Goal: Task Accomplishment & Management: Complete application form

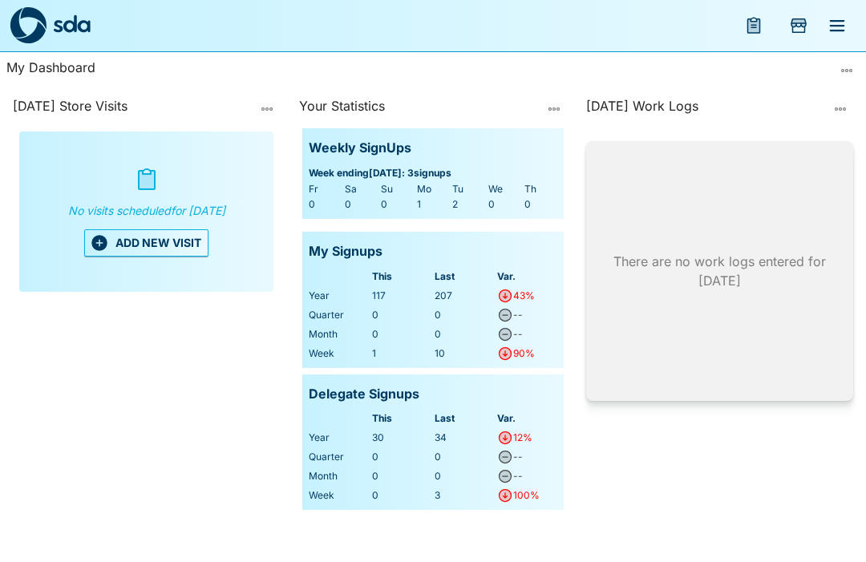
click at [160, 247] on button "ADD NEW VISIT" at bounding box center [146, 242] width 124 height 27
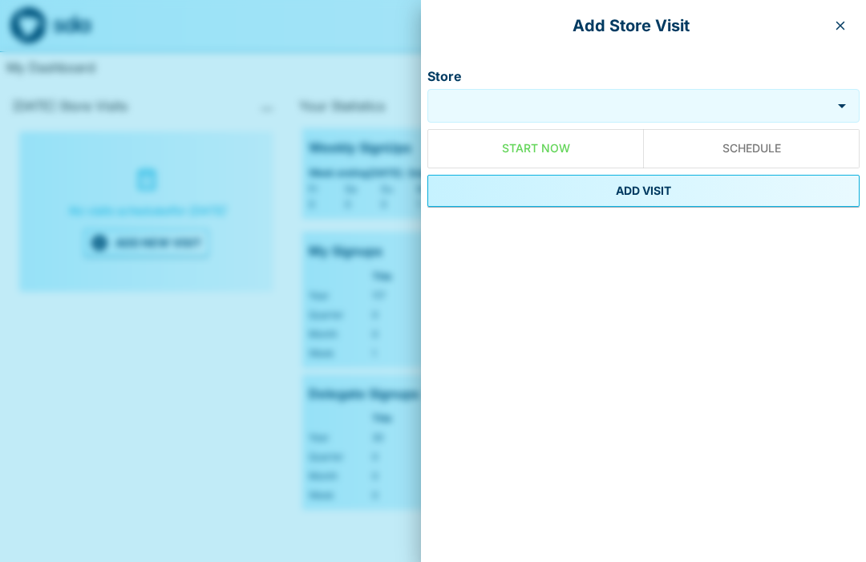
click at [611, 105] on input "Store" at bounding box center [629, 106] width 396 height 18
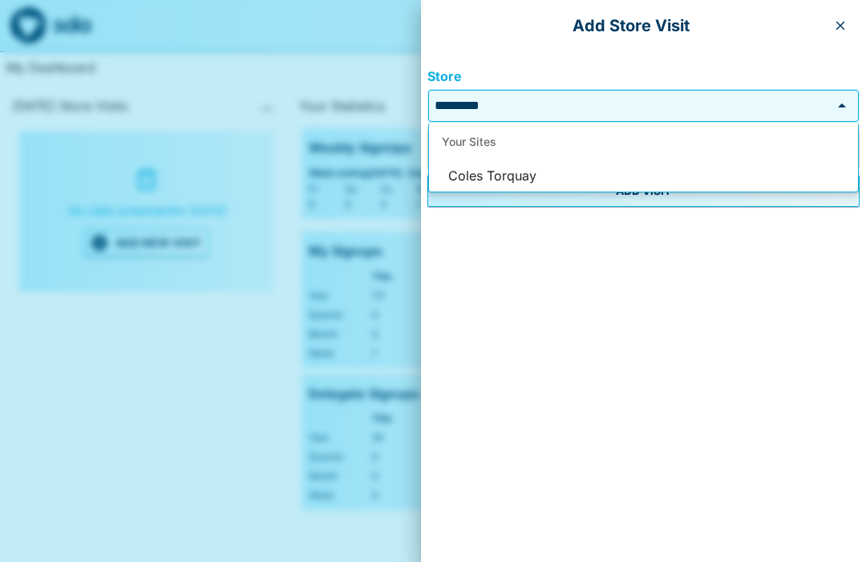
click at [511, 175] on li "Coles Torquay" at bounding box center [643, 176] width 429 height 30
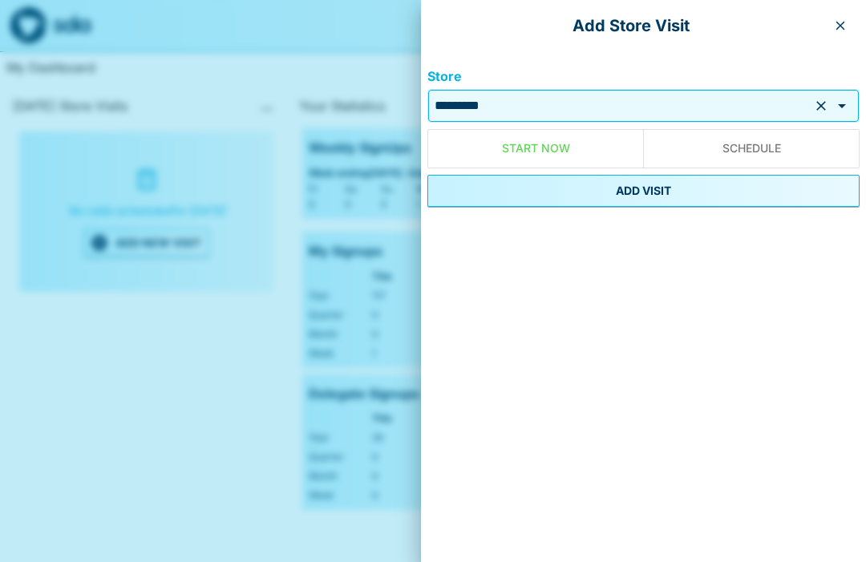
type input "**********"
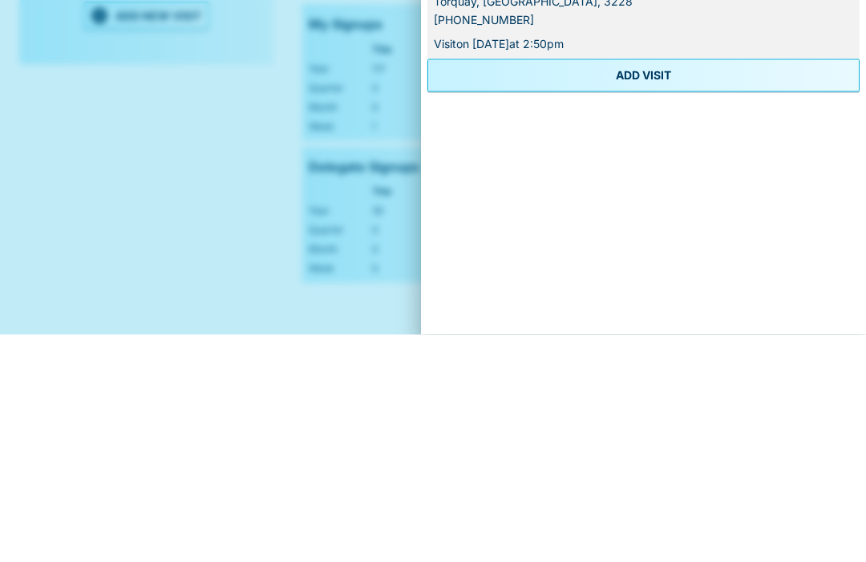
click at [669, 286] on button "ADD VISIT" at bounding box center [643, 302] width 432 height 32
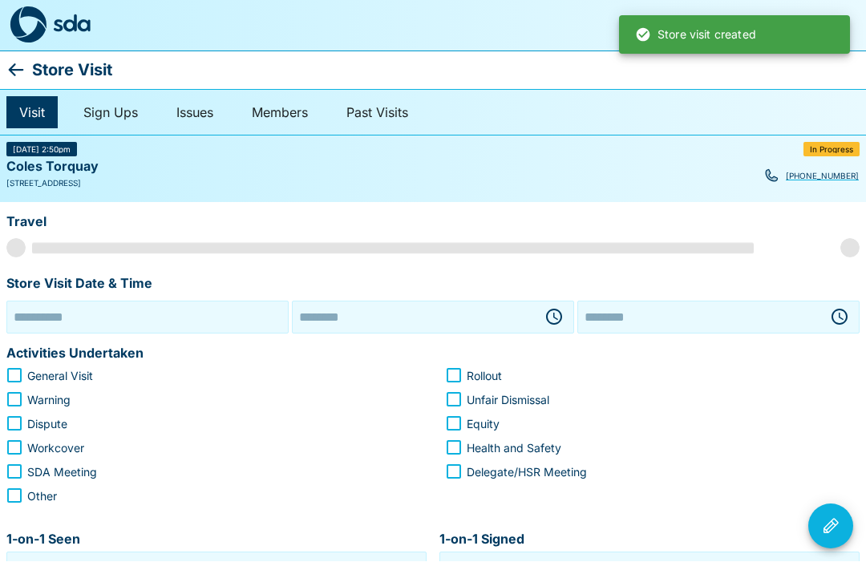
type input "**********"
type input "********"
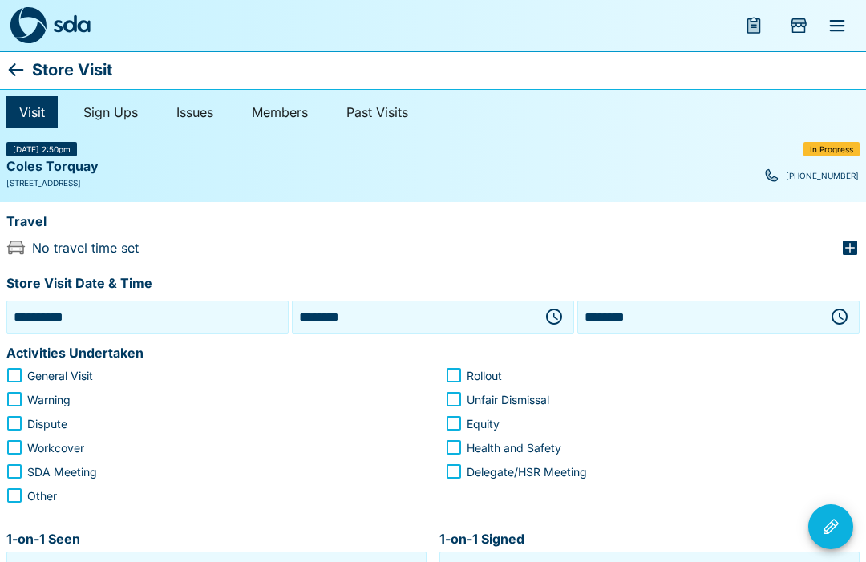
click at [558, 309] on icon "button" at bounding box center [554, 317] width 16 height 16
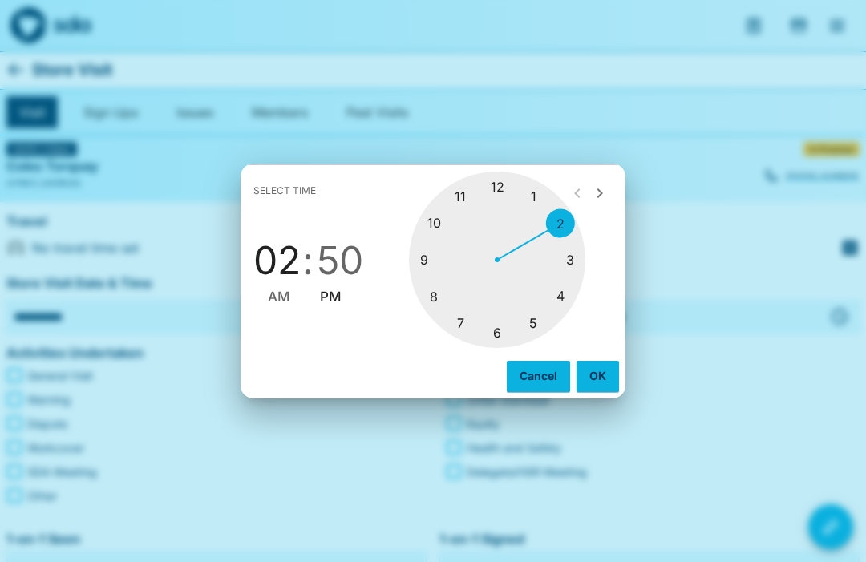
click at [430, 293] on div at bounding box center [497, 260] width 176 height 176
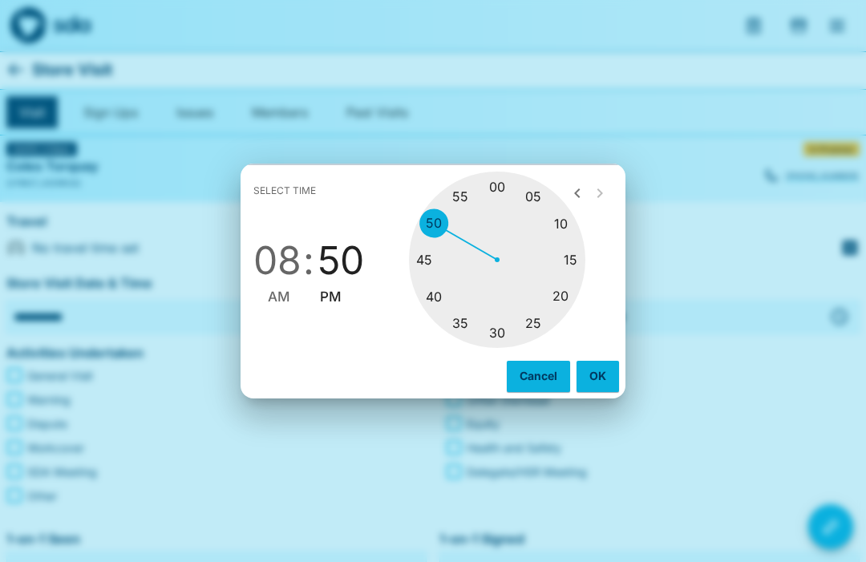
click at [500, 328] on div at bounding box center [497, 260] width 176 height 176
click at [280, 288] on span "AM" at bounding box center [279, 297] width 22 height 22
click at [591, 377] on button "OK" at bounding box center [597, 376] width 42 height 30
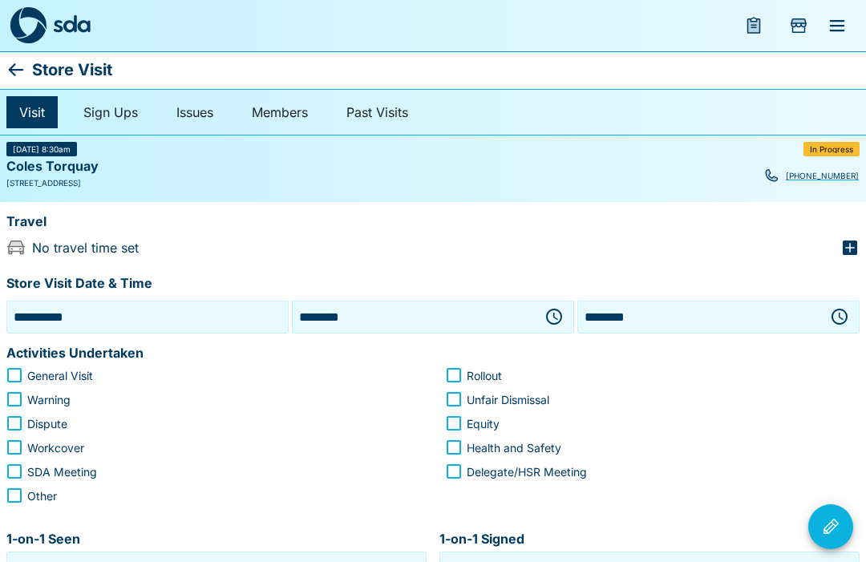
click at [554, 311] on icon "button" at bounding box center [553, 316] width 19 height 19
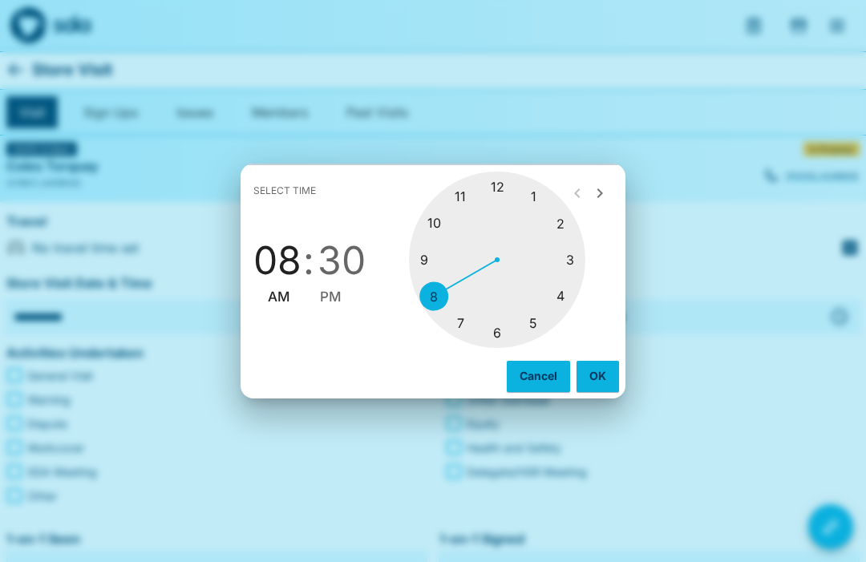
click at [425, 252] on div at bounding box center [497, 260] width 176 height 176
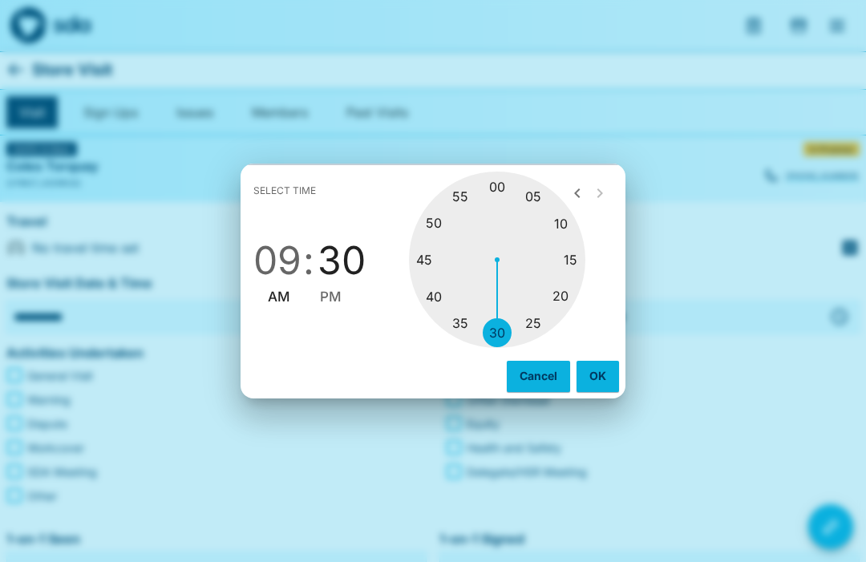
click at [498, 177] on div at bounding box center [497, 260] width 176 height 176
type input "********"
click at [274, 290] on span "AM" at bounding box center [279, 297] width 22 height 22
click at [587, 368] on button "OK" at bounding box center [597, 376] width 42 height 30
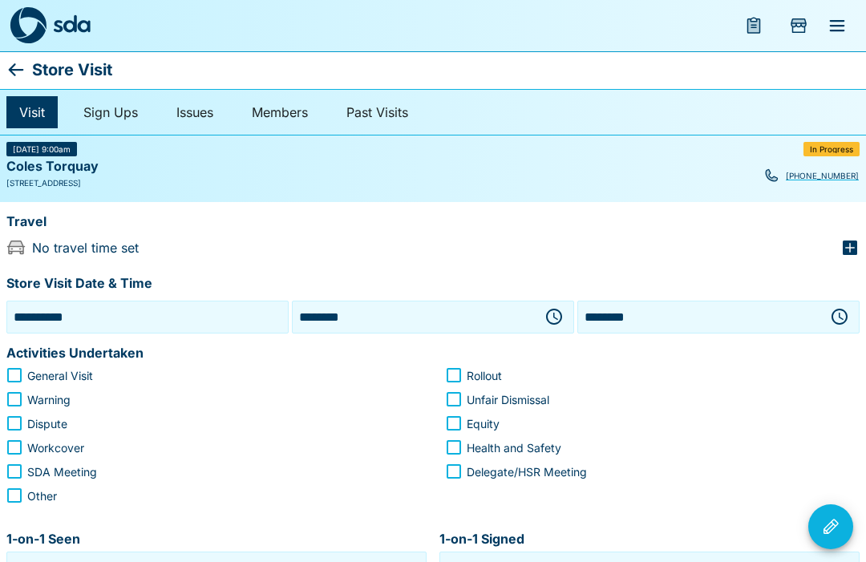
click at [834, 307] on icon "button" at bounding box center [838, 316] width 19 height 19
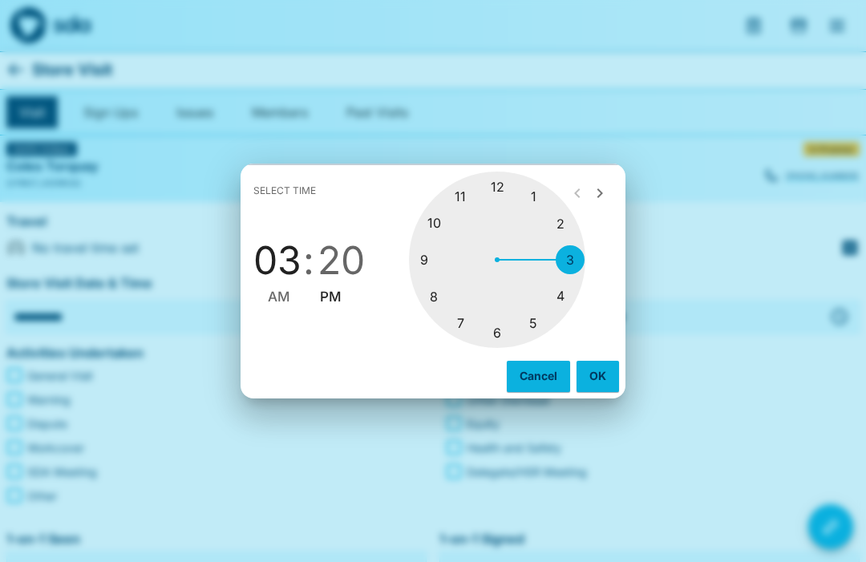
click at [418, 252] on div at bounding box center [497, 260] width 176 height 176
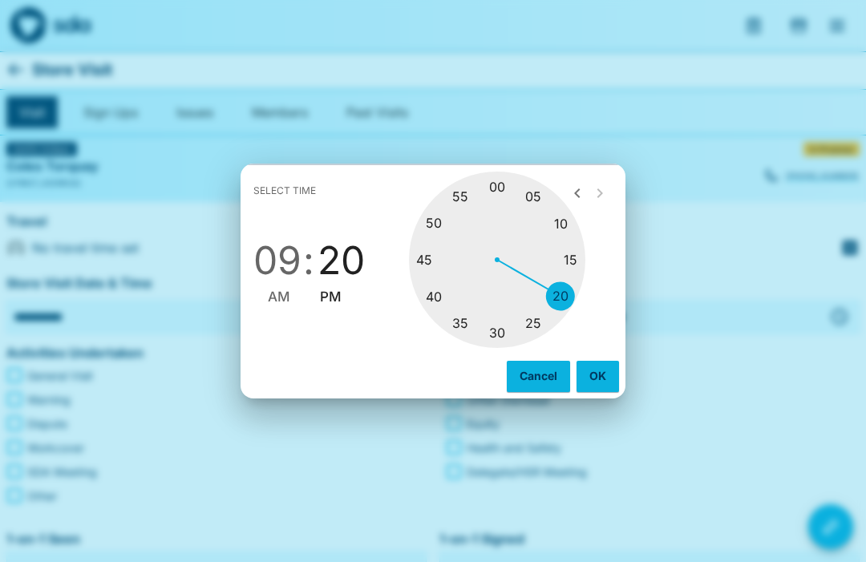
click at [426, 252] on div at bounding box center [497, 260] width 176 height 176
click at [273, 283] on span "09" at bounding box center [277, 260] width 48 height 45
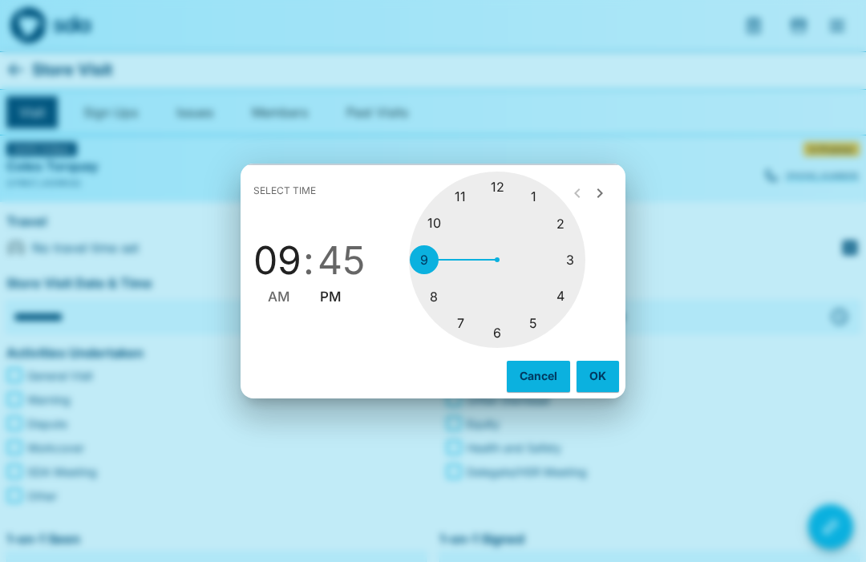
click at [279, 299] on span "AM" at bounding box center [279, 297] width 22 height 22
type input "********"
click at [607, 377] on button "OK" at bounding box center [597, 376] width 42 height 30
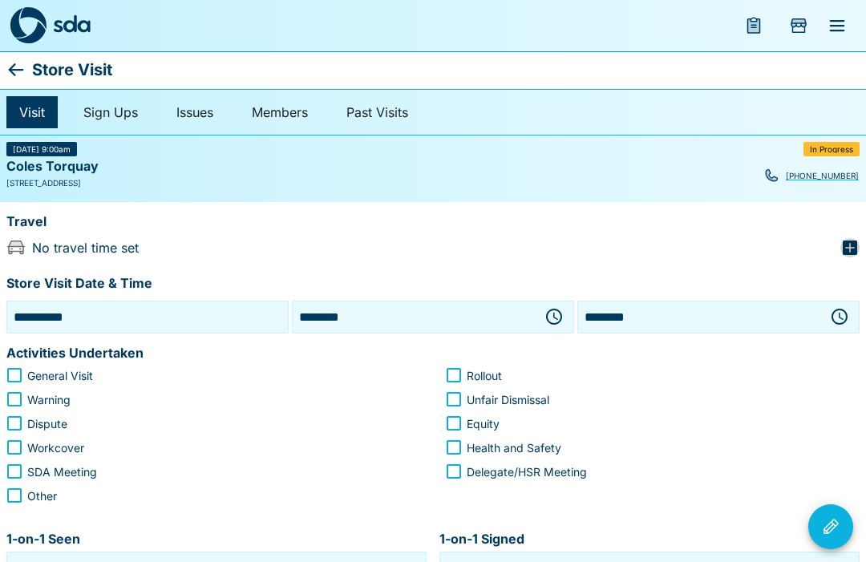
click at [851, 241] on icon "button" at bounding box center [849, 247] width 14 height 14
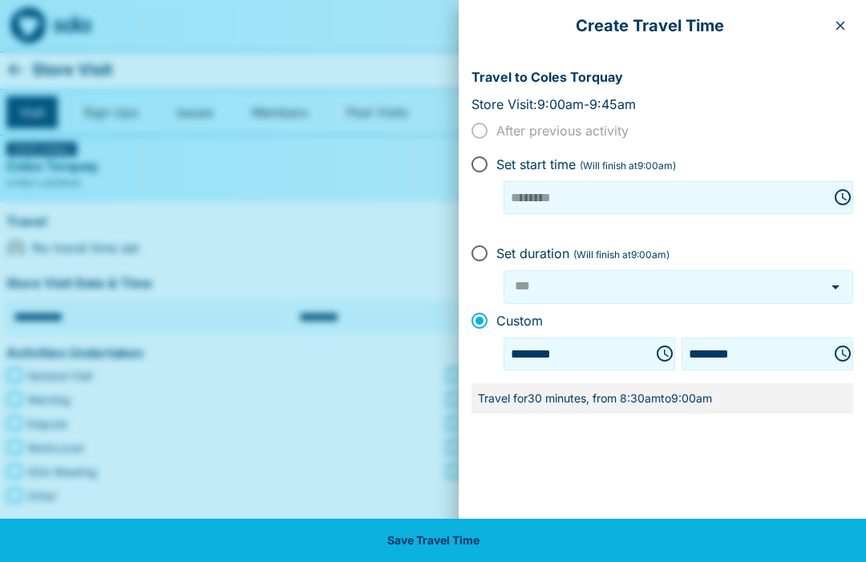
click at [517, 538] on button "Save Travel Time" at bounding box center [433, 540] width 866 height 43
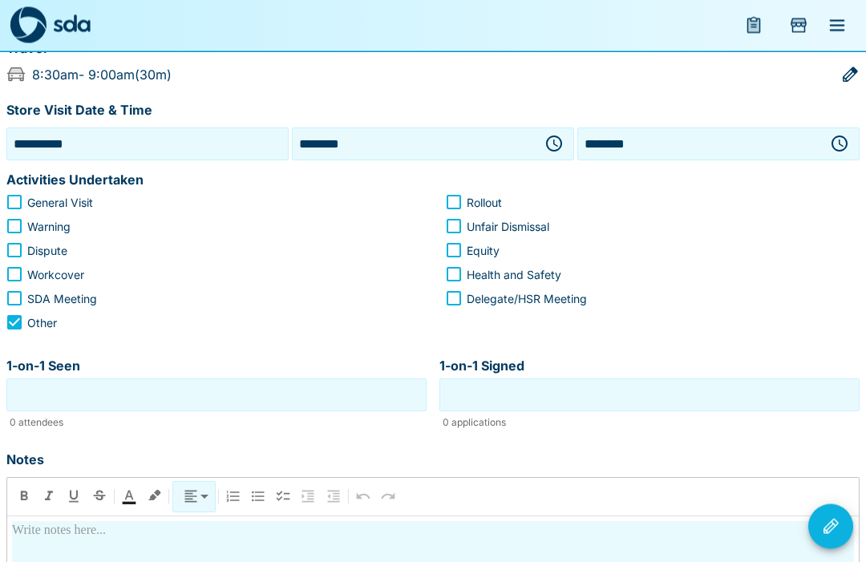
scroll to position [174, 0]
click at [287, 397] on input "1-on-1 Seen" at bounding box center [216, 394] width 412 height 25
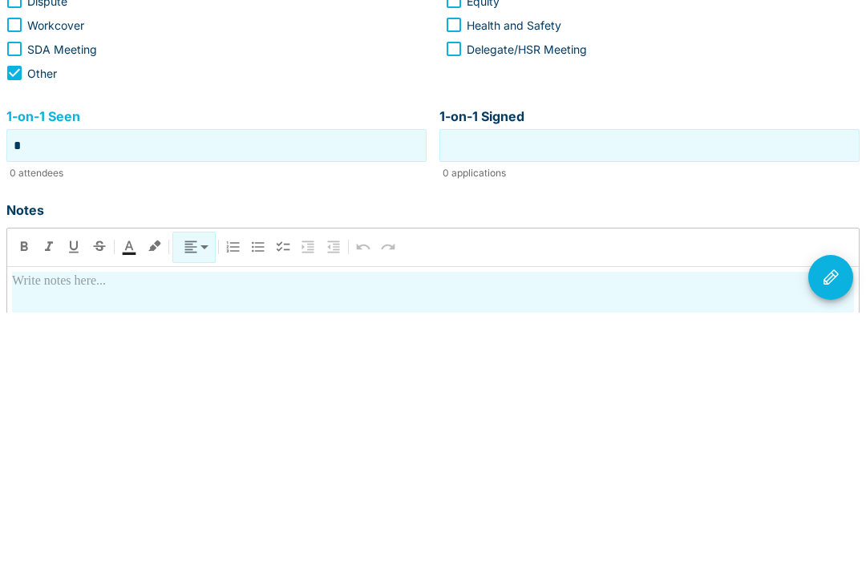
type input "*"
click at [700, 382] on input "1-on-1 Signed" at bounding box center [649, 394] width 412 height 25
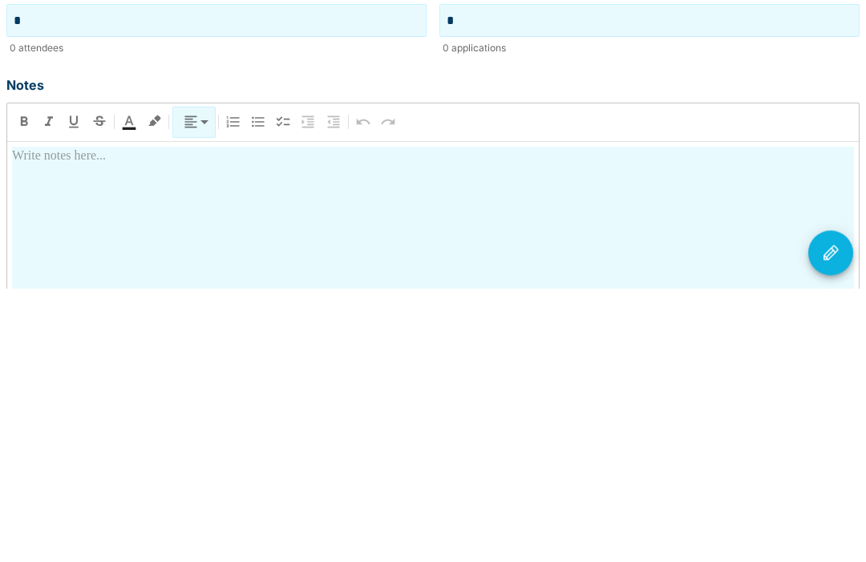
scroll to position [280, 0]
type input "*"
click at [353, 414] on div at bounding box center [432, 554] width 841 height 281
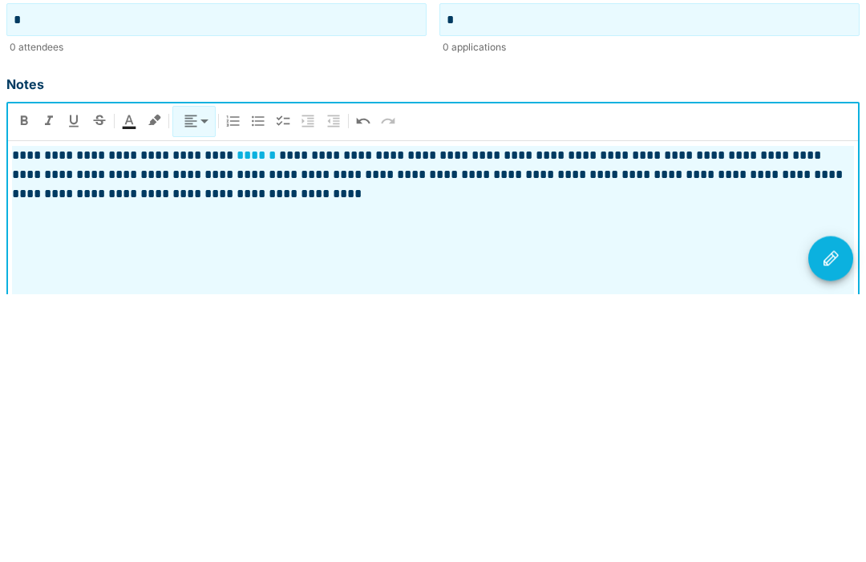
click at [828, 517] on icon "Visit Actions" at bounding box center [830, 526] width 19 height 19
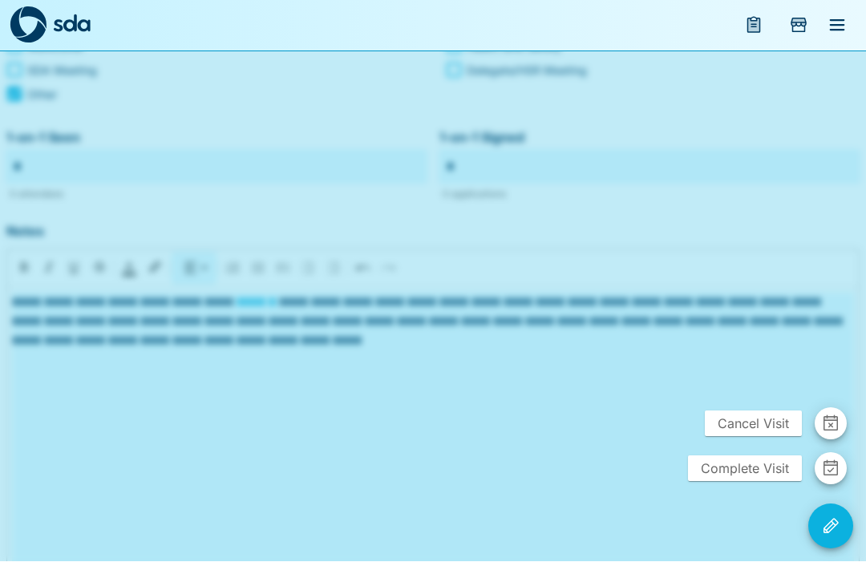
click at [745, 482] on span "Complete Visit" at bounding box center [745, 469] width 114 height 26
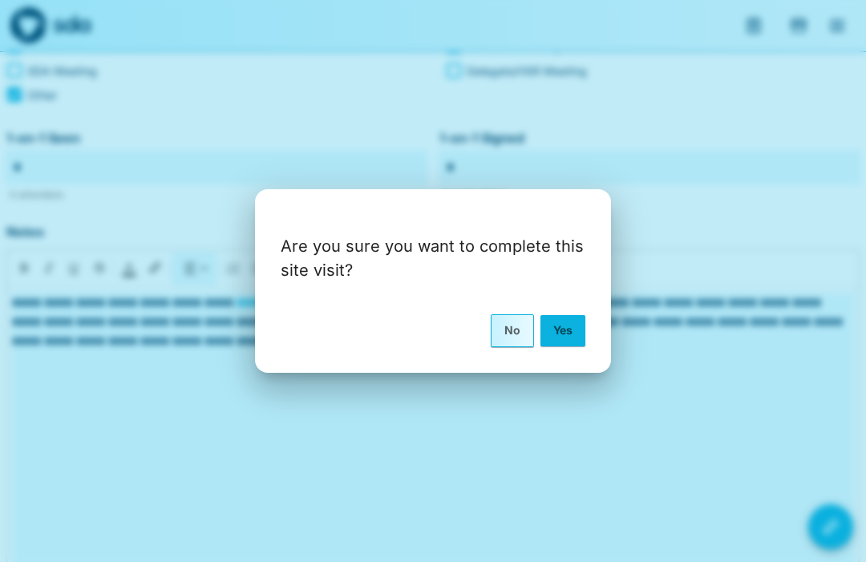
click at [563, 345] on button "Yes" at bounding box center [562, 330] width 45 height 30
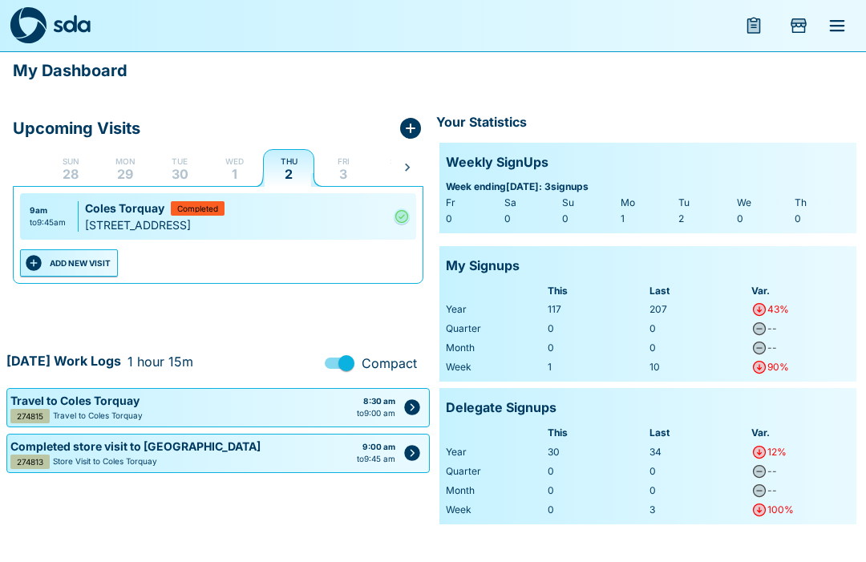
click at [45, 264] on button "ADD NEW VISIT" at bounding box center [69, 262] width 98 height 27
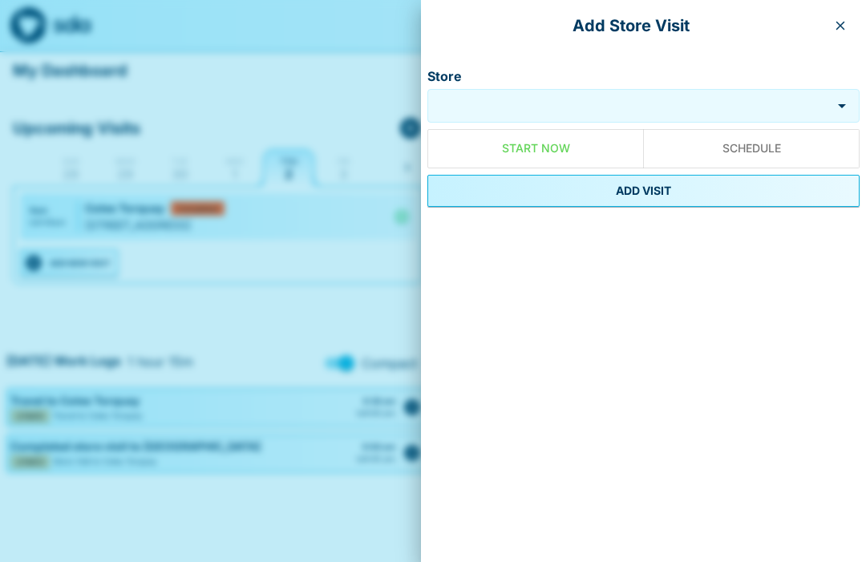
click at [609, 114] on input "Store" at bounding box center [629, 106] width 396 height 18
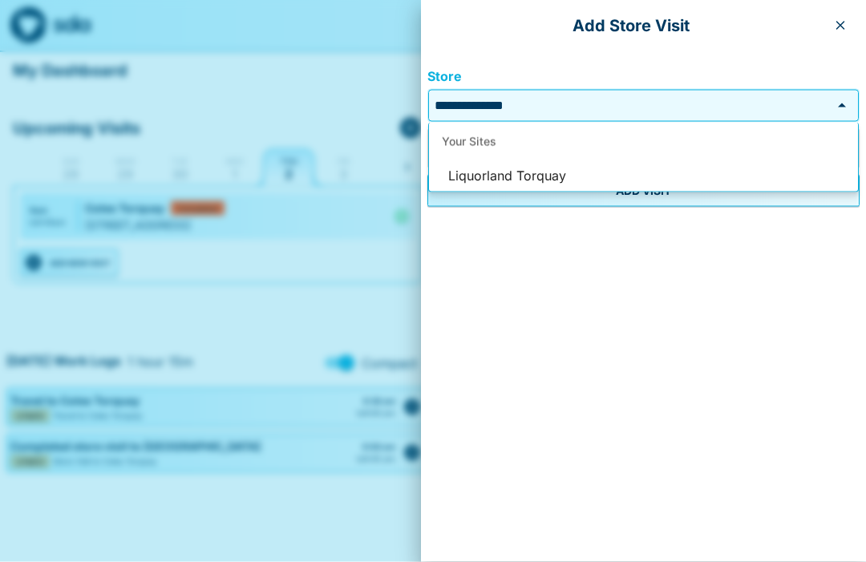
click at [543, 188] on li "Liquorland Torquay" at bounding box center [643, 176] width 429 height 30
type input "**********"
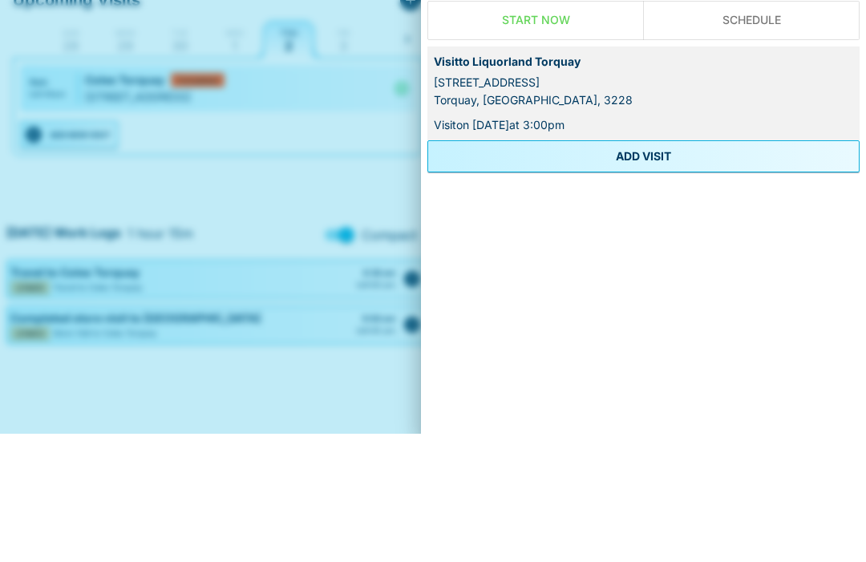
click at [656, 268] on button "ADD VISIT" at bounding box center [643, 284] width 432 height 32
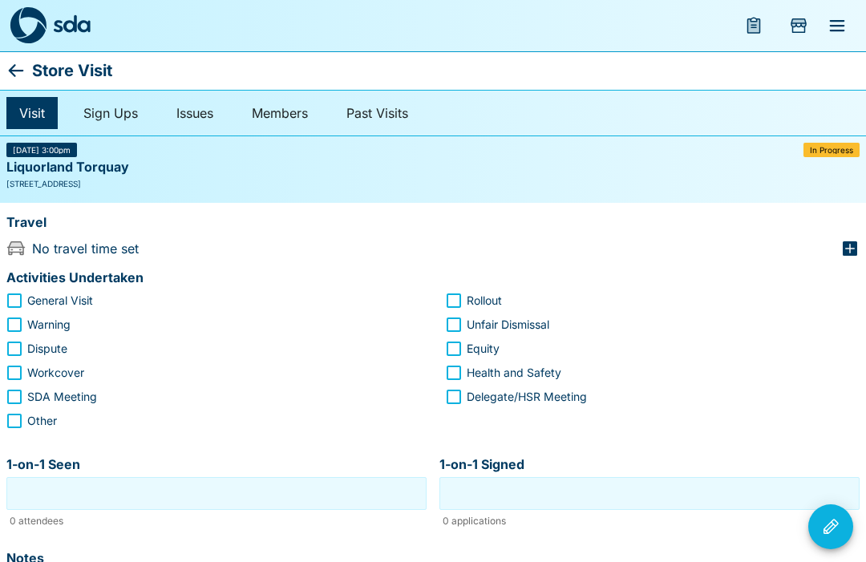
click at [848, 242] on icon "button" at bounding box center [849, 248] width 14 height 14
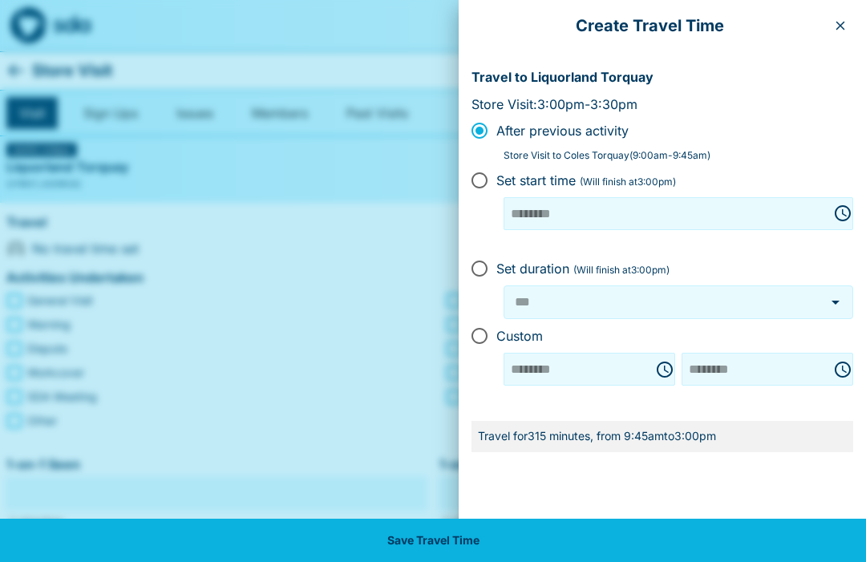
click at [836, 18] on button "button" at bounding box center [840, 26] width 26 height 26
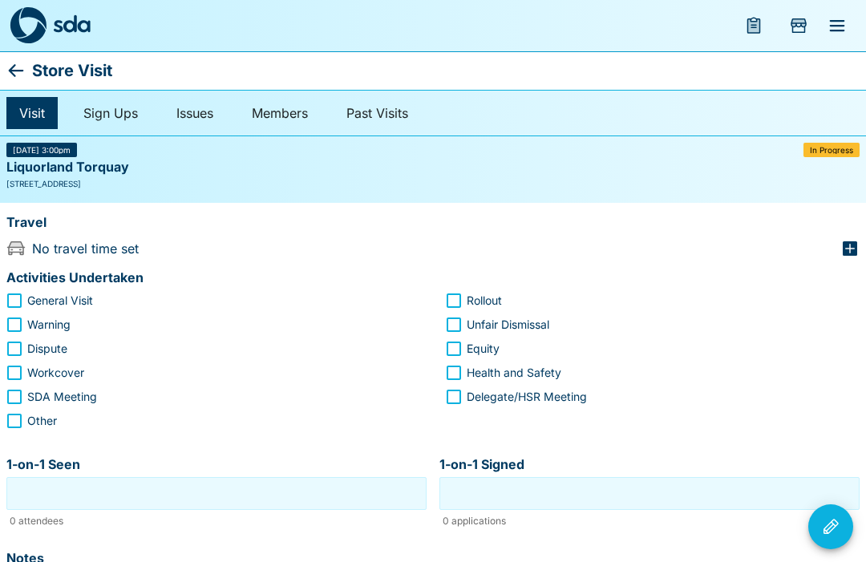
click at [842, 232] on div "Travel" at bounding box center [432, 224] width 853 height 30
click at [843, 232] on div "Travel" at bounding box center [432, 224] width 853 height 30
click at [852, 241] on icon "button" at bounding box center [849, 248] width 14 height 14
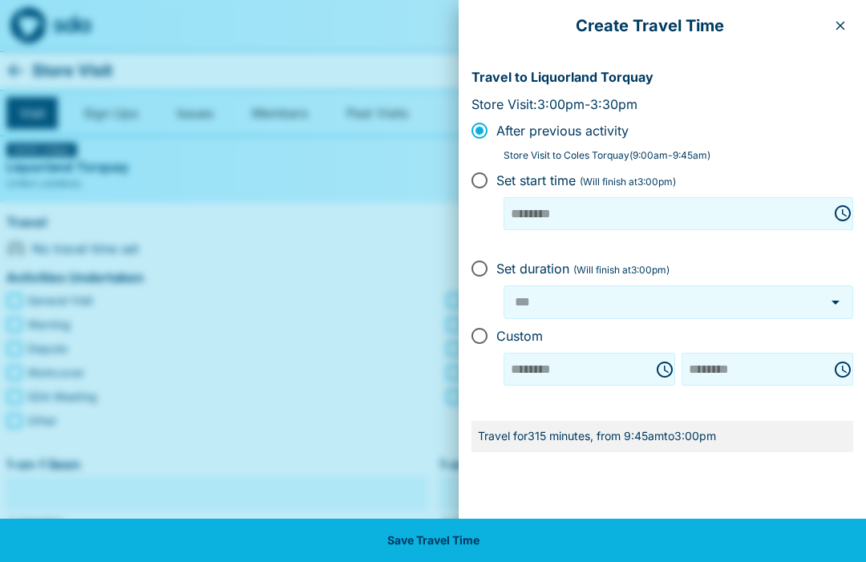
click at [838, 14] on button "button" at bounding box center [840, 26] width 26 height 26
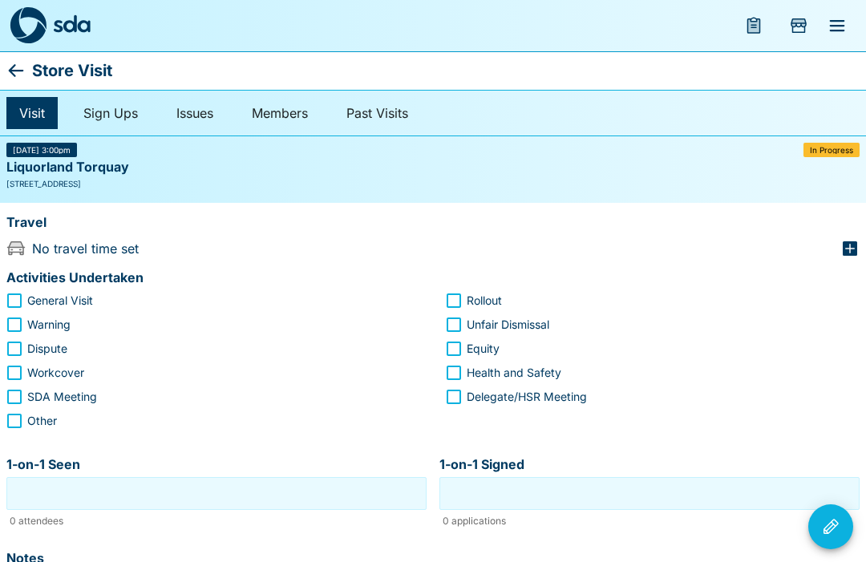
click at [845, 239] on icon "button" at bounding box center [849, 248] width 19 height 19
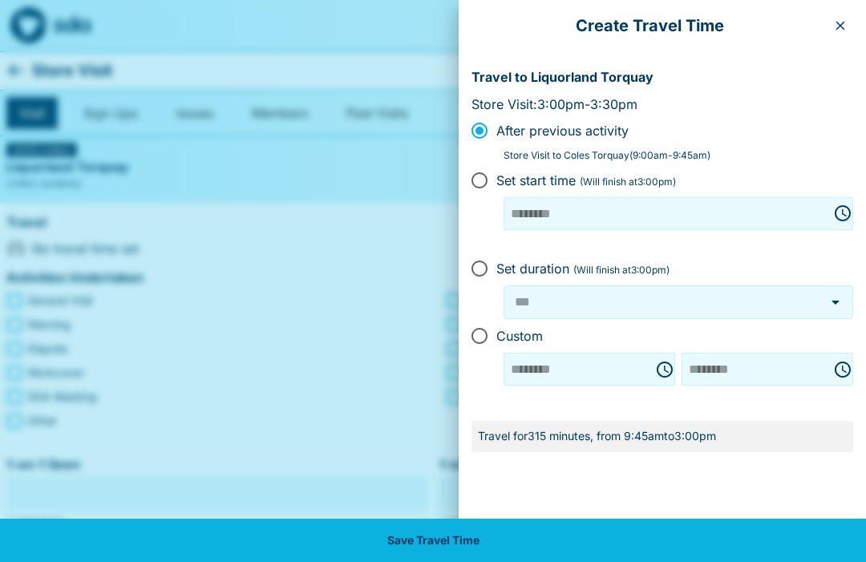
click at [842, 16] on button "button" at bounding box center [840, 26] width 26 height 26
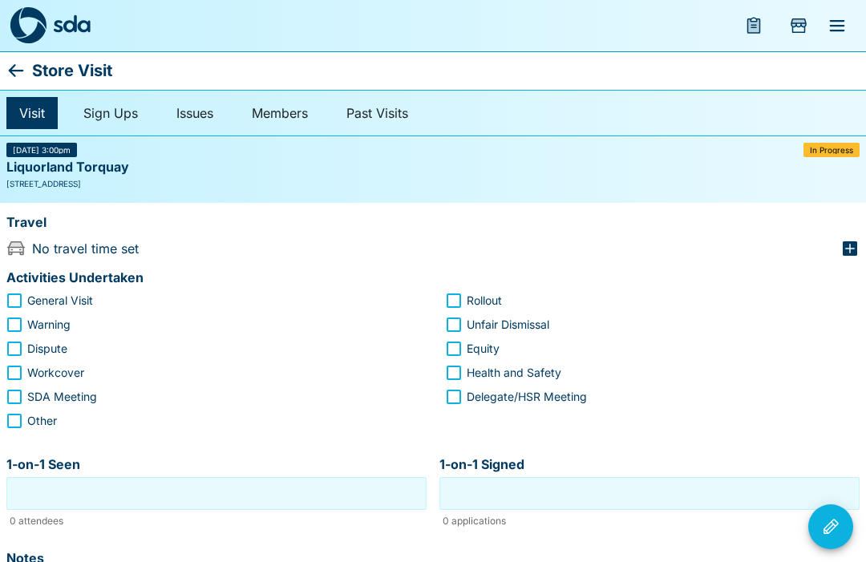
click at [853, 240] on icon "button" at bounding box center [849, 248] width 19 height 19
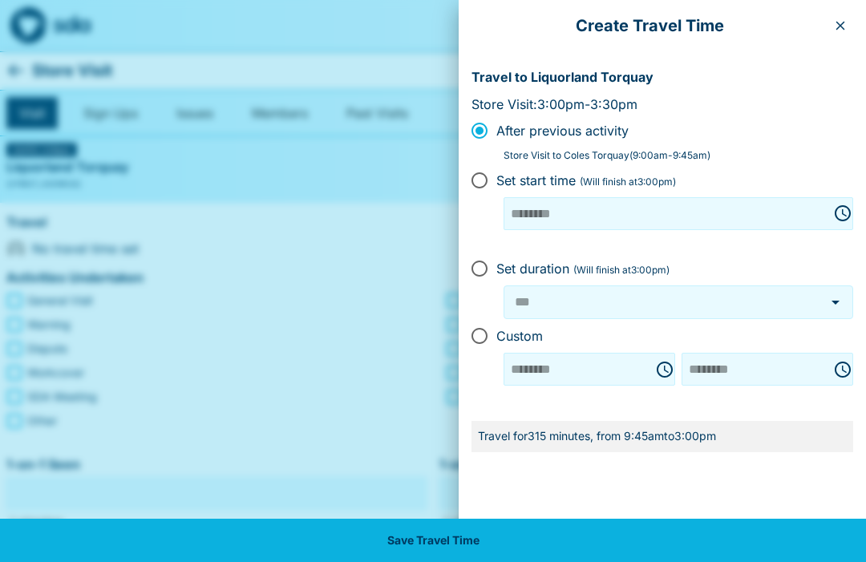
click at [838, 18] on button "button" at bounding box center [840, 26] width 26 height 26
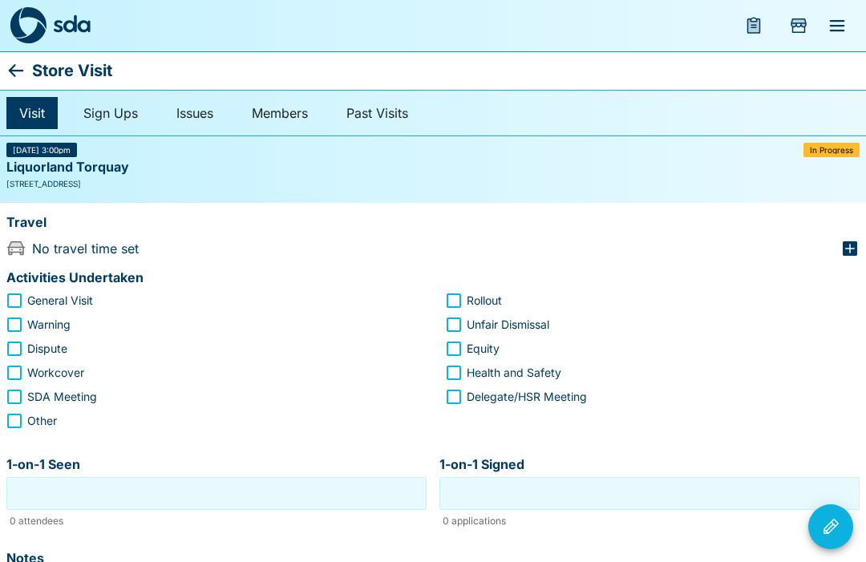
click at [841, 244] on icon "button" at bounding box center [849, 248] width 19 height 19
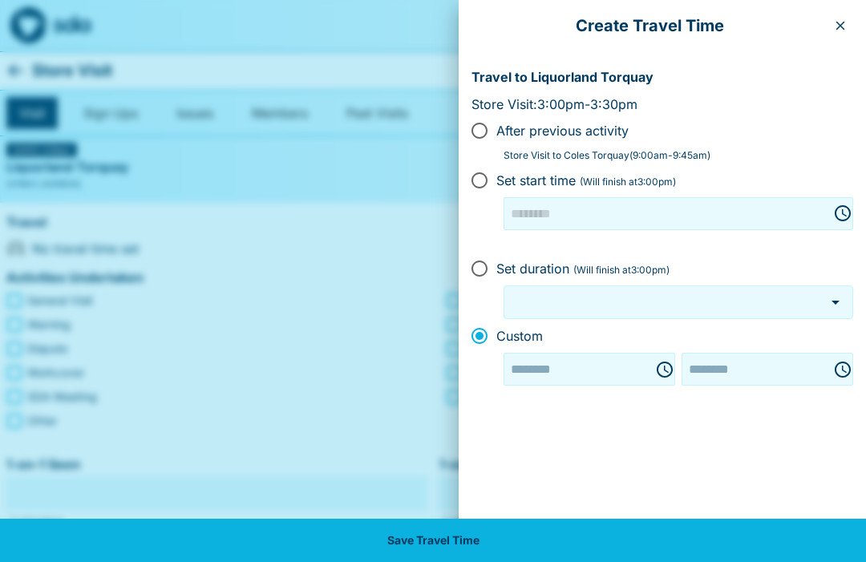
type input "********"
type input "***"
type input "********"
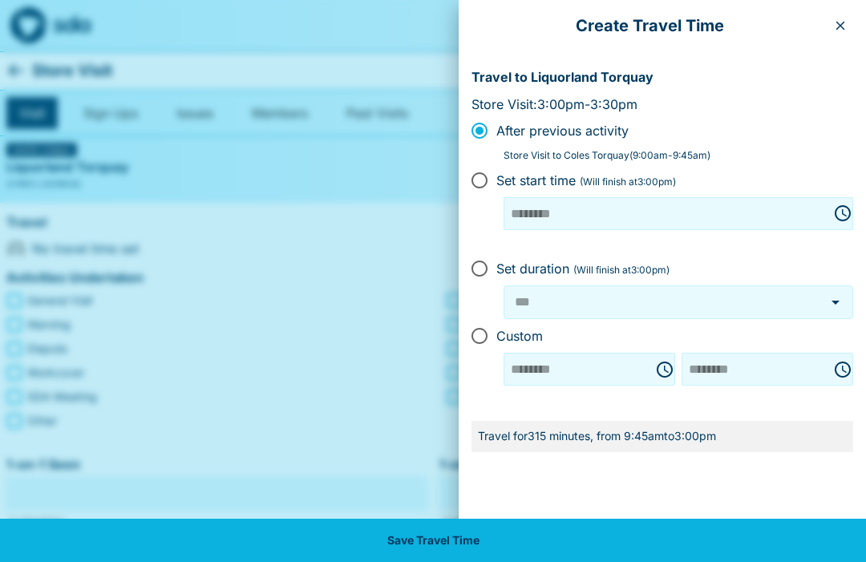
click at [838, 18] on button "button" at bounding box center [840, 26] width 26 height 26
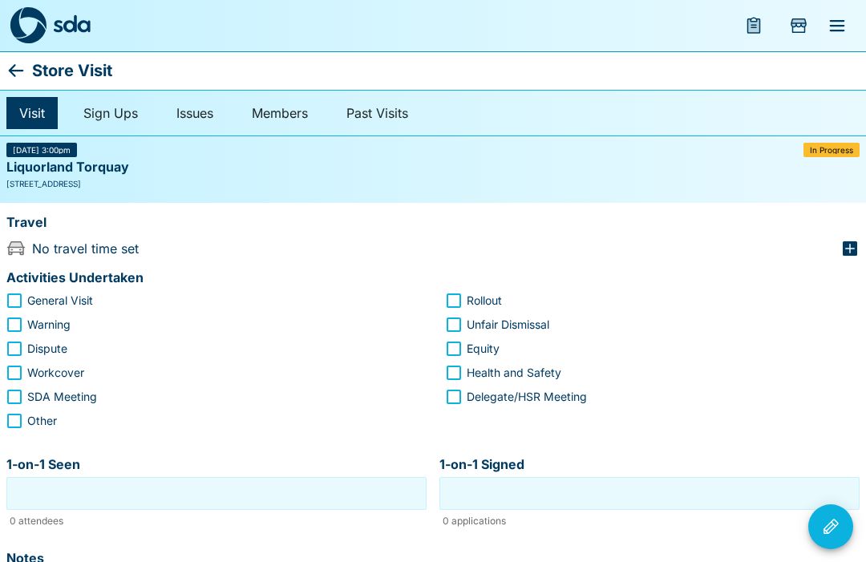
click at [843, 240] on icon "button" at bounding box center [849, 248] width 19 height 19
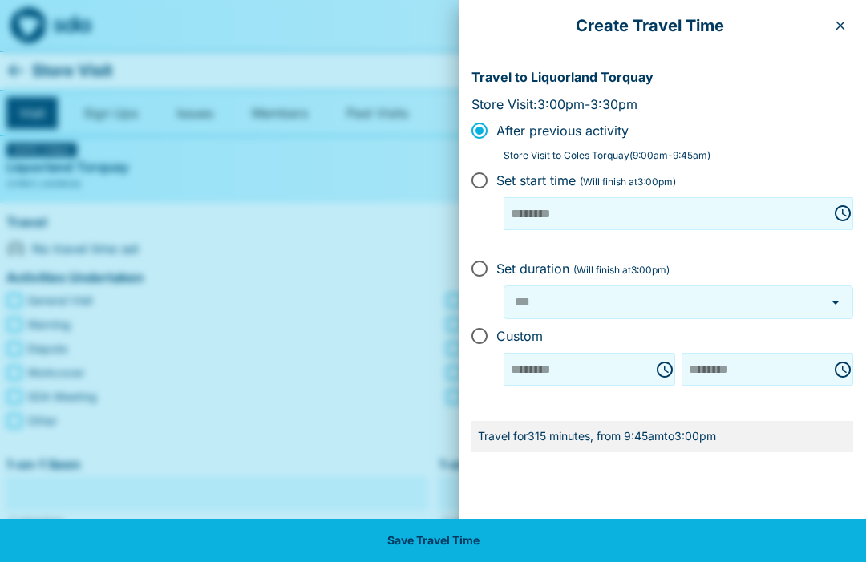
click at [838, 22] on icon "button" at bounding box center [839, 25] width 13 height 13
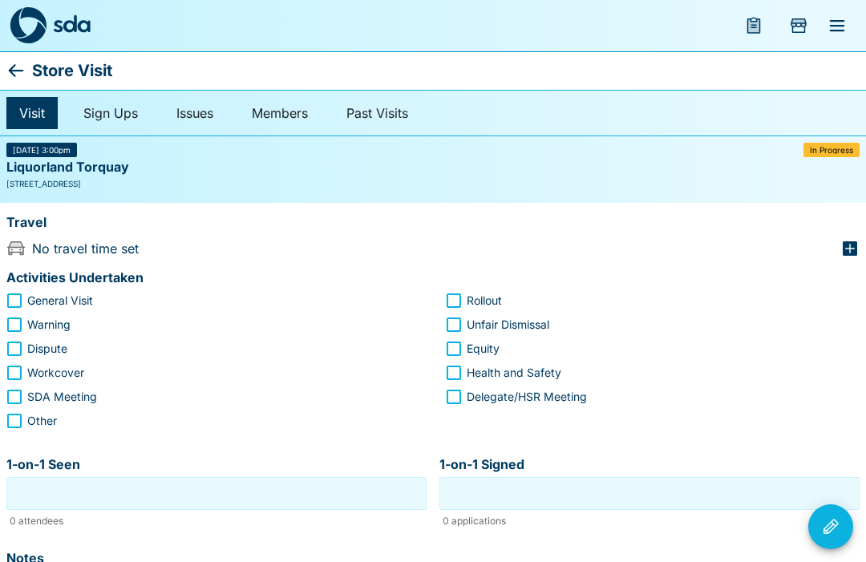
click at [845, 248] on icon "button" at bounding box center [849, 248] width 14 height 14
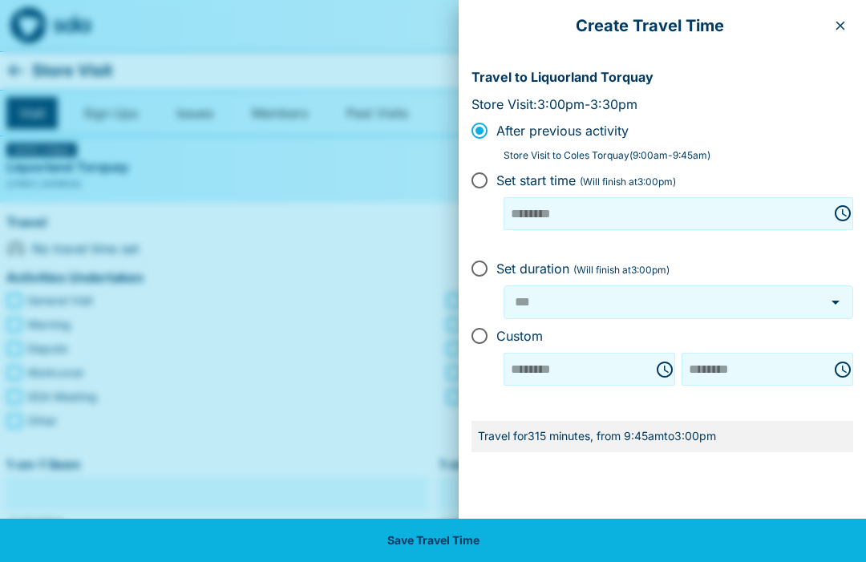
click at [840, 361] on div "******** ​" at bounding box center [767, 369] width 172 height 33
click at [841, 362] on div "******** ​" at bounding box center [767, 369] width 172 height 33
click at [838, 361] on div "******** ​" at bounding box center [767, 369] width 172 height 33
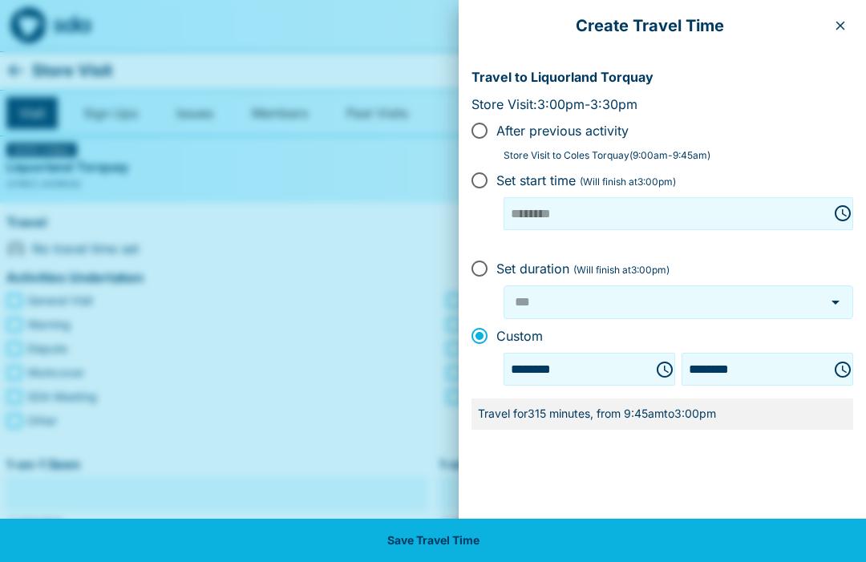
click at [840, 360] on icon "Choose time, selected time is 3:00 PM" at bounding box center [842, 369] width 19 height 19
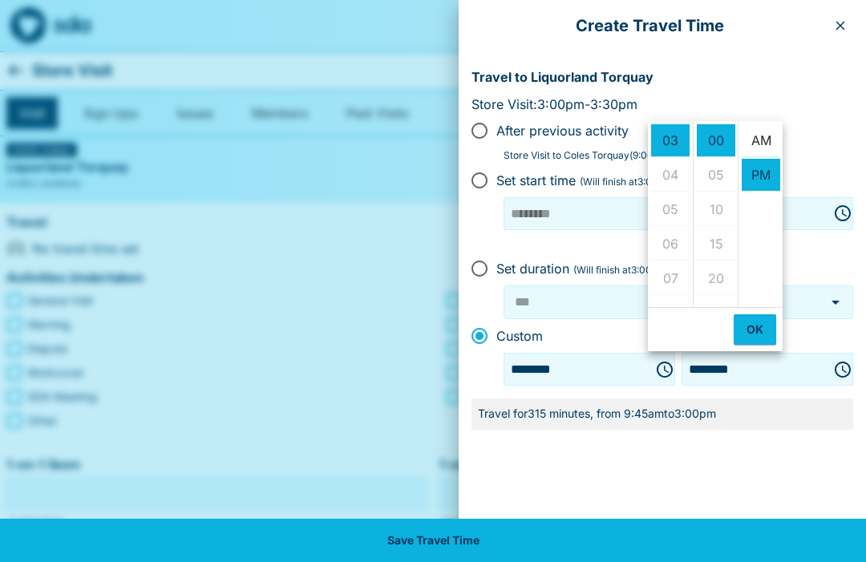
click at [762, 127] on li "AM" at bounding box center [760, 140] width 38 height 33
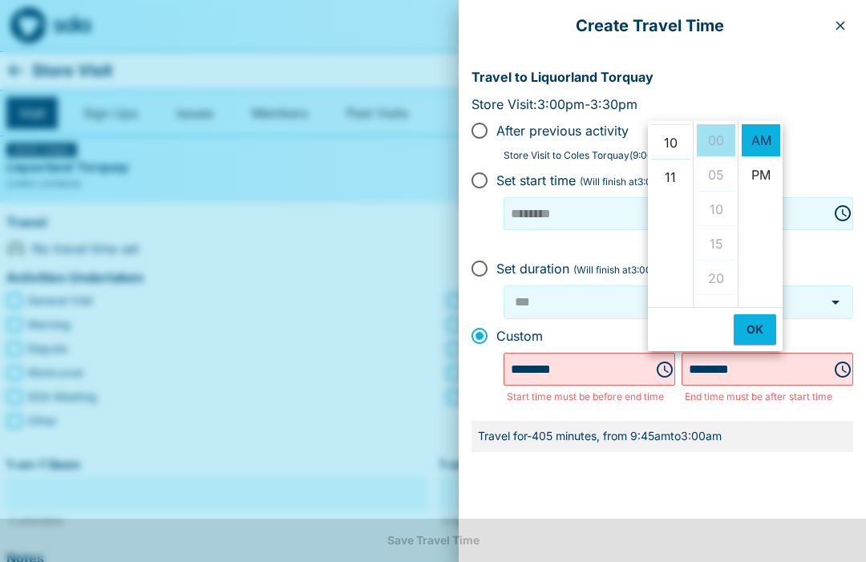
scroll to position [344, 0]
click at [672, 131] on li "10" at bounding box center [670, 141] width 38 height 33
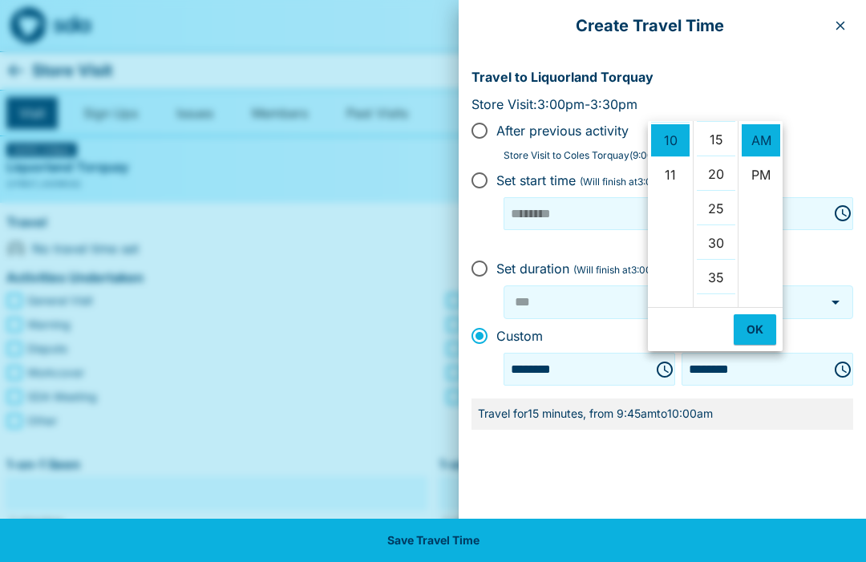
scroll to position [107, 0]
click at [713, 134] on li "15" at bounding box center [715, 136] width 38 height 33
type input "********"
click at [751, 328] on button "OK" at bounding box center [754, 329] width 42 height 30
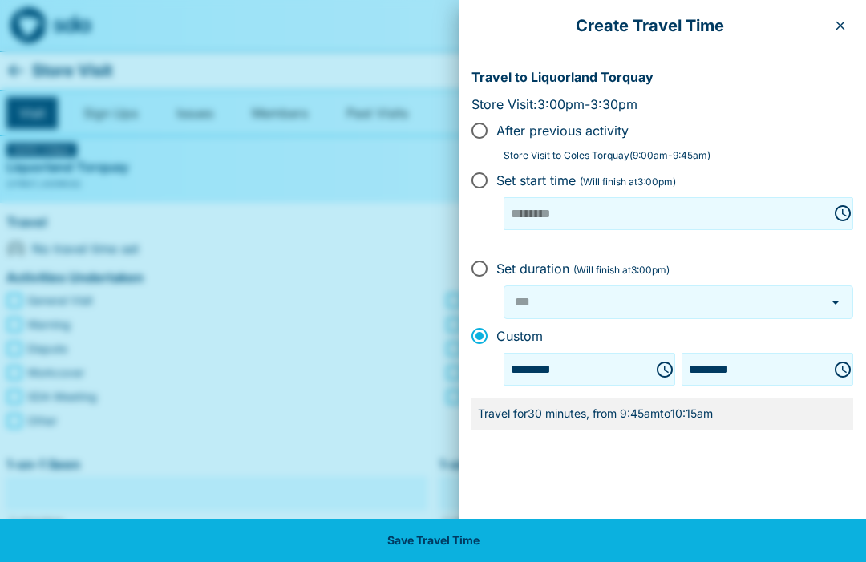
click at [471, 546] on button "Save Travel Time" at bounding box center [433, 540] width 866 height 43
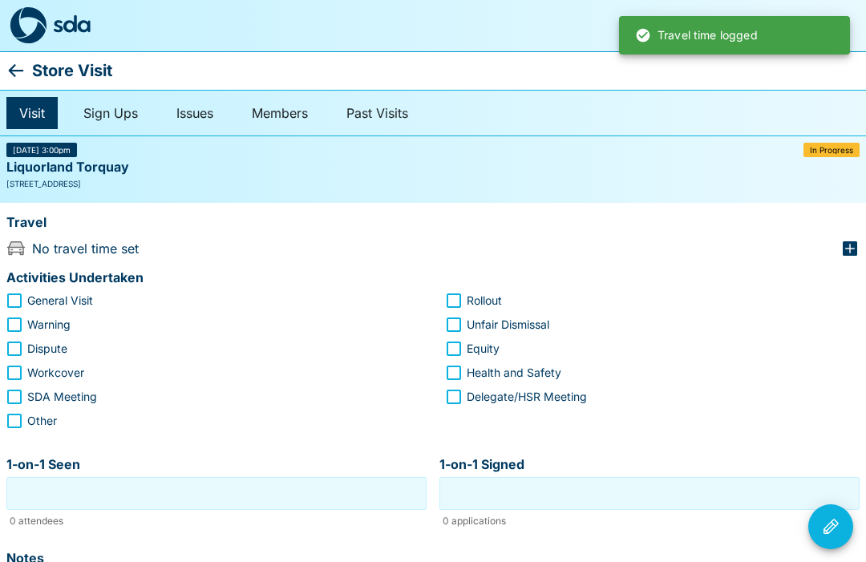
type input "***"
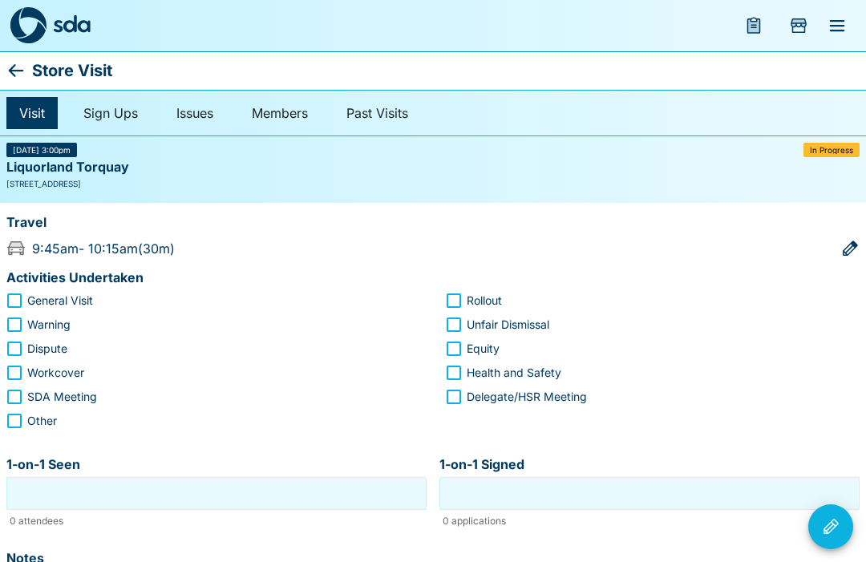
click at [14, 64] on icon at bounding box center [15, 70] width 19 height 19
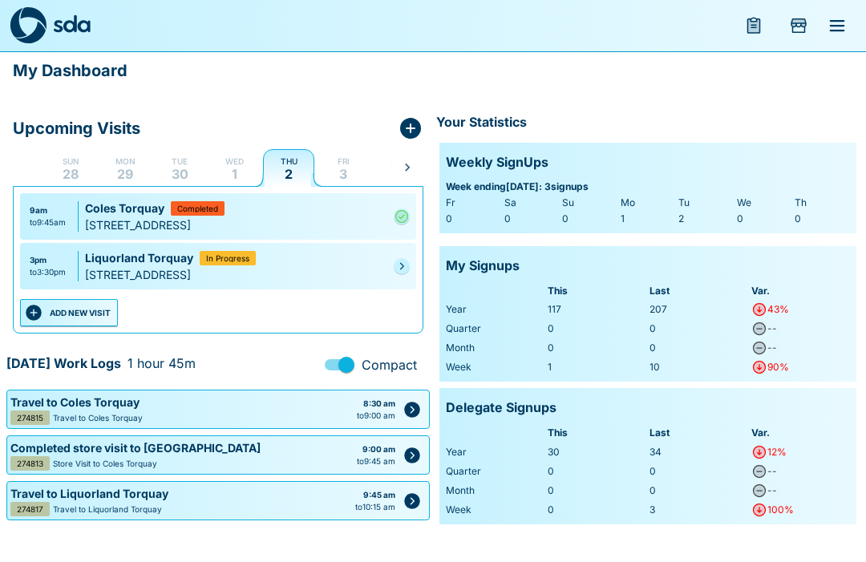
click at [402, 263] on icon "Pending" at bounding box center [402, 266] width 10 height 10
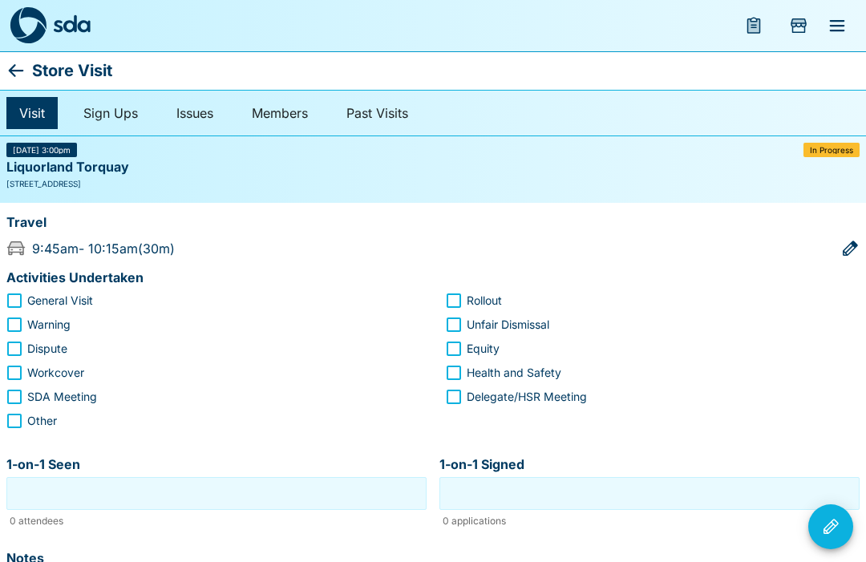
click at [18, 61] on icon at bounding box center [15, 70] width 19 height 19
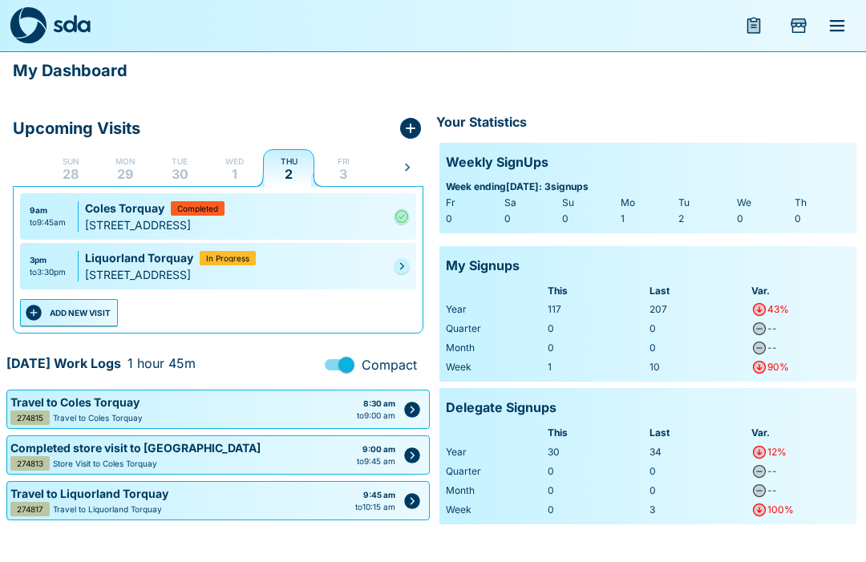
click at [402, 264] on icon "Pending" at bounding box center [402, 266] width 10 height 10
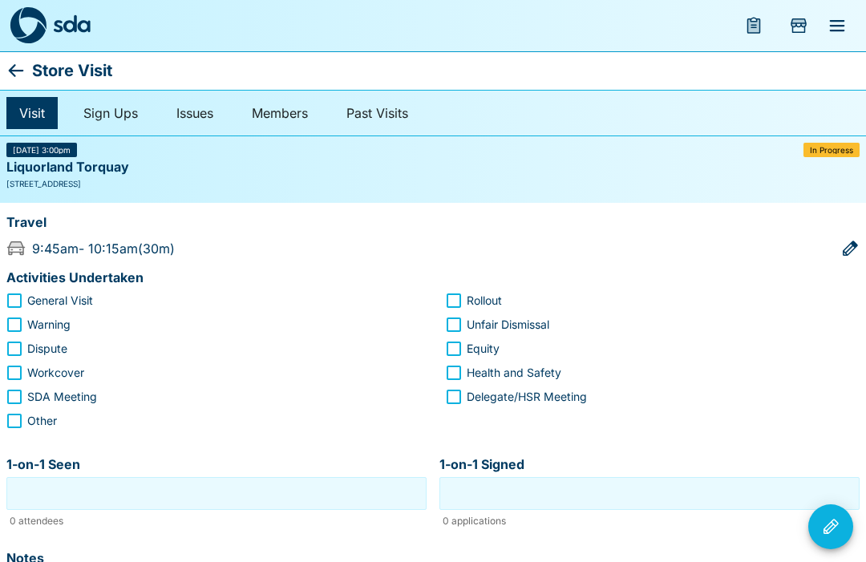
click at [12, 61] on icon at bounding box center [15, 70] width 19 height 19
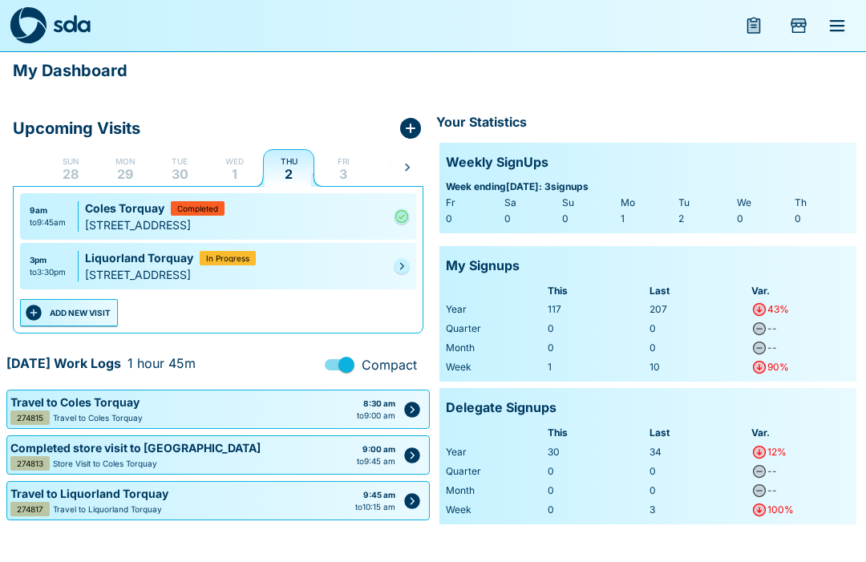
click at [393, 272] on link at bounding box center [401, 266] width 16 height 16
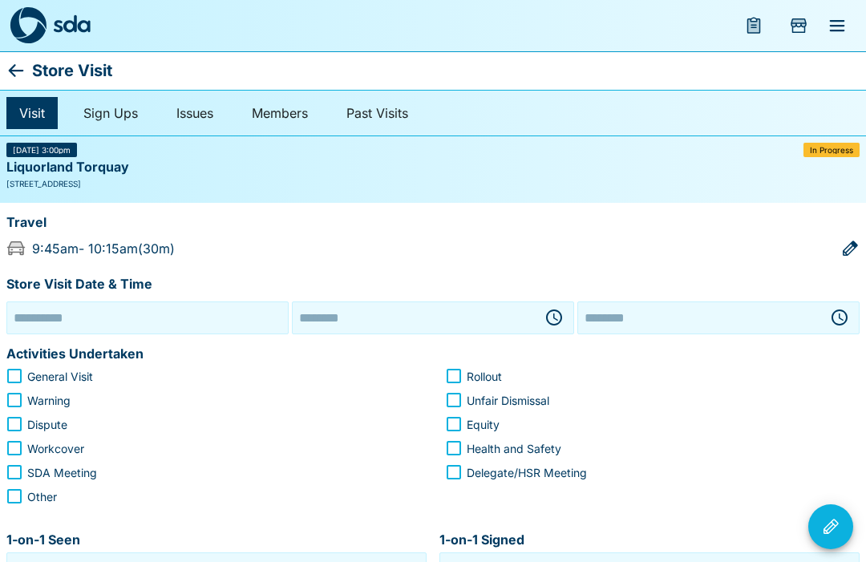
type input "**********"
type input "********"
click at [543, 313] on button "button" at bounding box center [554, 317] width 32 height 32
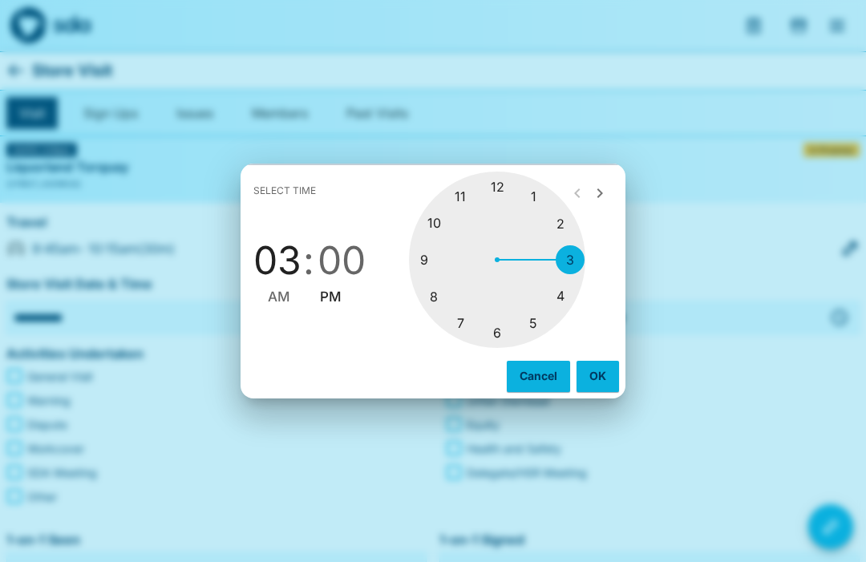
click at [419, 261] on div at bounding box center [497, 260] width 176 height 176
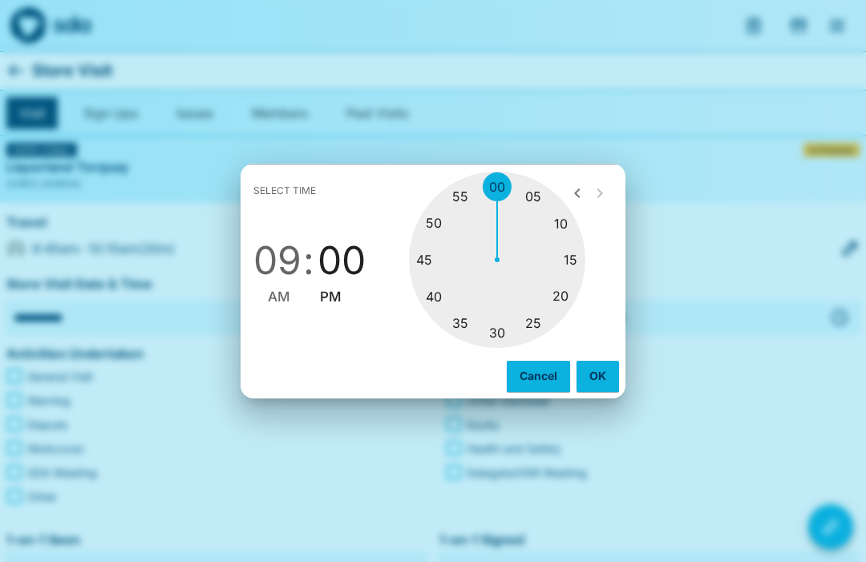
click at [434, 224] on div at bounding box center [497, 260] width 176 height 176
click at [276, 293] on span "AM" at bounding box center [279, 297] width 22 height 22
type input "********"
click at [590, 373] on button "OK" at bounding box center [597, 376] width 42 height 30
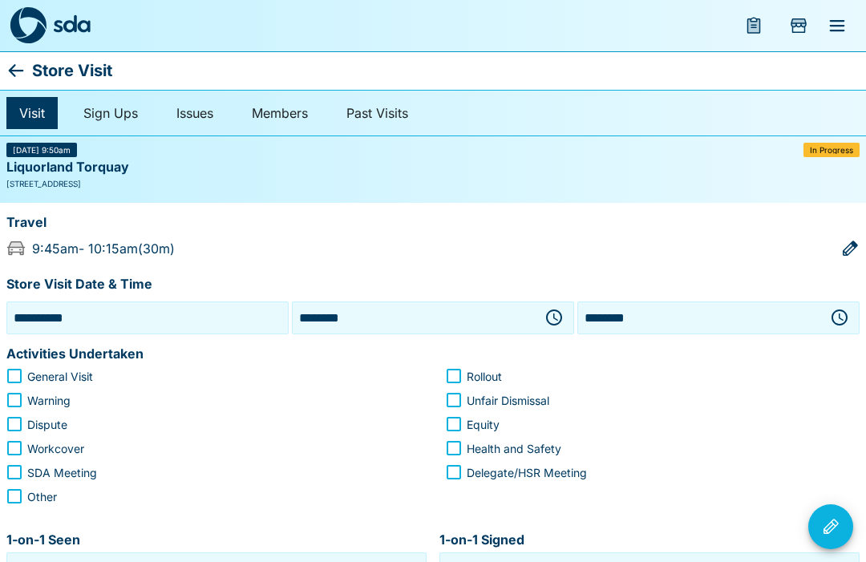
click at [835, 311] on icon "button" at bounding box center [839, 317] width 16 height 16
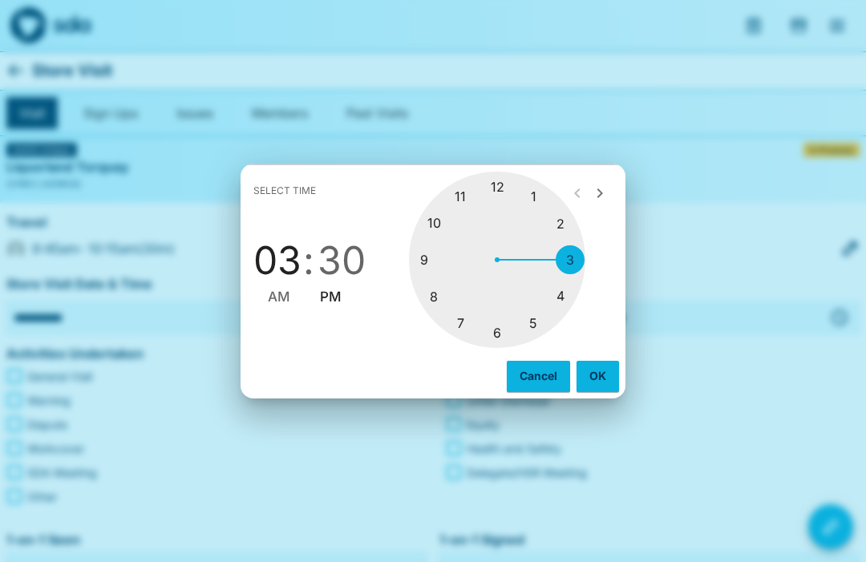
click at [438, 226] on div at bounding box center [497, 260] width 176 height 176
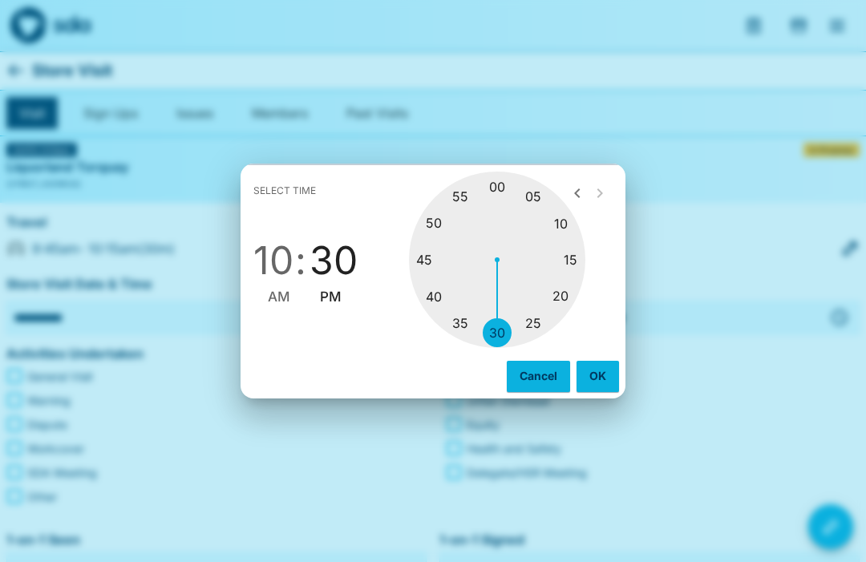
click at [568, 257] on div at bounding box center [497, 260] width 176 height 176
click at [277, 301] on span "AM" at bounding box center [279, 297] width 22 height 22
type input "********"
click at [599, 366] on button "OK" at bounding box center [597, 376] width 42 height 30
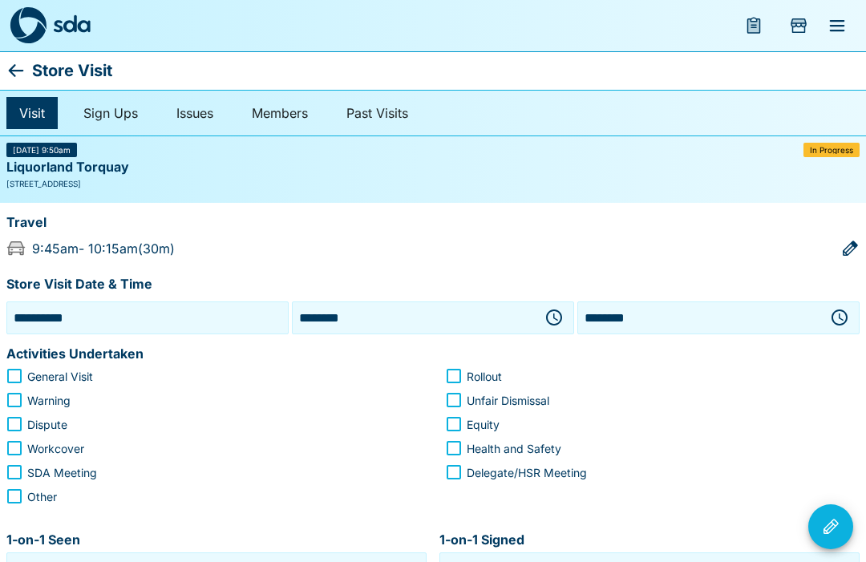
click at [550, 316] on icon "button" at bounding box center [553, 317] width 19 height 19
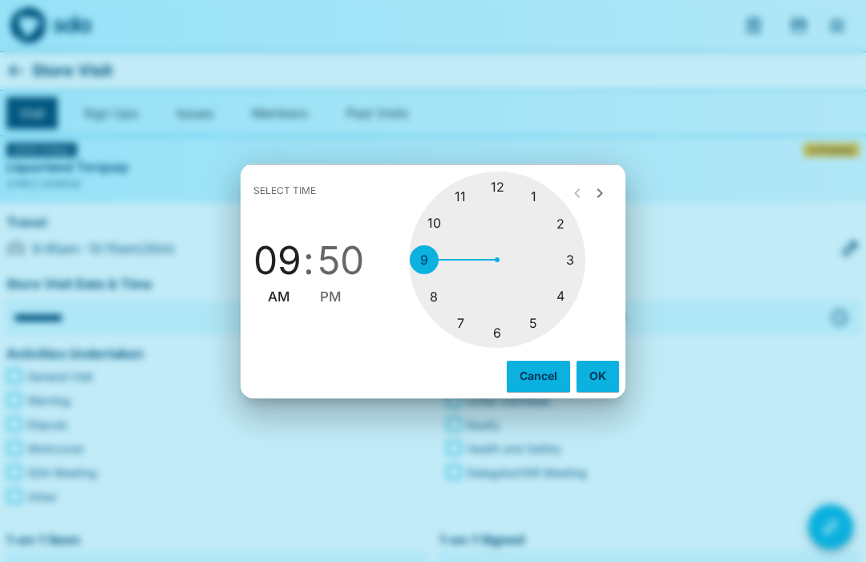
click at [422, 258] on div at bounding box center [497, 260] width 176 height 176
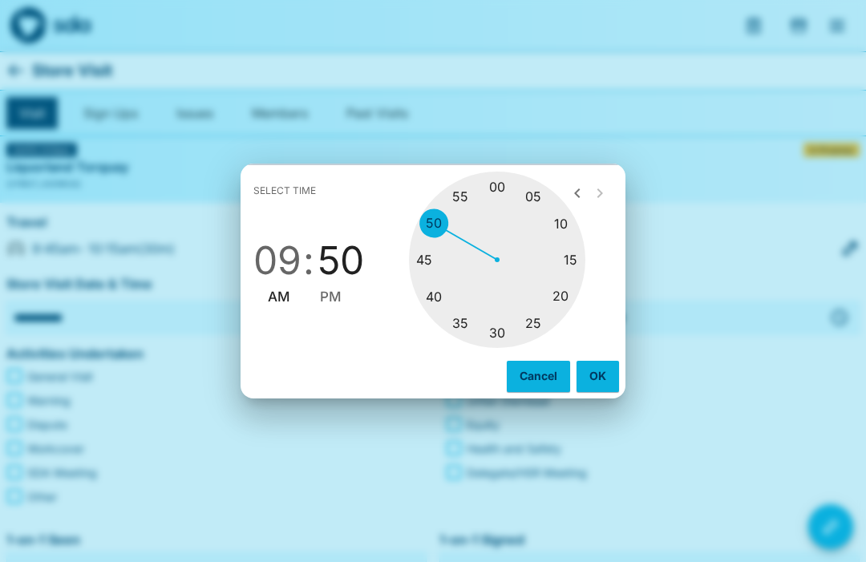
click at [423, 263] on div at bounding box center [497, 260] width 176 height 176
type input "********"
click at [595, 373] on button "OK" at bounding box center [597, 376] width 42 height 30
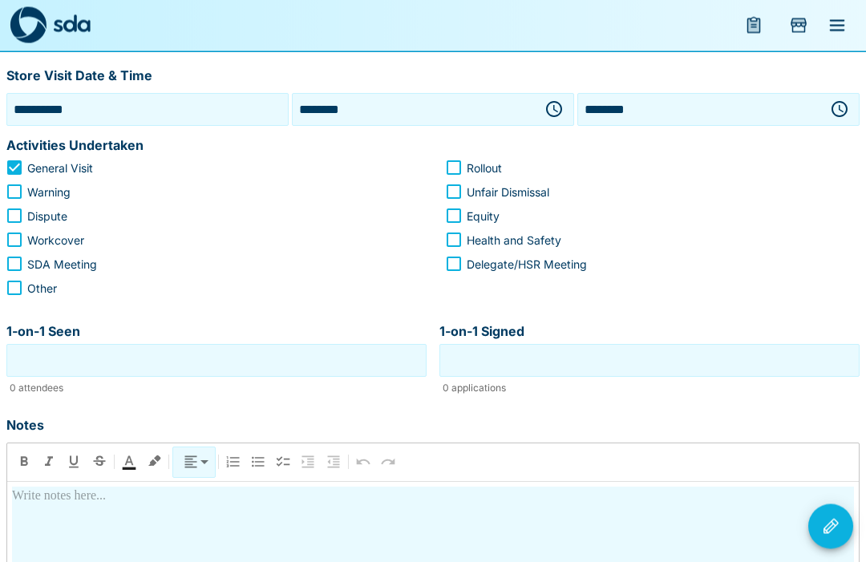
scroll to position [204, 0]
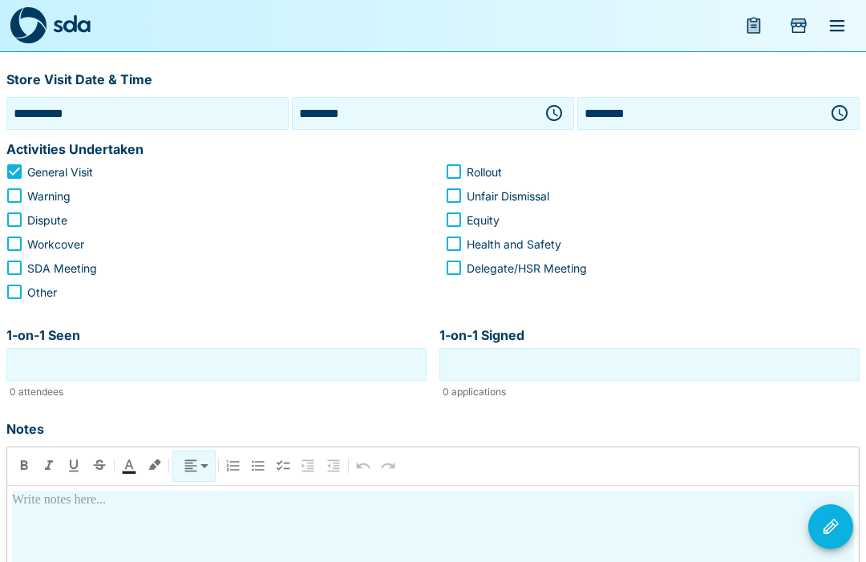
click at [87, 365] on input "1-on-1 Seen" at bounding box center [216, 364] width 412 height 25
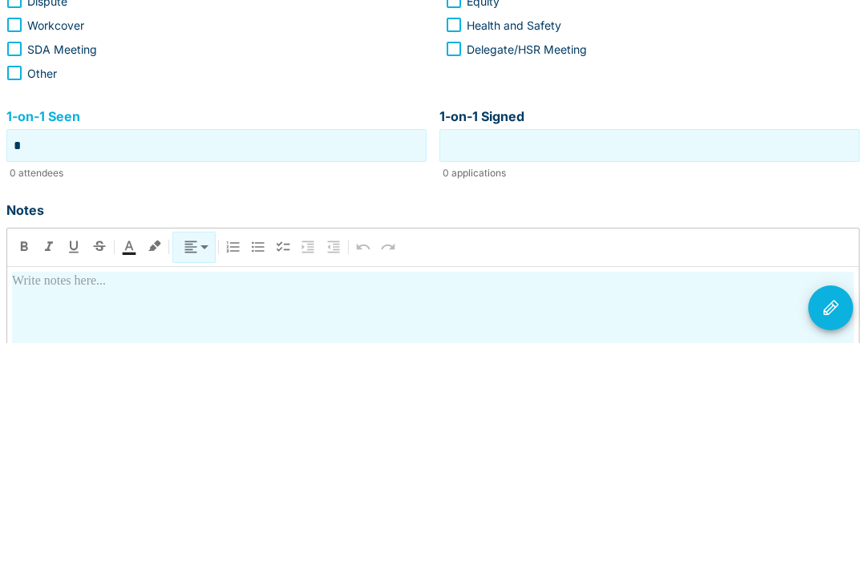
type input "*"
click at [646, 352] on input "1-on-1 Signed" at bounding box center [649, 364] width 412 height 25
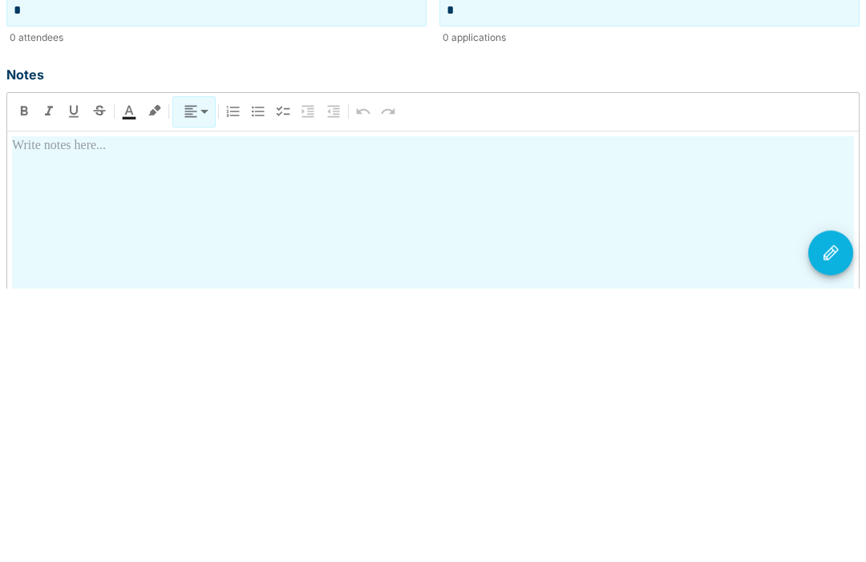
scroll to position [291, 0]
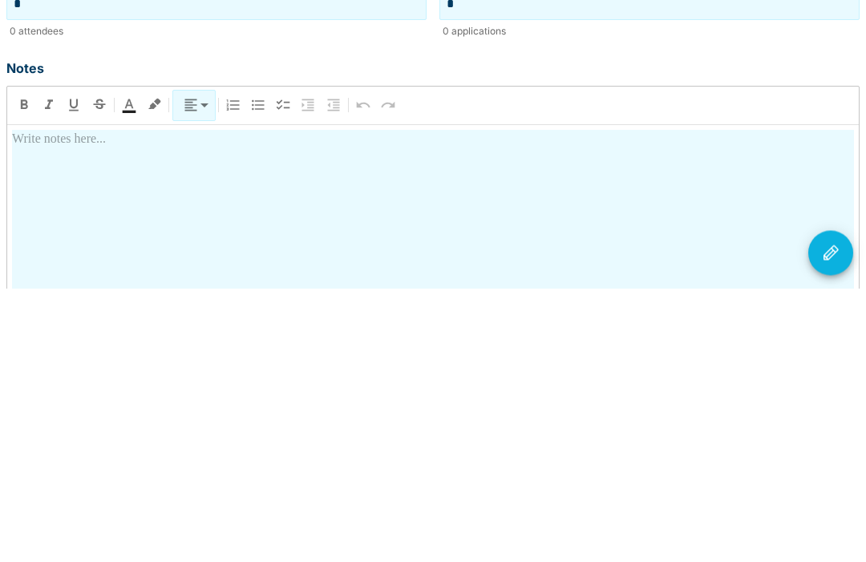
type input "*"
click at [303, 404] on div at bounding box center [432, 544] width 841 height 281
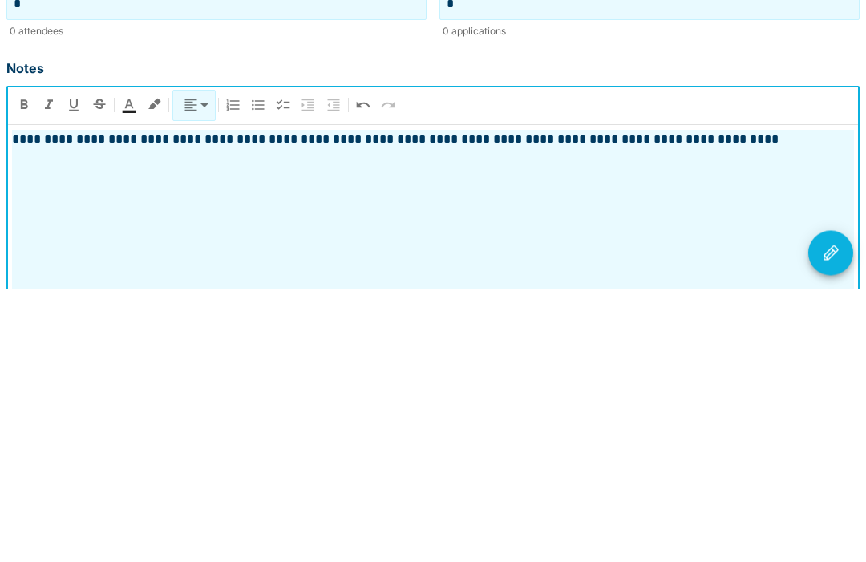
click at [831, 519] on icon "Visit Actions" at bounding box center [830, 526] width 15 height 15
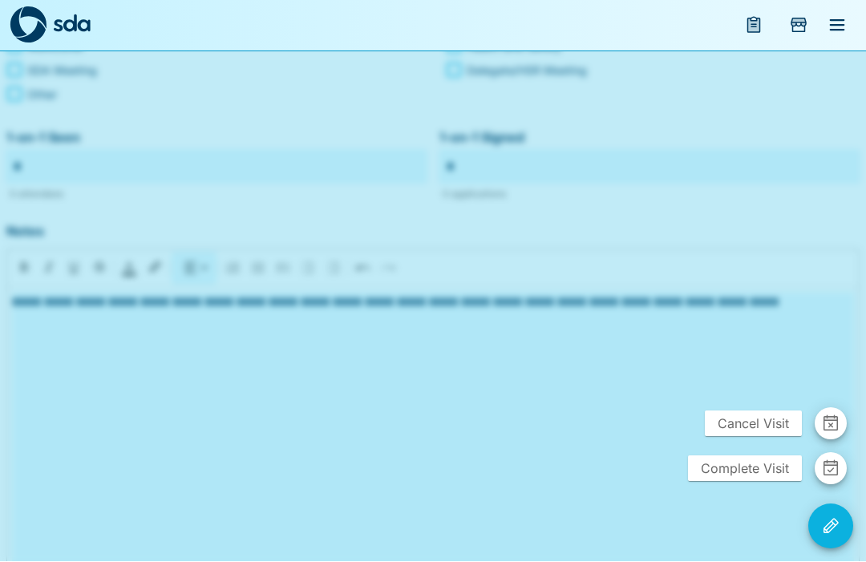
click at [738, 482] on span "Complete Visit" at bounding box center [745, 469] width 114 height 26
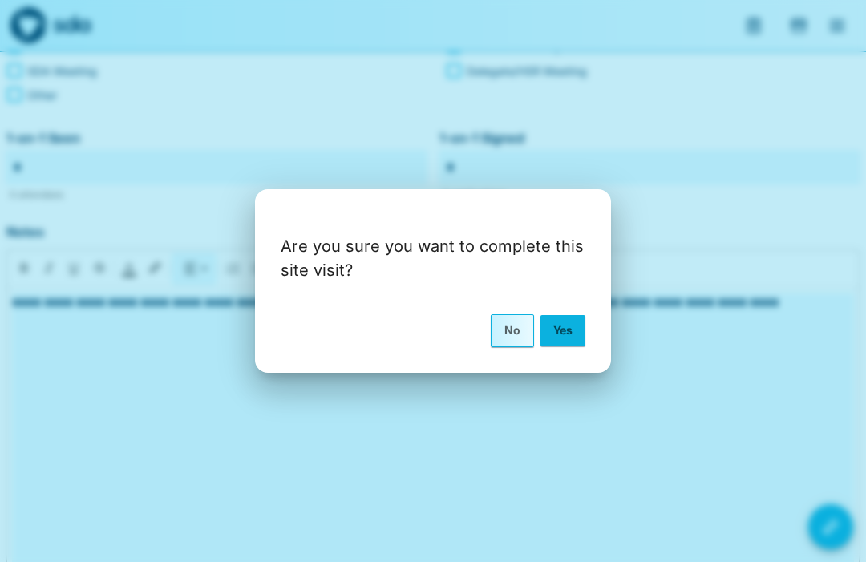
click at [564, 345] on button "Yes" at bounding box center [562, 330] width 45 height 30
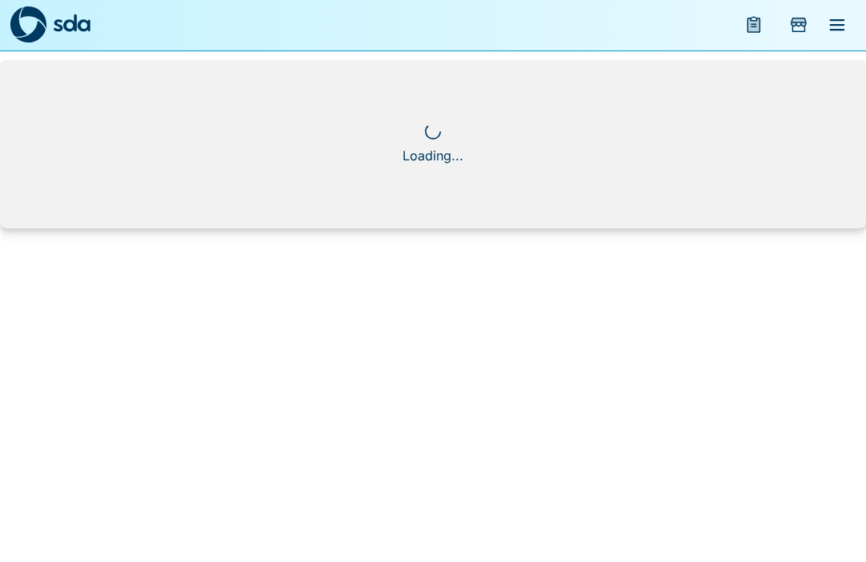
scroll to position [1, 0]
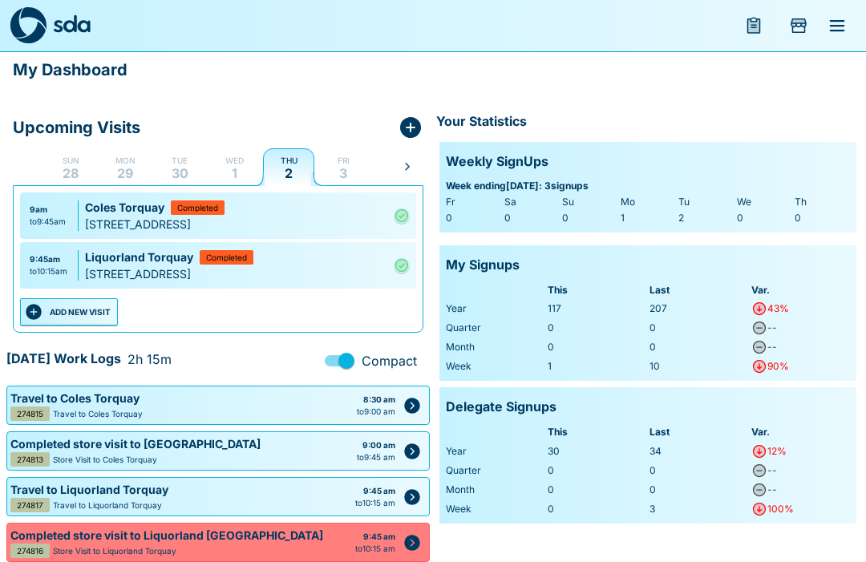
click at [72, 309] on button "ADD NEW VISIT" at bounding box center [69, 311] width 98 height 27
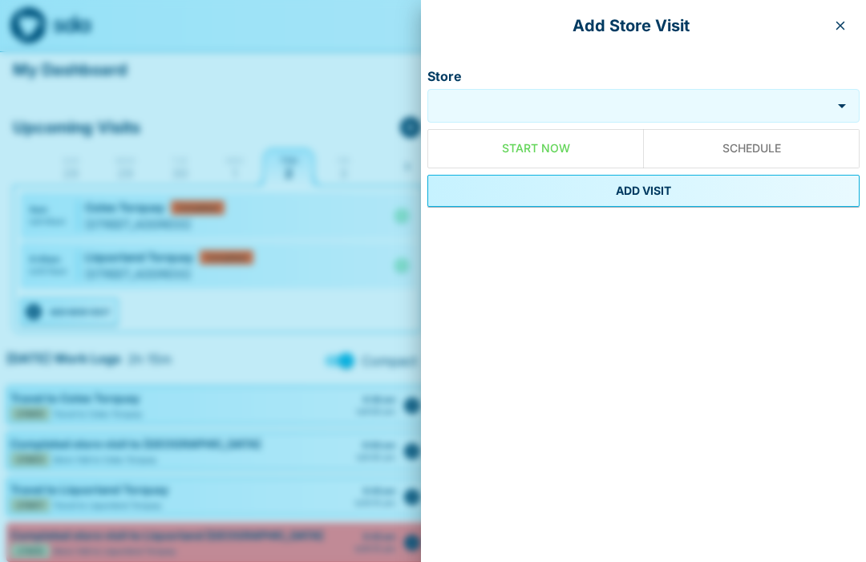
click at [538, 110] on input "Store" at bounding box center [629, 106] width 396 height 18
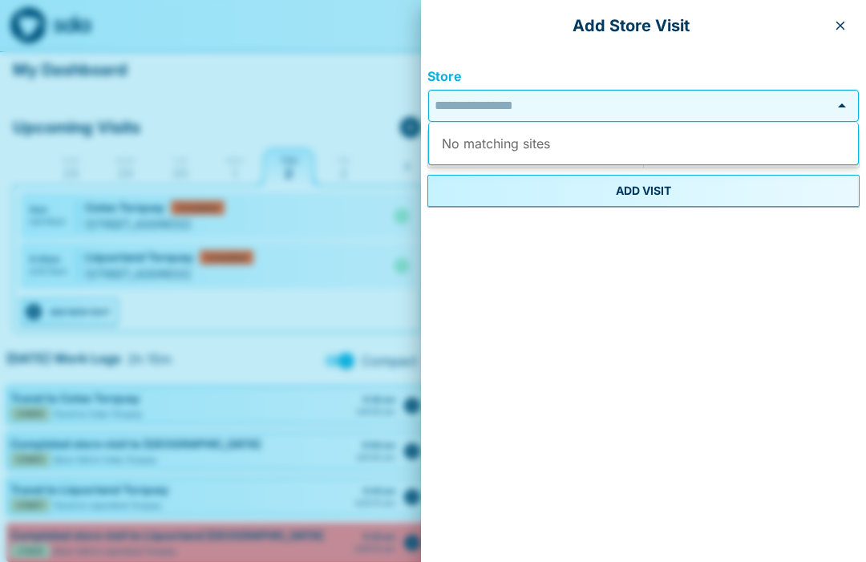
scroll to position [0, 0]
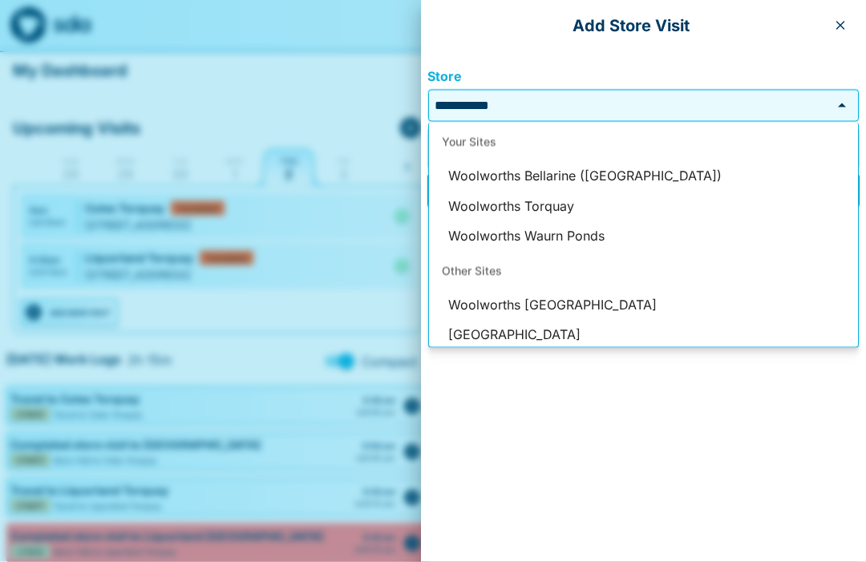
click at [619, 183] on li "Woolworths Bellarine ([GEOGRAPHIC_DATA])" at bounding box center [643, 176] width 429 height 30
type input "**********"
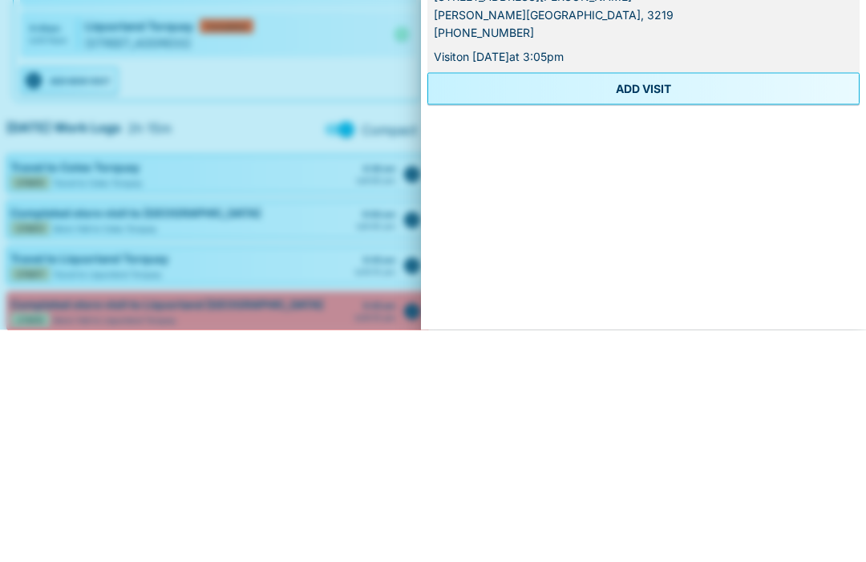
click at [677, 305] on button "ADD VISIT" at bounding box center [643, 321] width 432 height 32
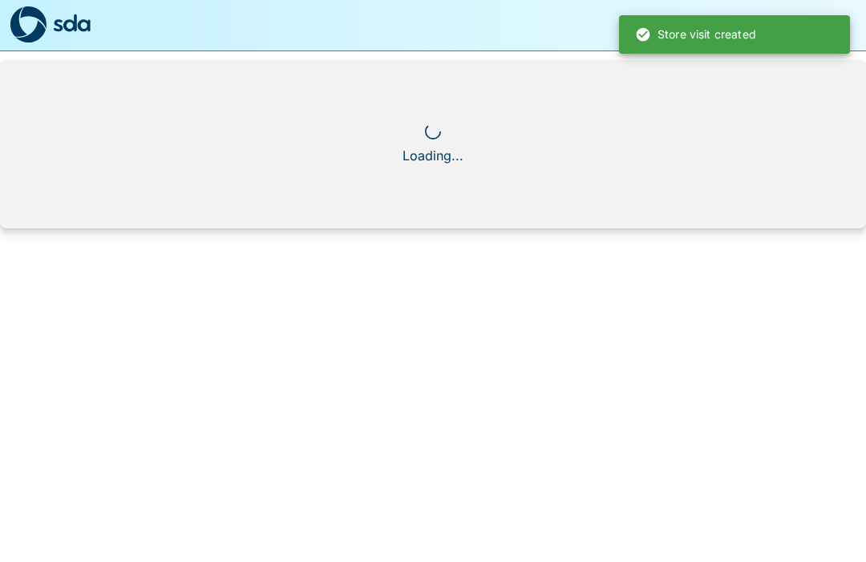
scroll to position [1, 0]
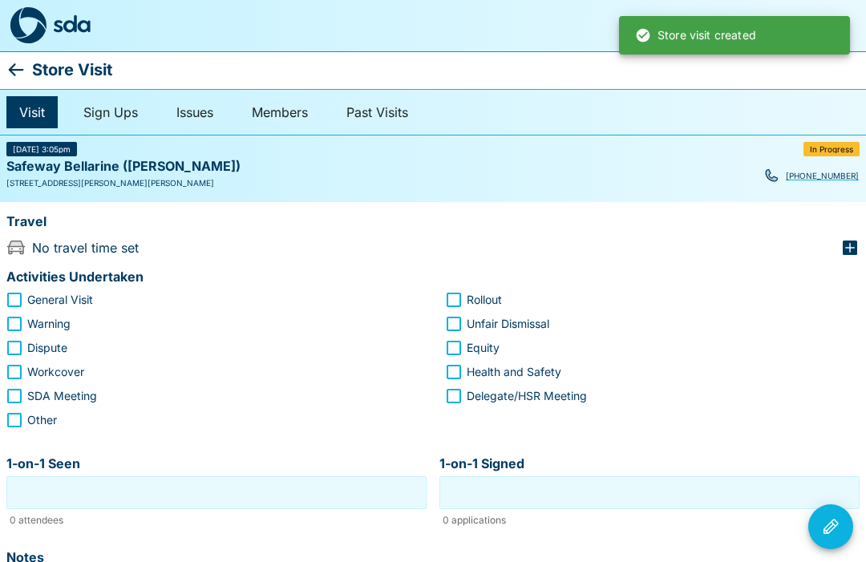
click at [844, 244] on icon "button" at bounding box center [849, 247] width 14 height 14
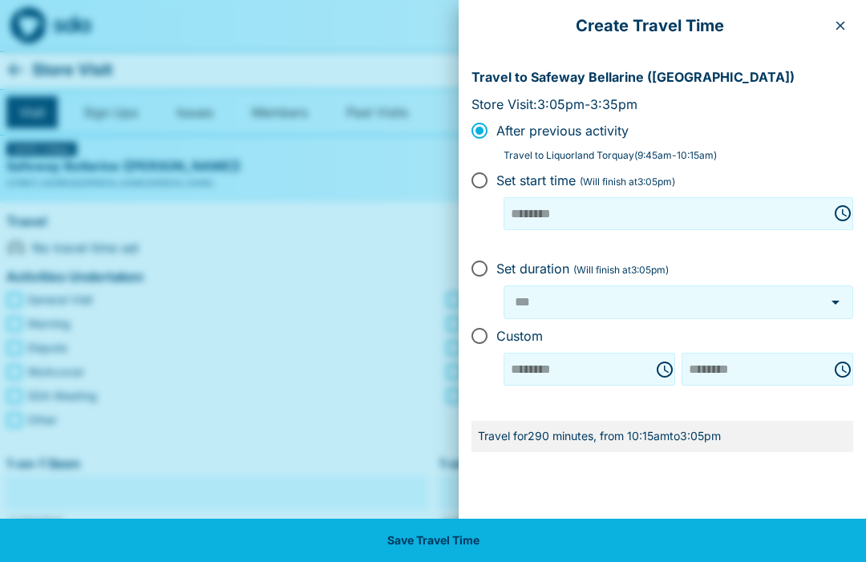
click at [832, 18] on button "button" at bounding box center [840, 26] width 26 height 26
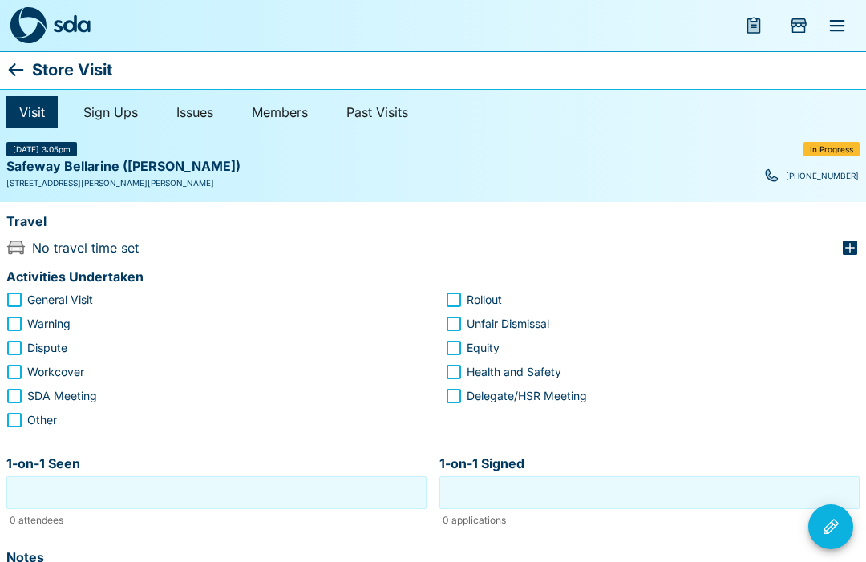
click at [843, 242] on icon "button" at bounding box center [849, 247] width 14 height 14
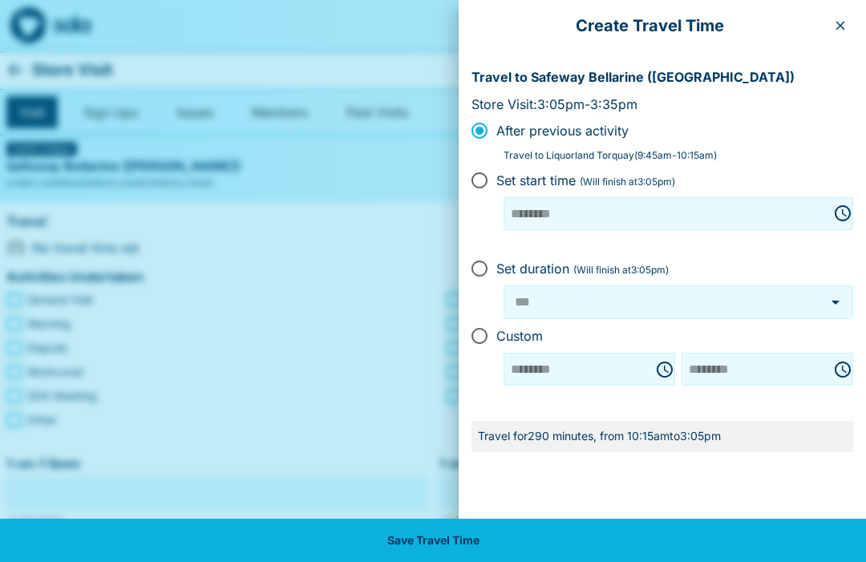
click at [838, 18] on button "button" at bounding box center [840, 26] width 26 height 26
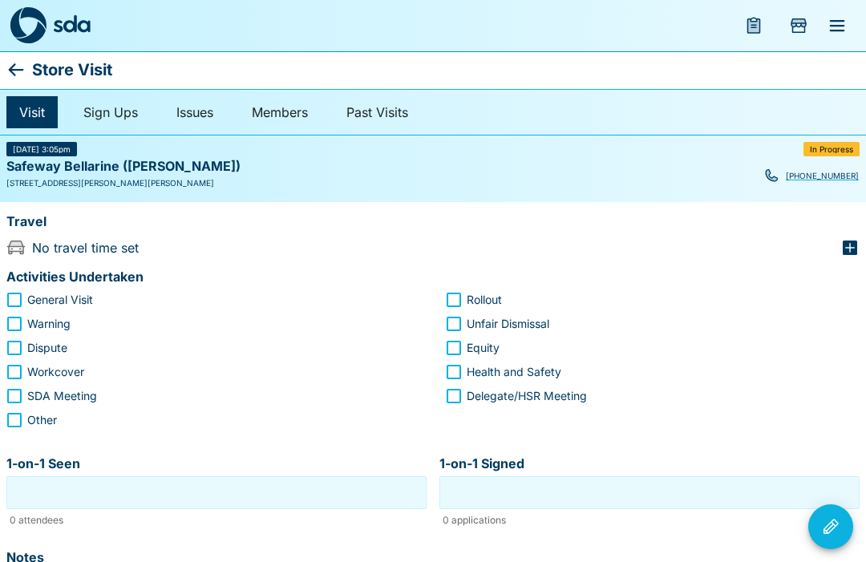
click at [841, 243] on icon "button" at bounding box center [849, 247] width 19 height 19
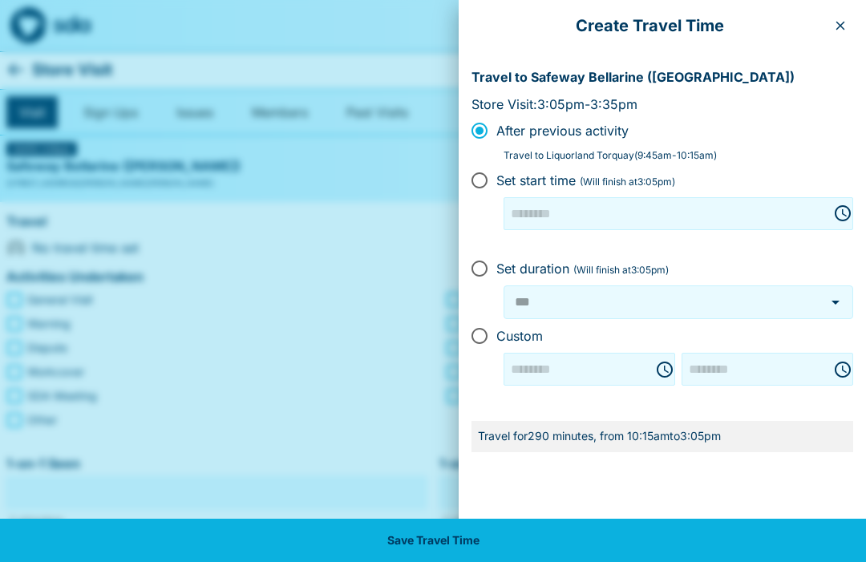
type input "********"
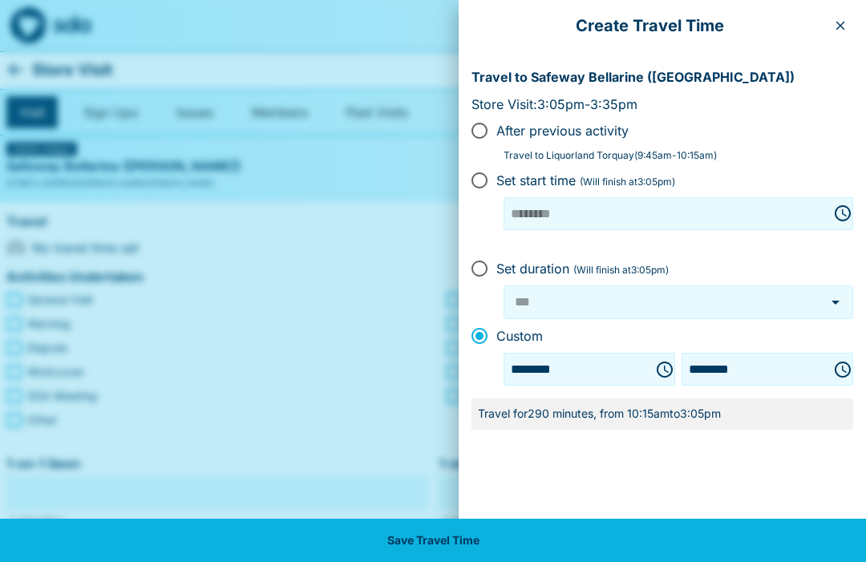
click at [839, 360] on icon "Choose time, selected time is 3:05 PM" at bounding box center [842, 369] width 19 height 19
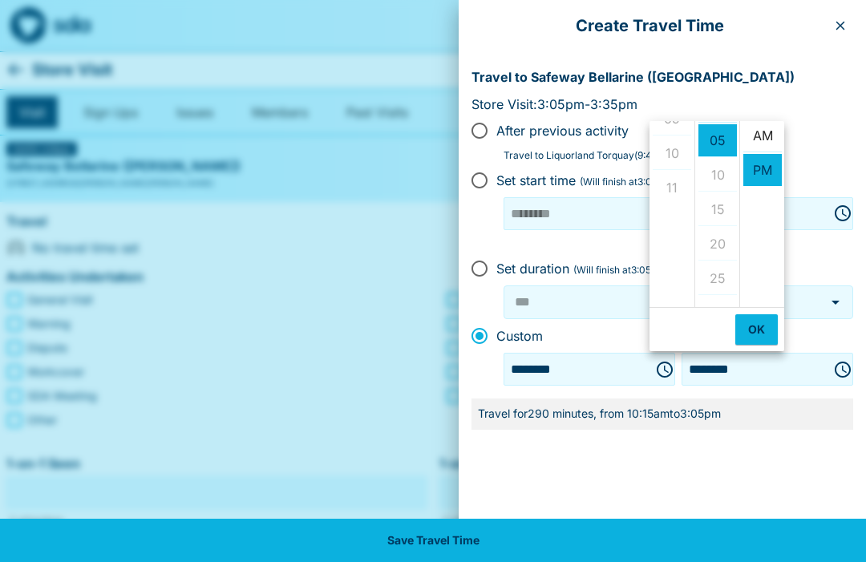
scroll to position [2, 0]
click at [761, 126] on li "AM" at bounding box center [762, 138] width 38 height 33
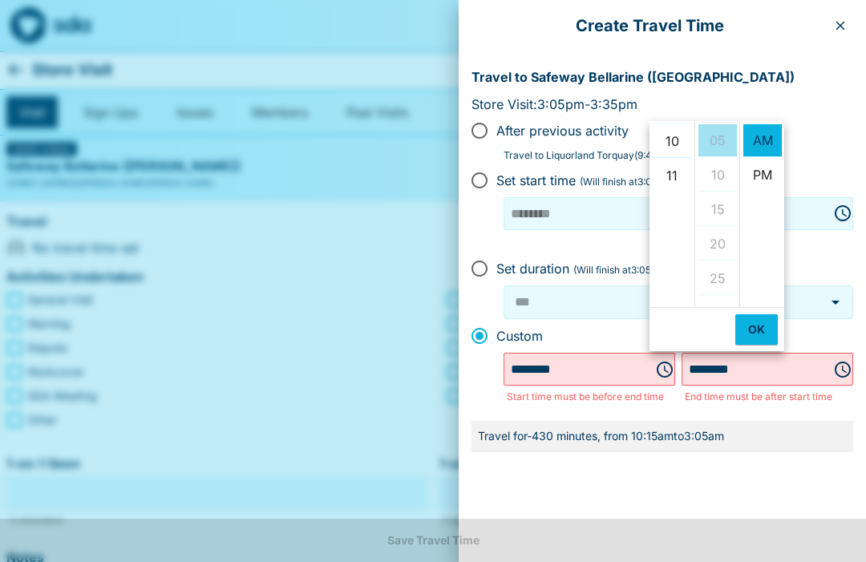
scroll to position [344, 0]
click at [667, 138] on li "10" at bounding box center [671, 141] width 38 height 33
click at [724, 128] on li "45" at bounding box center [717, 138] width 38 height 33
type input "********"
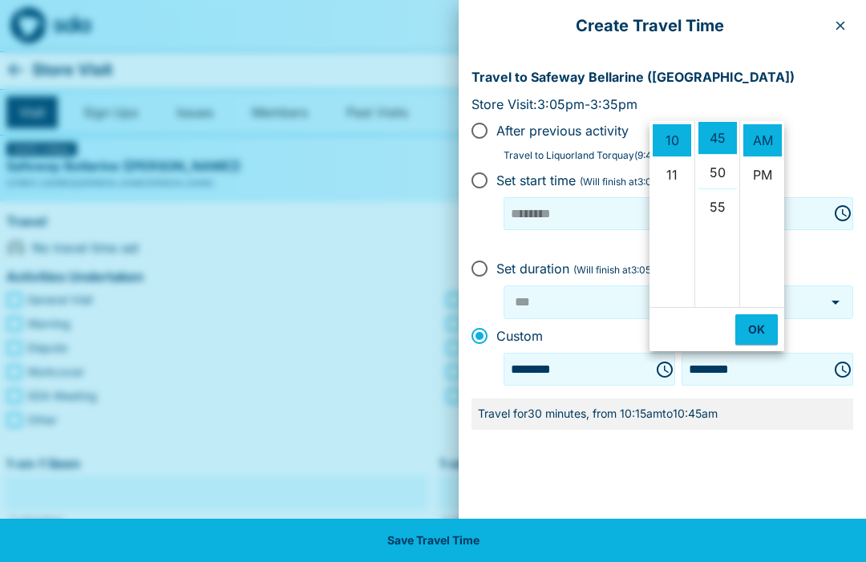
scroll to position [310, 0]
click at [761, 323] on button "OK" at bounding box center [756, 329] width 42 height 30
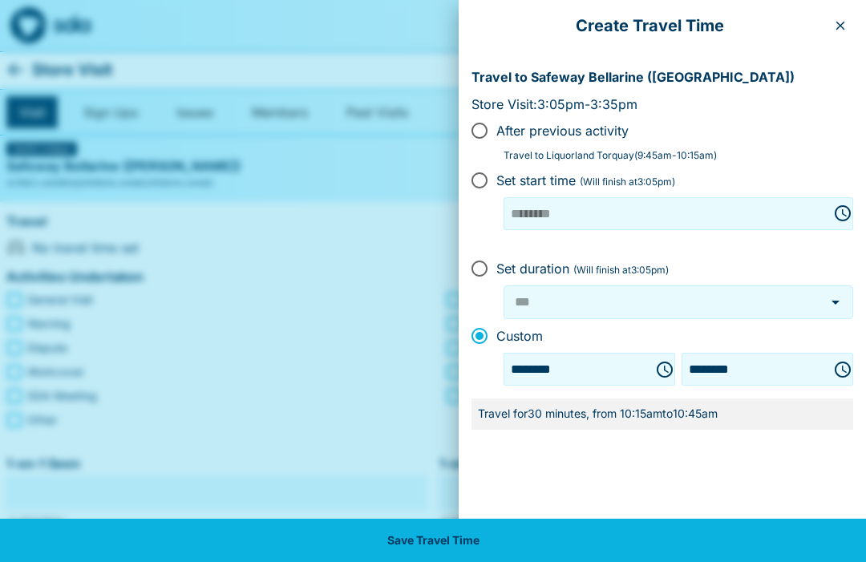
click at [497, 547] on button "Save Travel Time" at bounding box center [433, 540] width 866 height 43
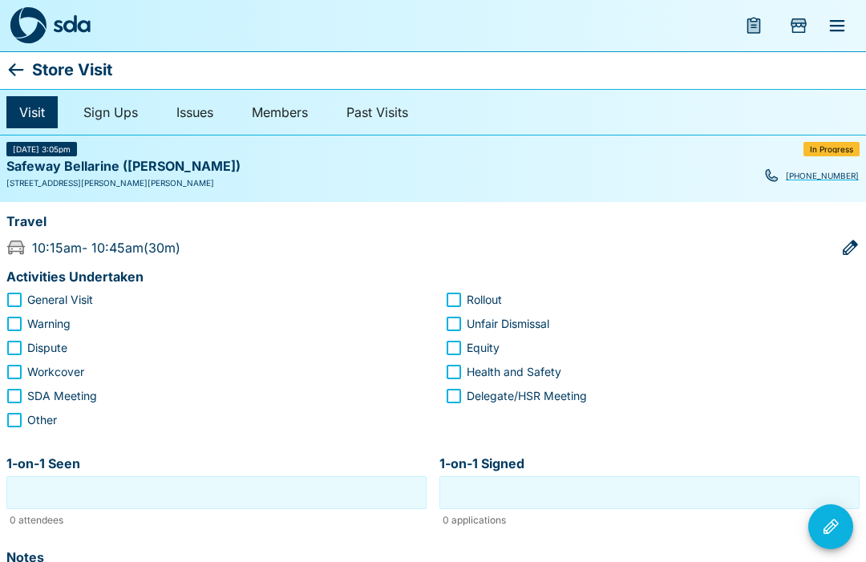
click at [14, 60] on icon at bounding box center [15, 69] width 19 height 19
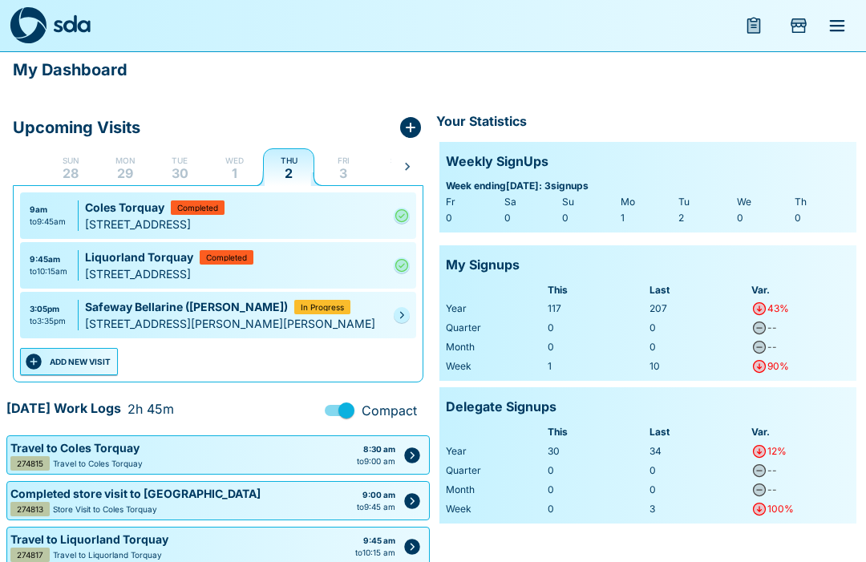
click at [402, 309] on link at bounding box center [401, 315] width 16 height 16
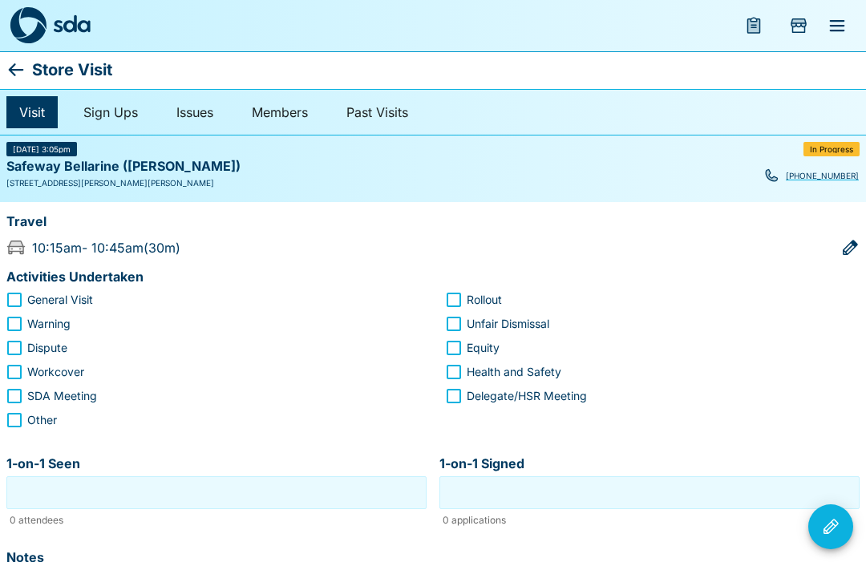
click at [17, 66] on icon at bounding box center [15, 69] width 19 height 19
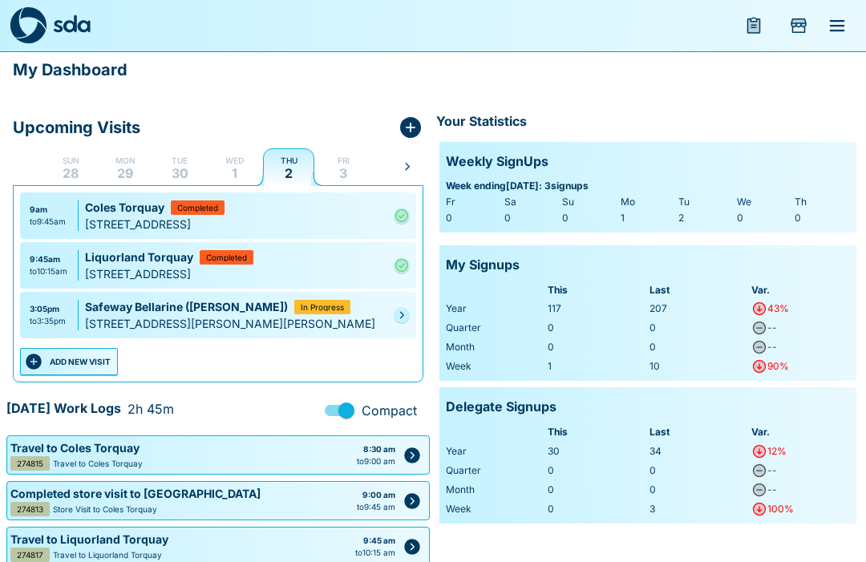
click at [401, 315] on icon "Pending" at bounding box center [402, 315] width 10 height 10
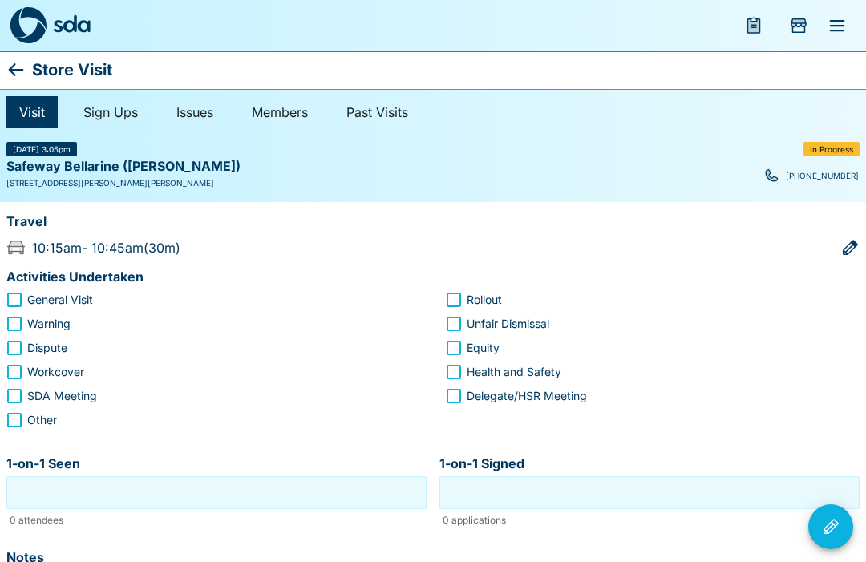
click at [25, 68] on icon at bounding box center [15, 69] width 19 height 19
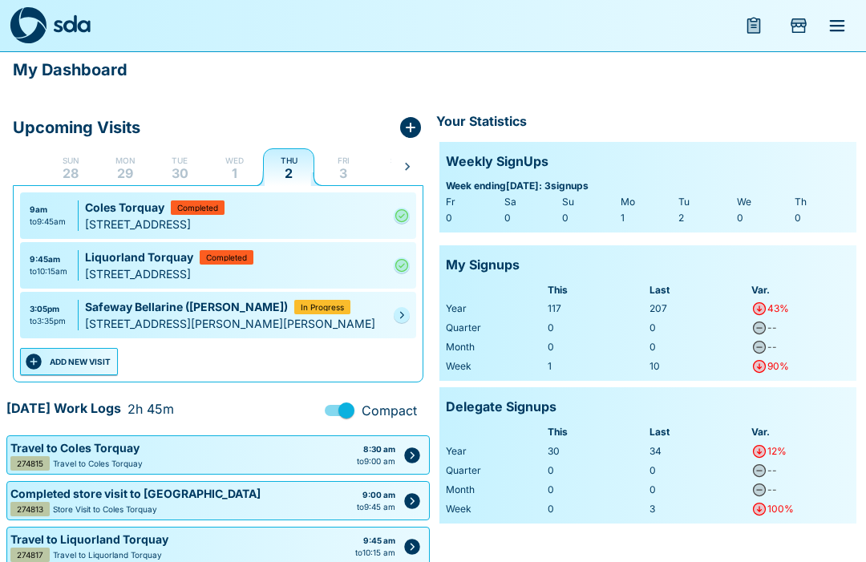
click at [398, 310] on icon "Pending" at bounding box center [402, 315] width 10 height 10
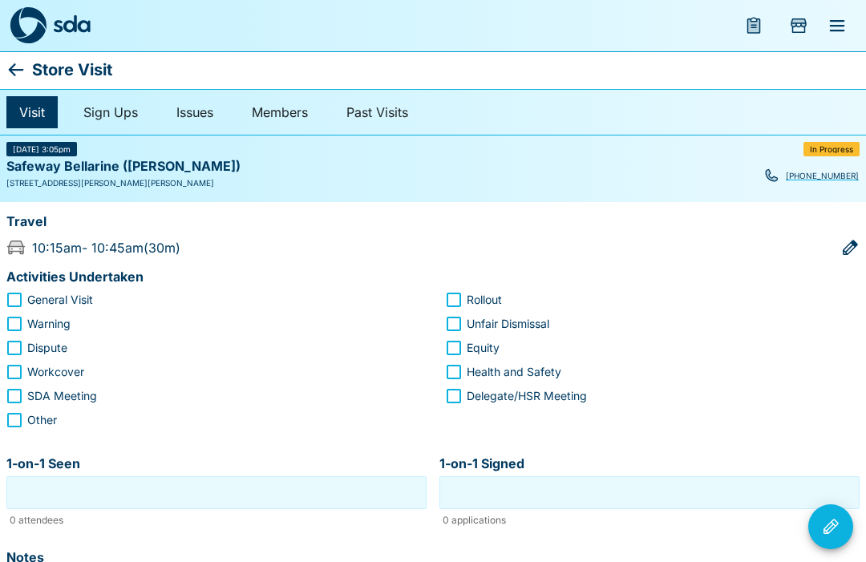
click at [21, 67] on icon at bounding box center [15, 69] width 19 height 19
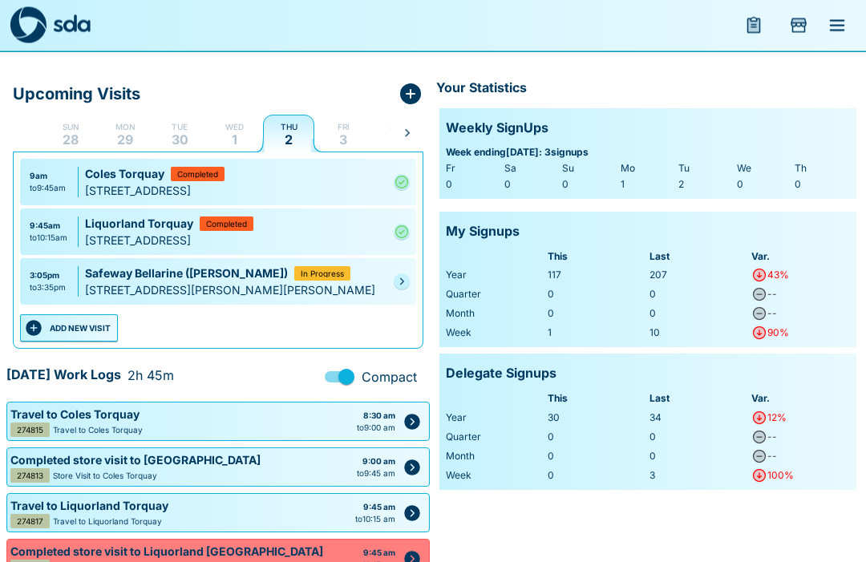
scroll to position [52, 0]
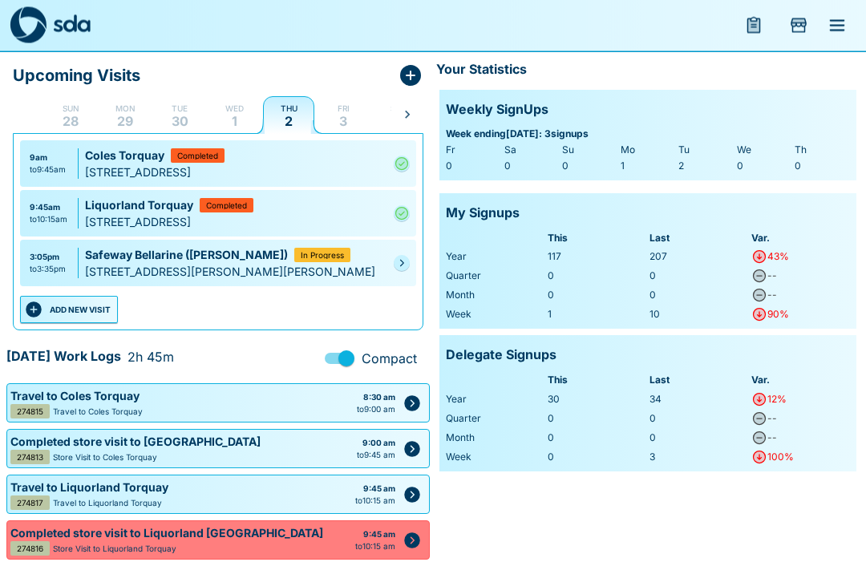
click at [404, 267] on icon "Pending" at bounding box center [402, 264] width 10 height 10
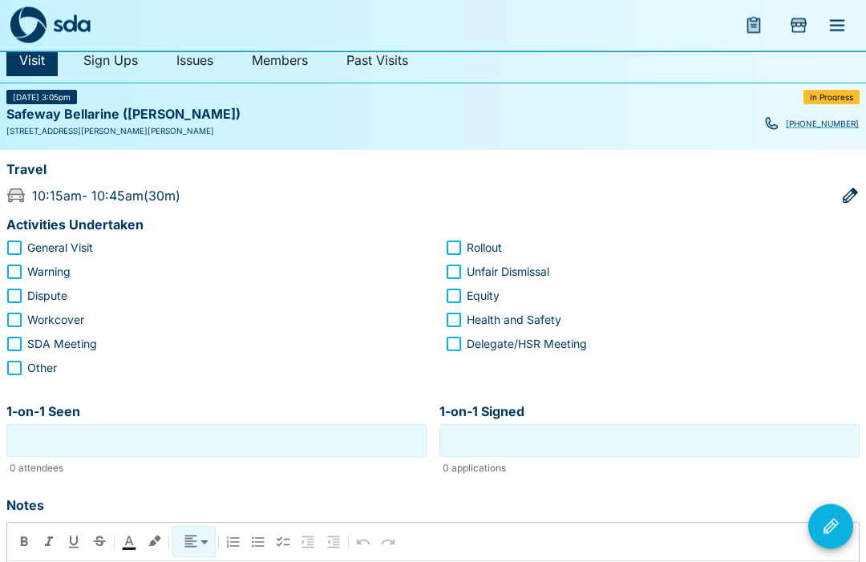
scroll to position [53, 0]
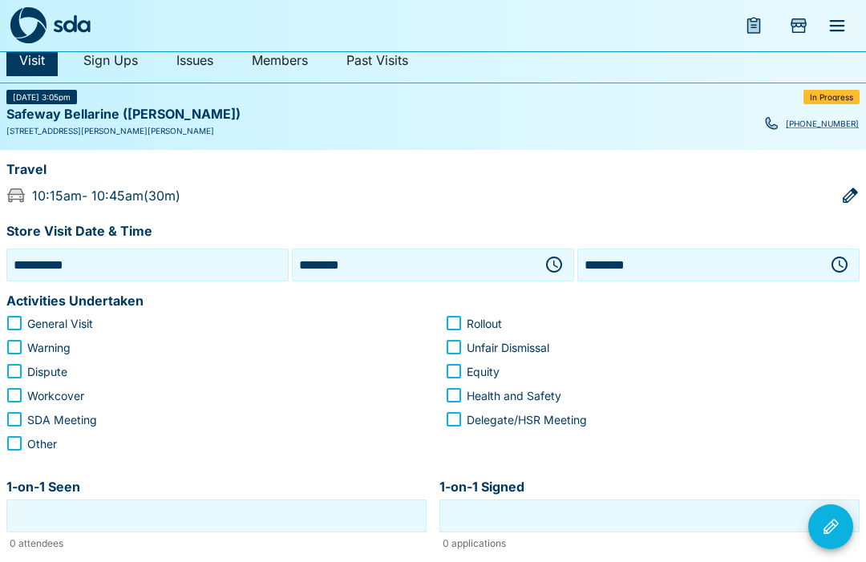
click at [552, 257] on icon "button" at bounding box center [553, 264] width 19 height 19
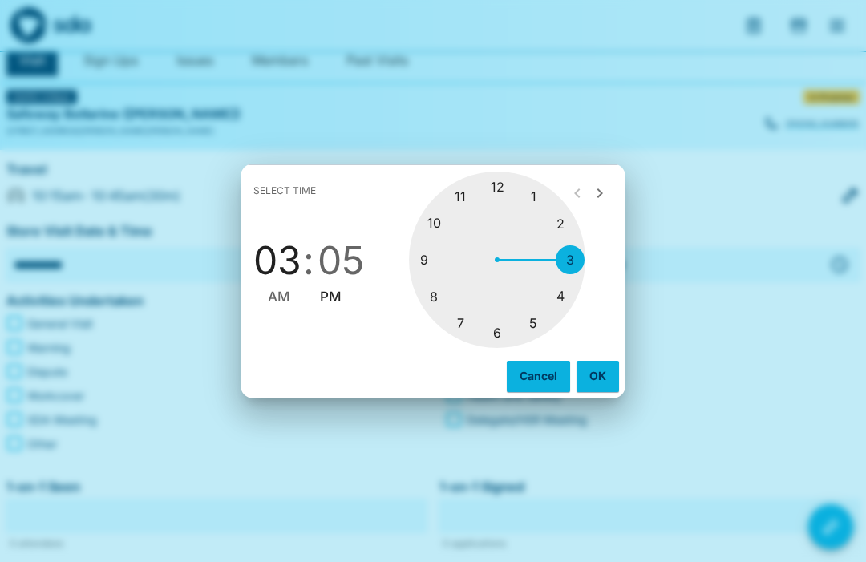
click at [361, 485] on div "Select time 03 : 05 AM PM 1 2 3 4 5 6 7 8 9 10 11 12 Cancel OK" at bounding box center [433, 281] width 866 height 562
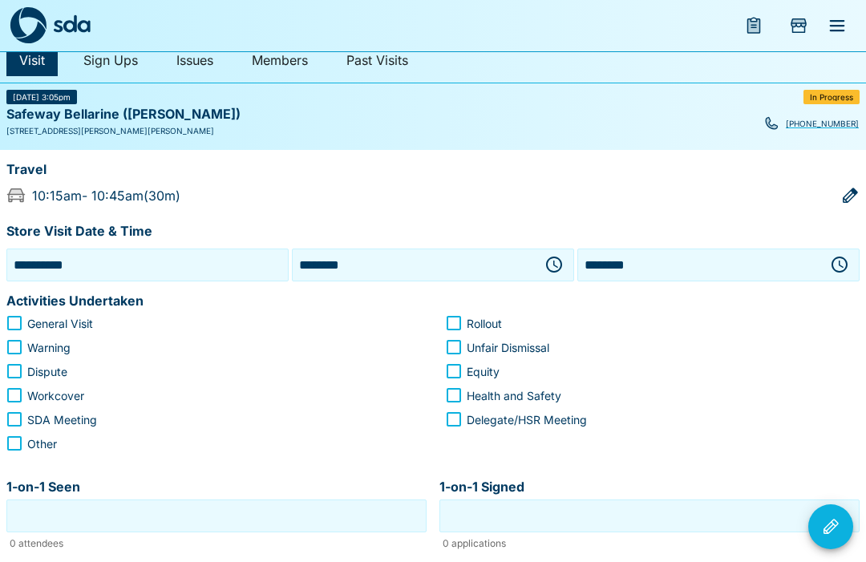
click at [545, 260] on icon "button" at bounding box center [553, 264] width 19 height 19
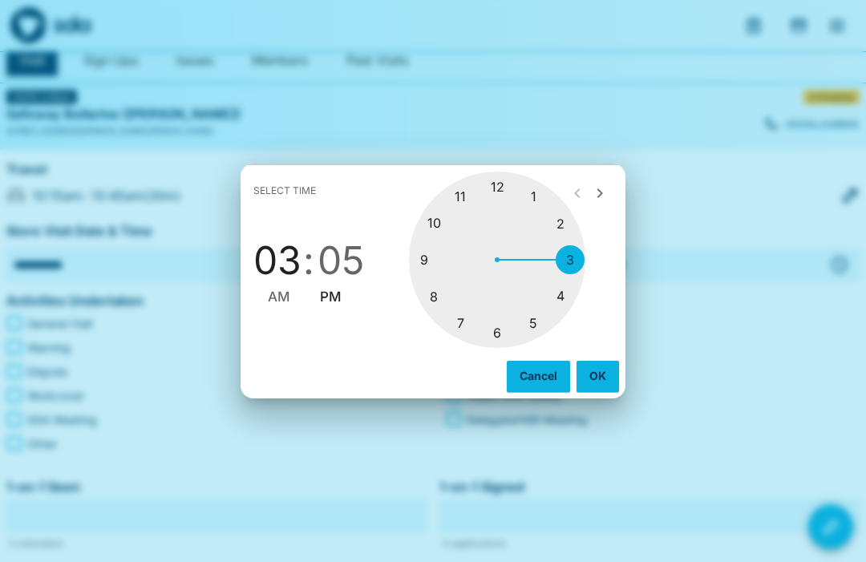
click at [441, 245] on div at bounding box center [497, 260] width 176 height 176
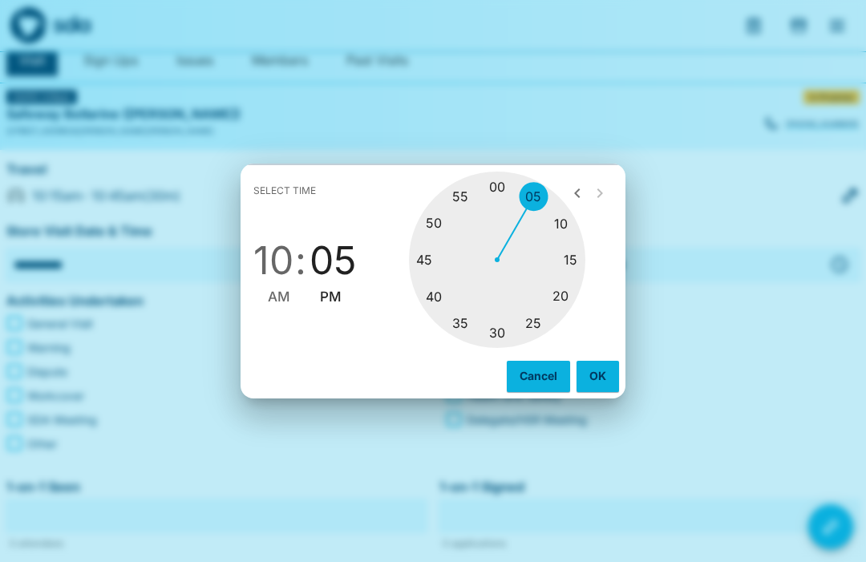
click at [424, 287] on div at bounding box center [497, 260] width 176 height 176
click at [277, 308] on span "AM" at bounding box center [279, 297] width 22 height 22
type input "********"
click at [592, 391] on button "OK" at bounding box center [597, 376] width 42 height 30
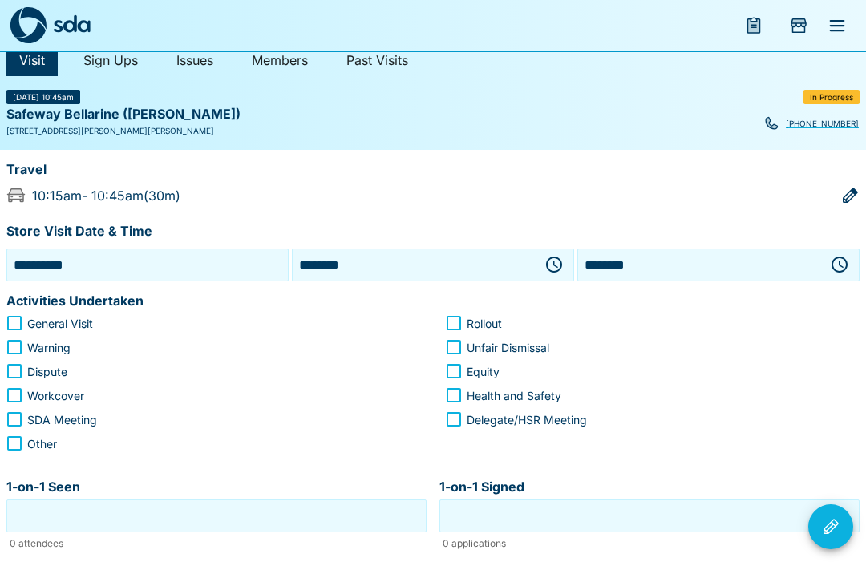
click at [838, 256] on icon "button" at bounding box center [839, 264] width 16 height 16
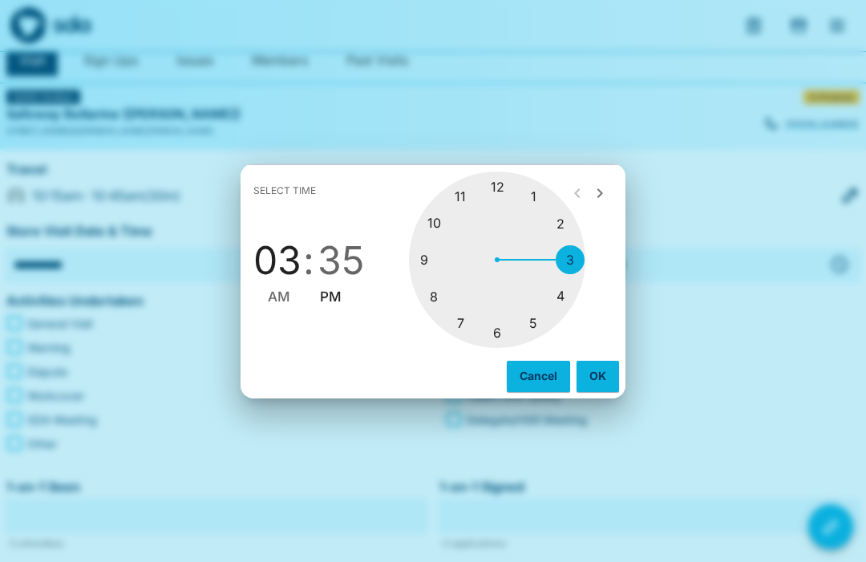
click at [461, 224] on div at bounding box center [497, 260] width 176 height 176
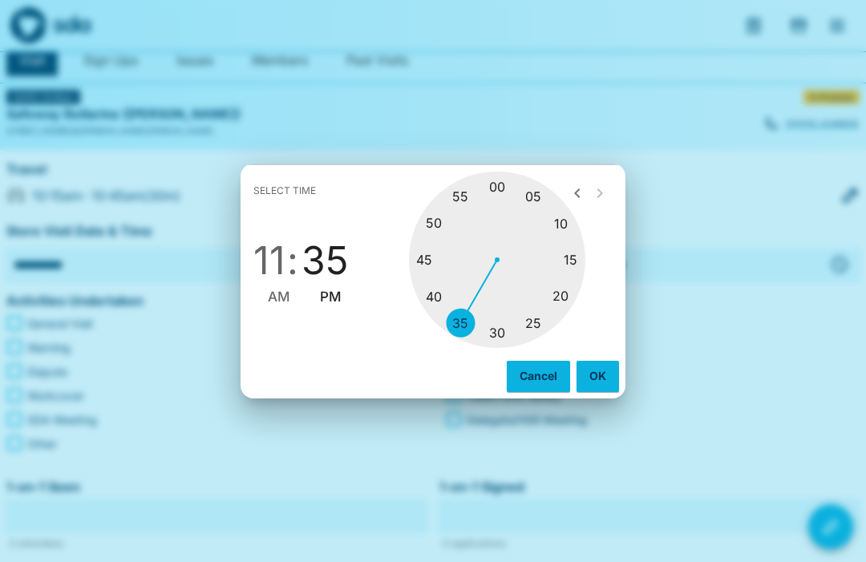
click at [500, 348] on div at bounding box center [497, 260] width 176 height 176
click at [278, 308] on span "AM" at bounding box center [279, 297] width 22 height 22
type input "********"
click at [601, 391] on button "OK" at bounding box center [597, 376] width 42 height 30
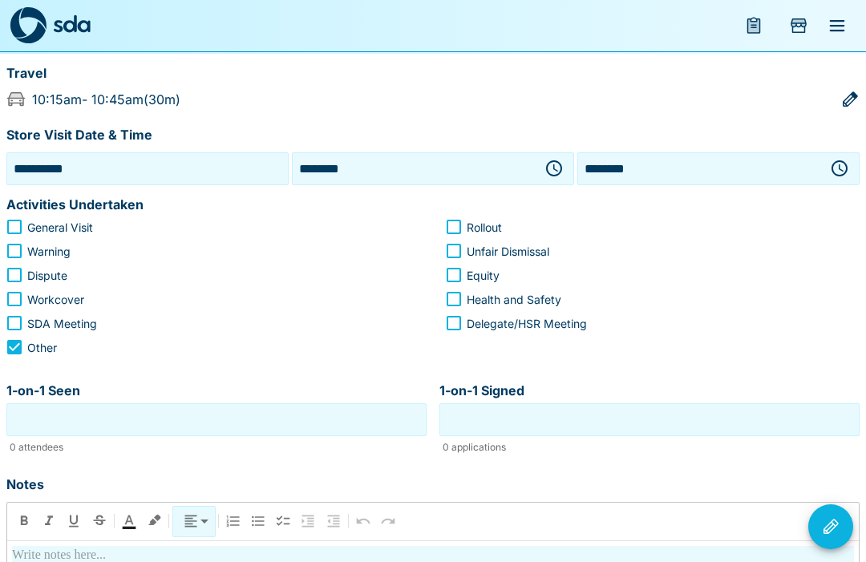
scroll to position [148, 0]
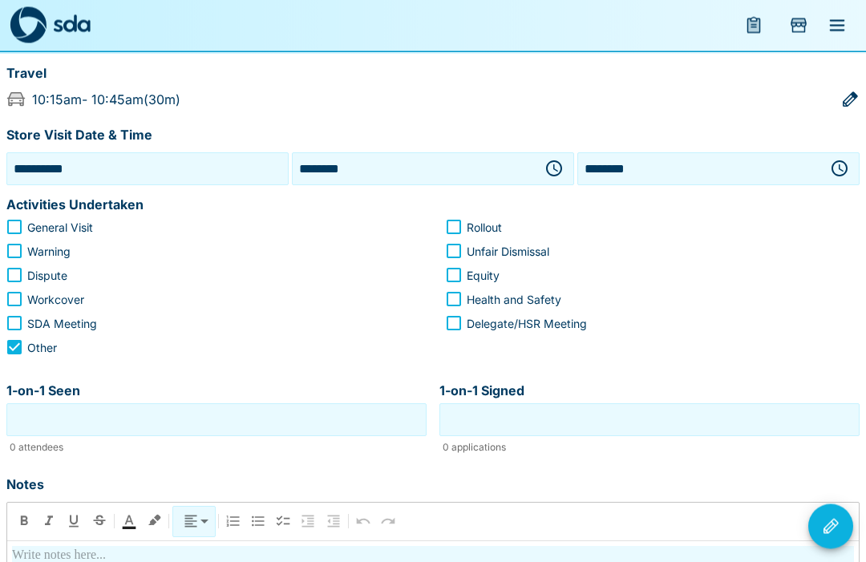
click at [295, 411] on input "1-on-1 Seen" at bounding box center [216, 420] width 412 height 25
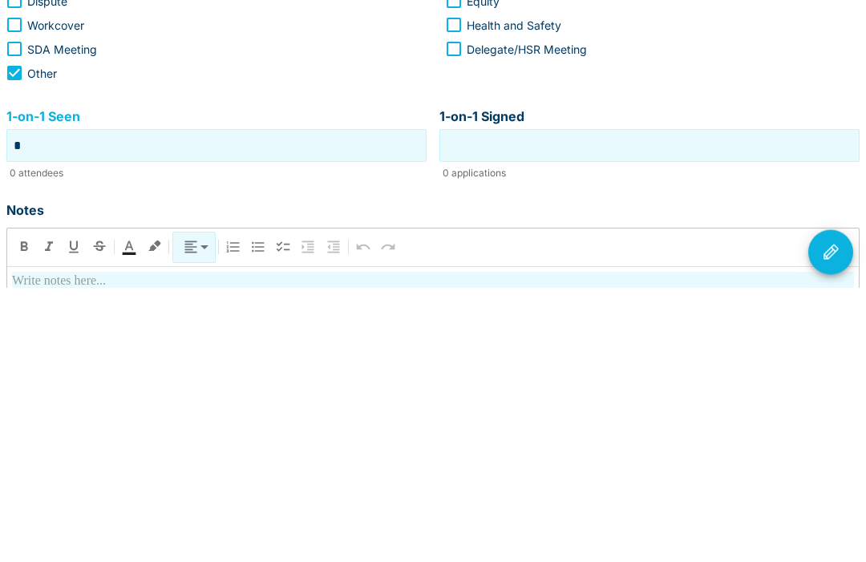
type input "*"
click at [657, 408] on input "1-on-1 Signed" at bounding box center [649, 420] width 412 height 25
click at [67, 408] on input "*" at bounding box center [216, 420] width 412 height 25
type input "*"
click at [603, 404] on div "1-on-1 Signed" at bounding box center [649, 420] width 420 height 33
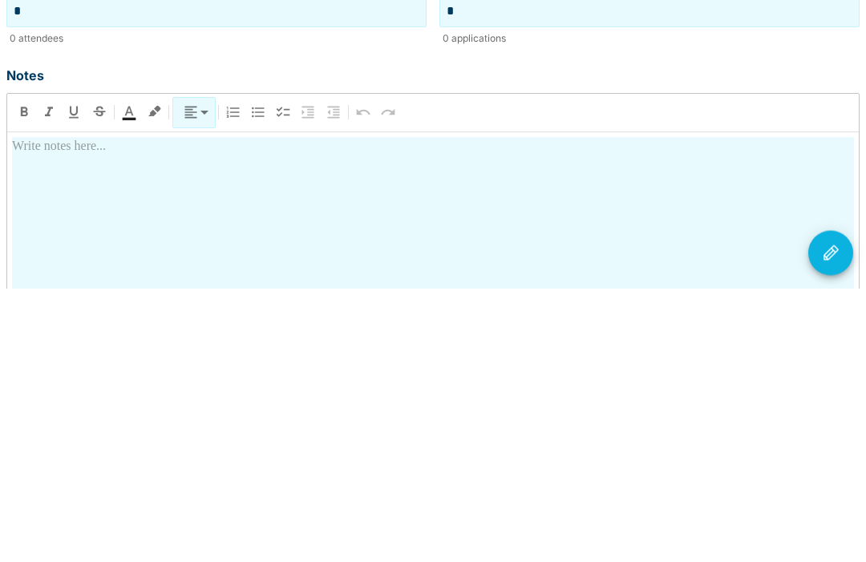
scroll to position [285, 0]
type input "*"
click at [342, 410] on div at bounding box center [432, 550] width 841 height 281
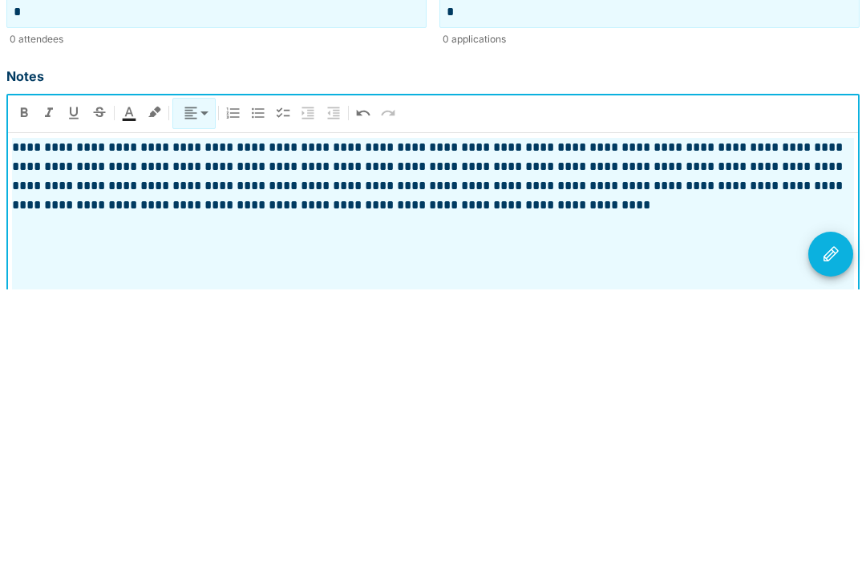
click at [830, 517] on icon "Visit Actions" at bounding box center [830, 526] width 19 height 19
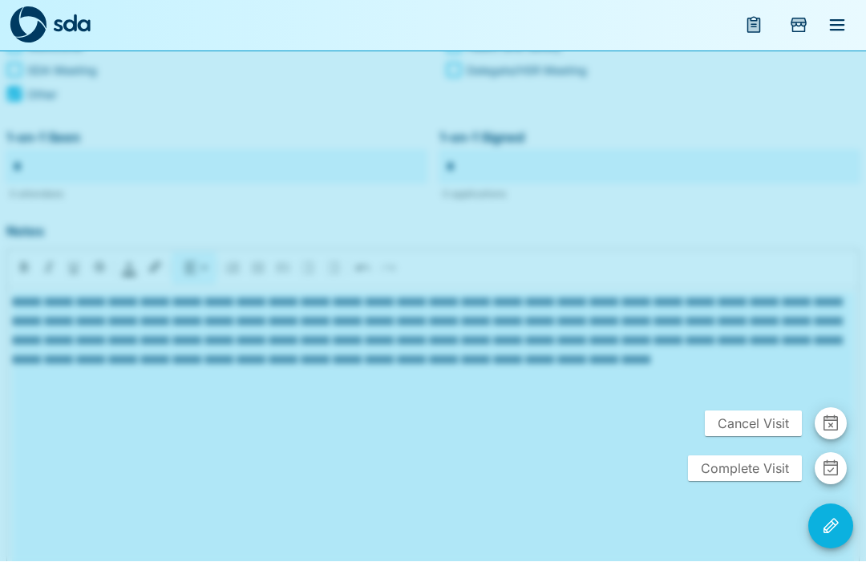
click at [750, 482] on span "Complete Visit" at bounding box center [745, 469] width 114 height 26
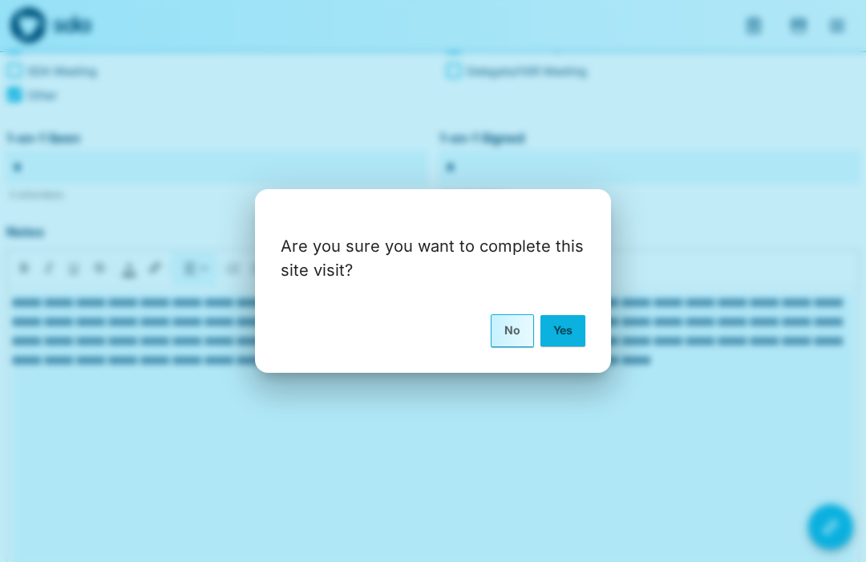
click at [555, 345] on button "Yes" at bounding box center [562, 330] width 45 height 30
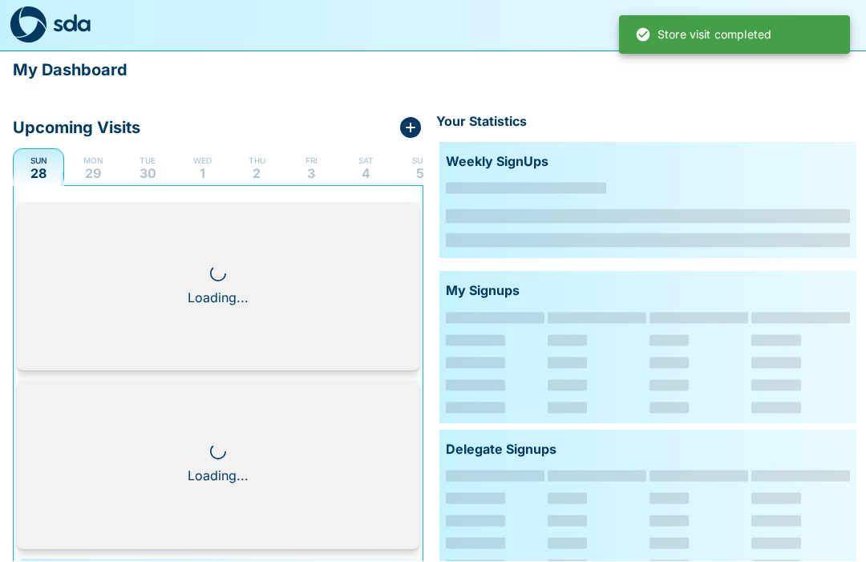
scroll to position [1, 0]
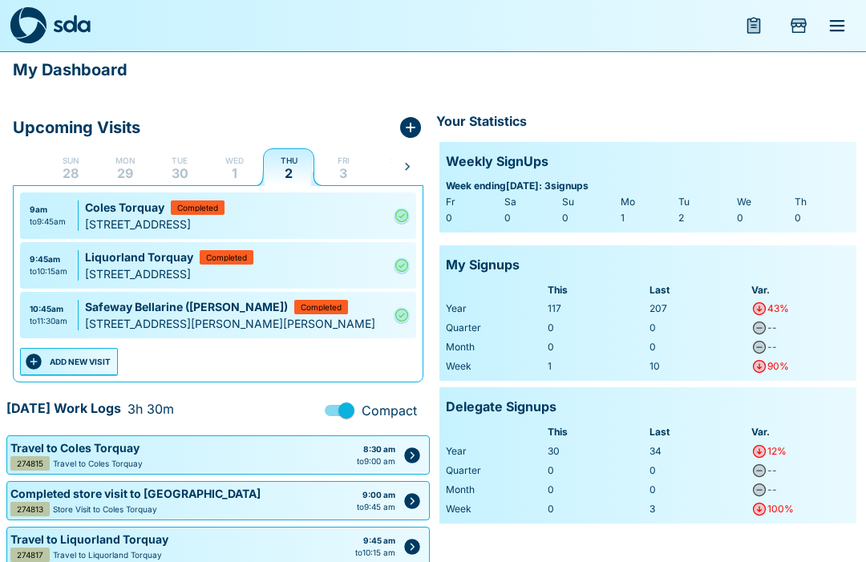
click at [838, 19] on icon "menu" at bounding box center [836, 25] width 19 height 19
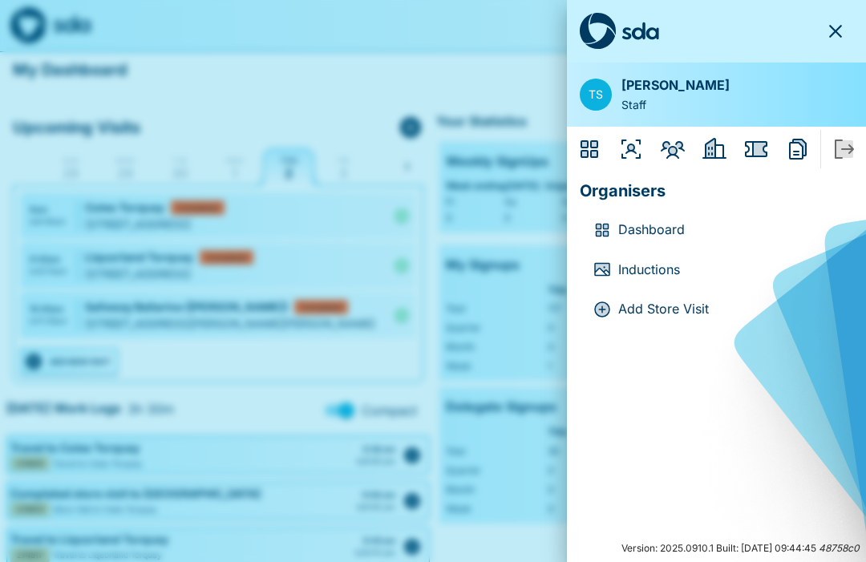
click at [676, 146] on icon "Members" at bounding box center [672, 148] width 19 height 13
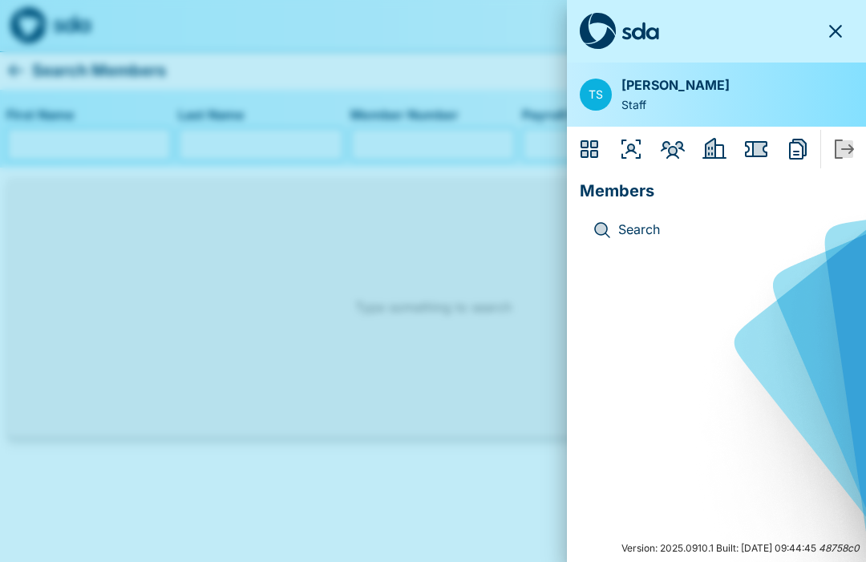
click at [717, 143] on icon "Employers" at bounding box center [714, 149] width 26 height 26
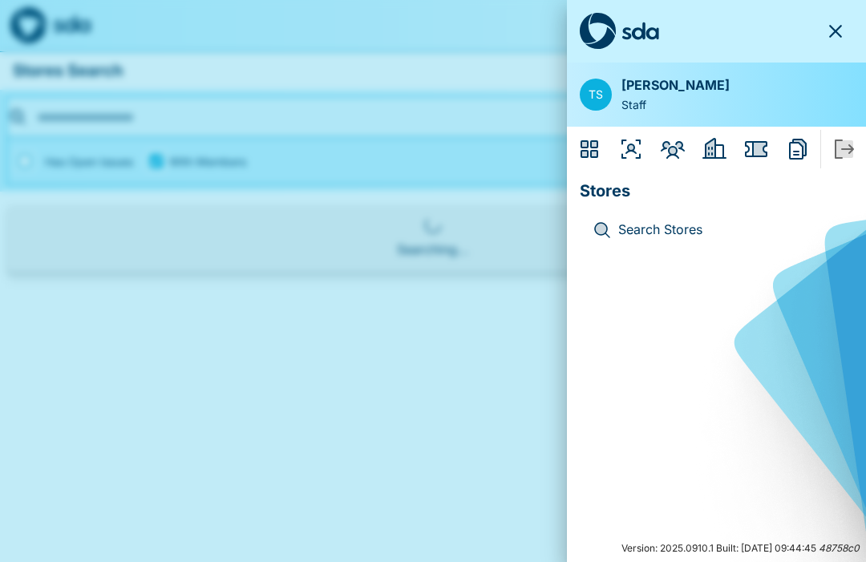
click at [764, 145] on icon "Issues" at bounding box center [756, 149] width 22 height 16
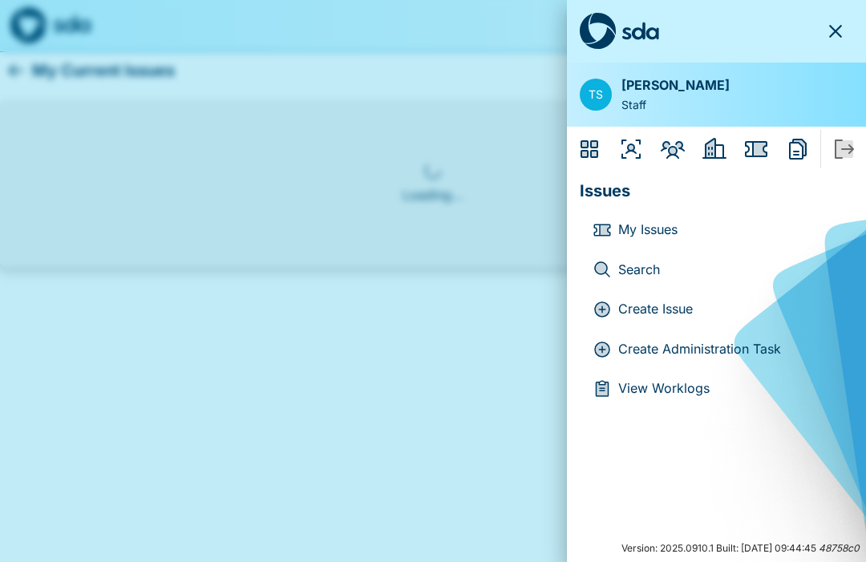
click at [700, 340] on p "Create Administration Task" at bounding box center [729, 349] width 222 height 21
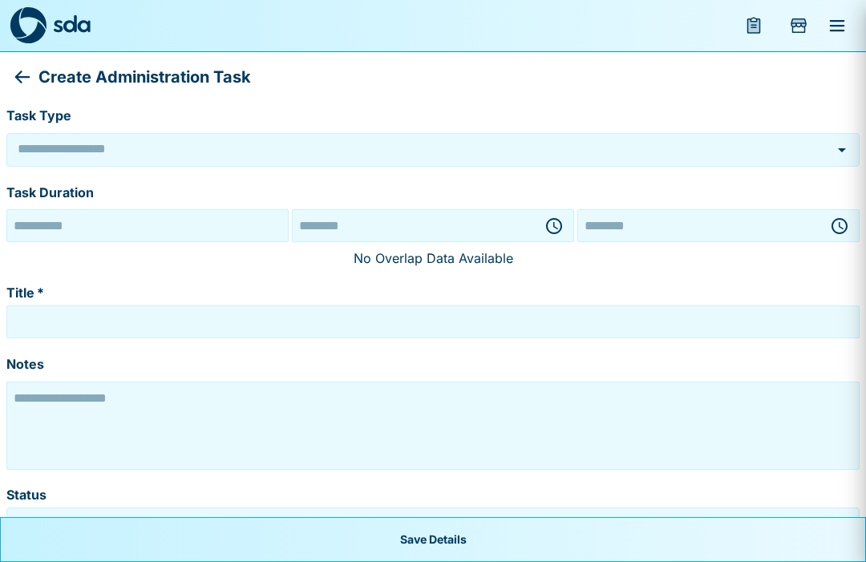
type input "******"
type textarea "**********"
type input "*********"
type input "**********"
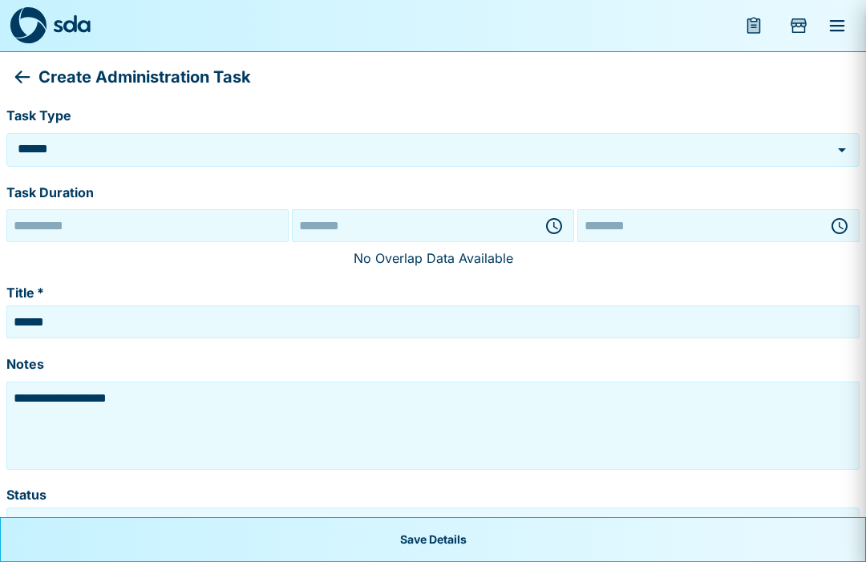
type input "********"
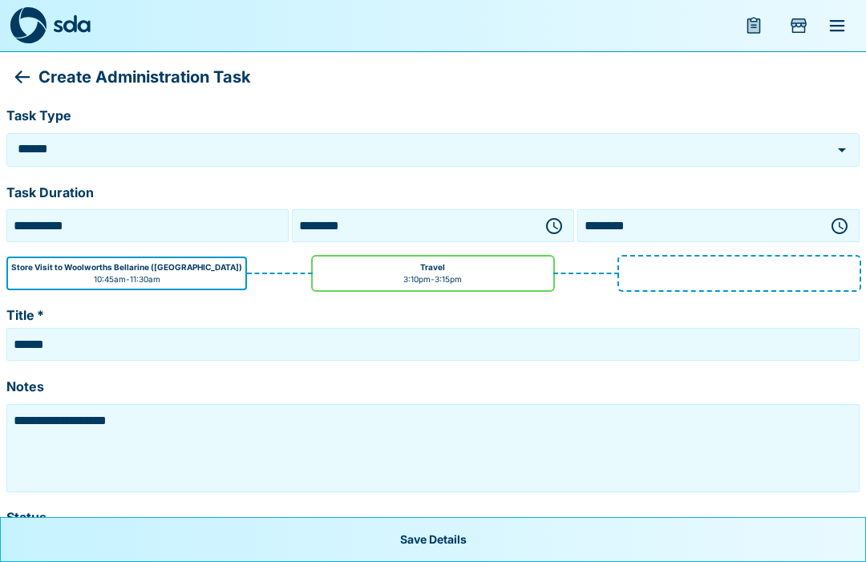
click at [845, 144] on icon "Open" at bounding box center [841, 149] width 19 height 19
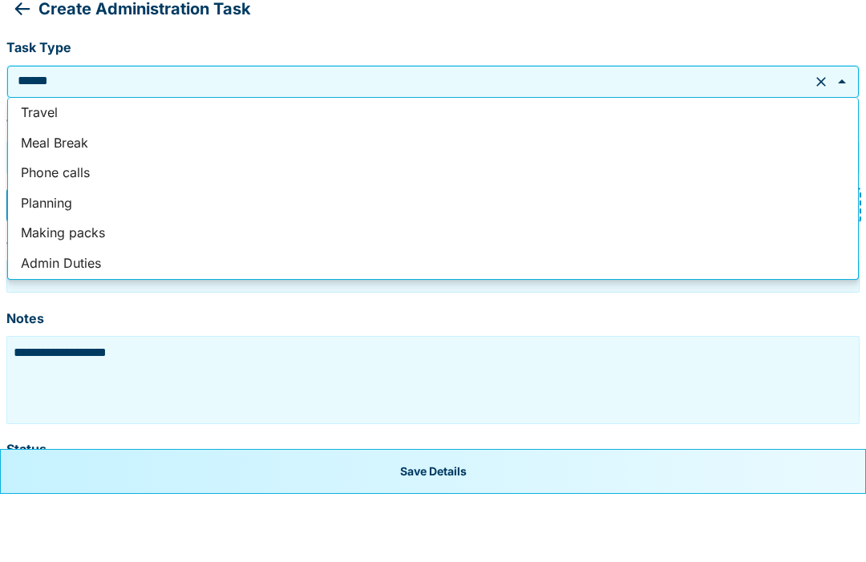
click at [75, 226] on li "Phone calls" at bounding box center [433, 241] width 850 height 30
type input "**********"
type textarea "**********"
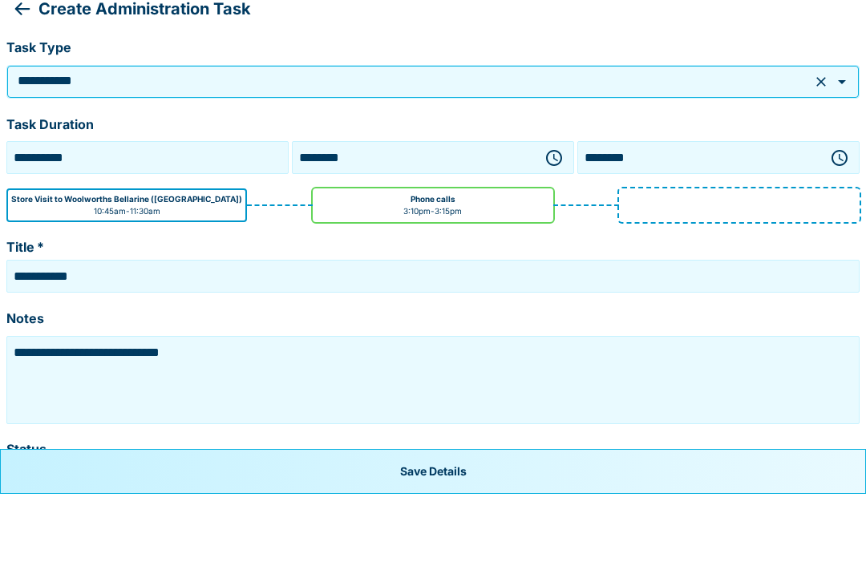
click at [546, 216] on icon "button" at bounding box center [553, 225] width 19 height 19
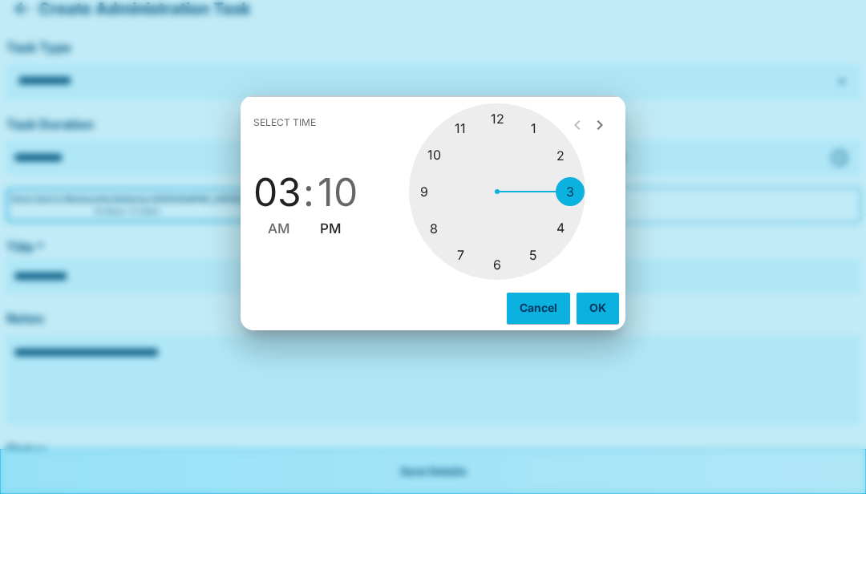
scroll to position [17, 0]
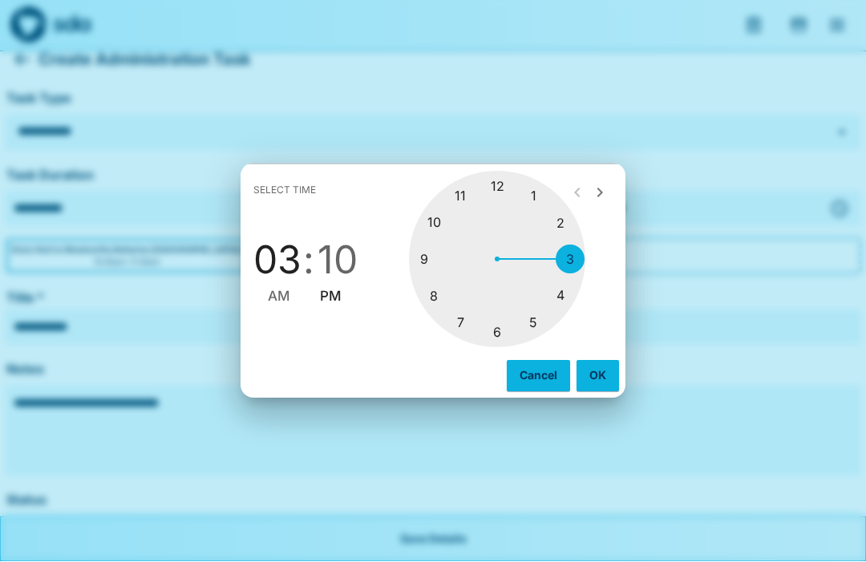
click at [567, 280] on div at bounding box center [497, 260] width 176 height 176
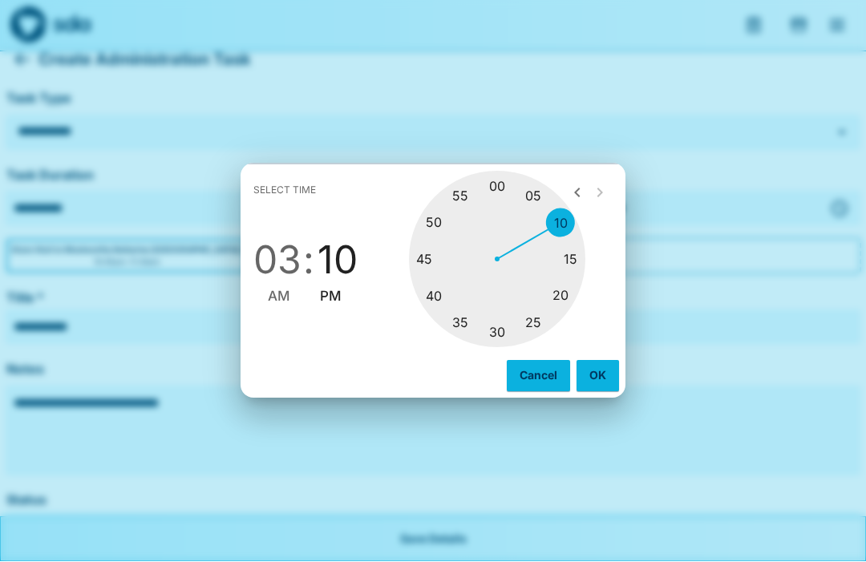
click at [273, 308] on span "AM" at bounding box center [279, 297] width 22 height 22
click at [285, 276] on span "03" at bounding box center [277, 260] width 48 height 45
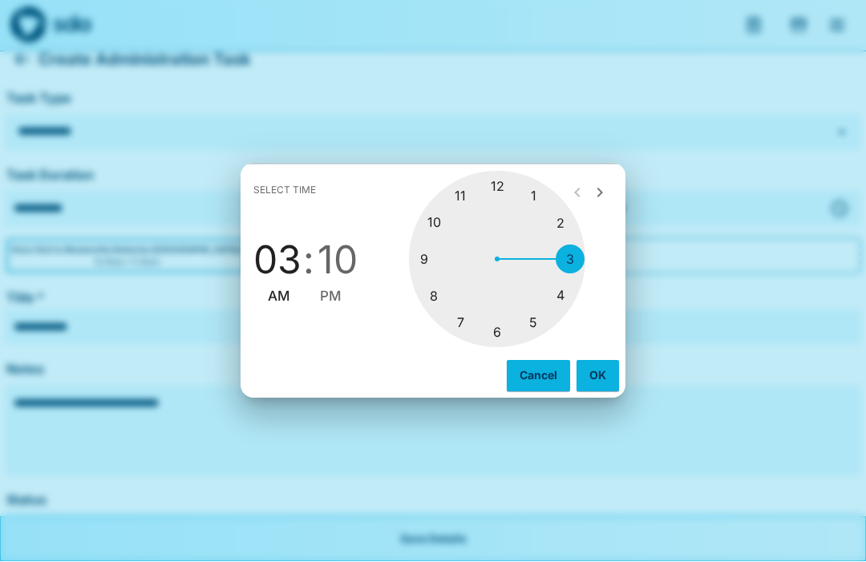
click at [537, 219] on div at bounding box center [497, 260] width 176 height 176
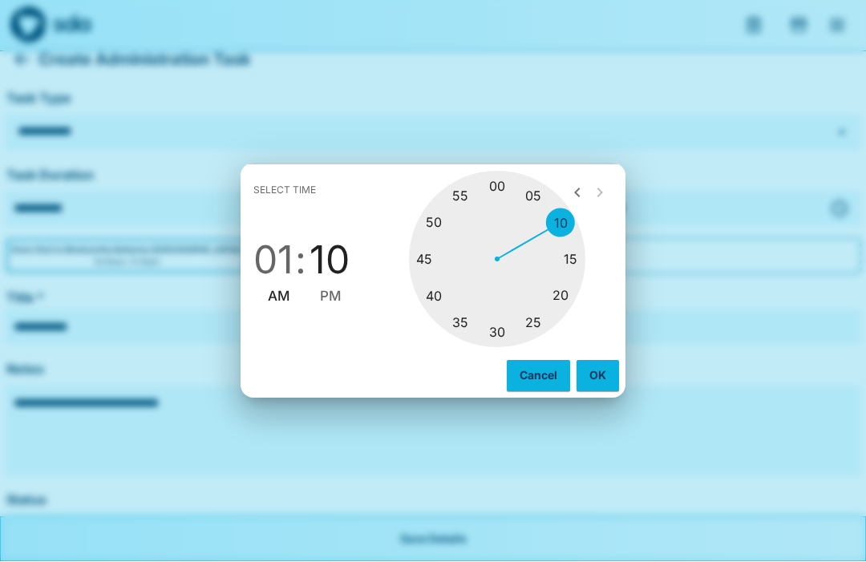
click at [498, 348] on div at bounding box center [497, 260] width 176 height 176
click at [330, 308] on span "PM" at bounding box center [331, 297] width 22 height 22
type input "********"
click at [600, 391] on button "OK" at bounding box center [597, 376] width 42 height 30
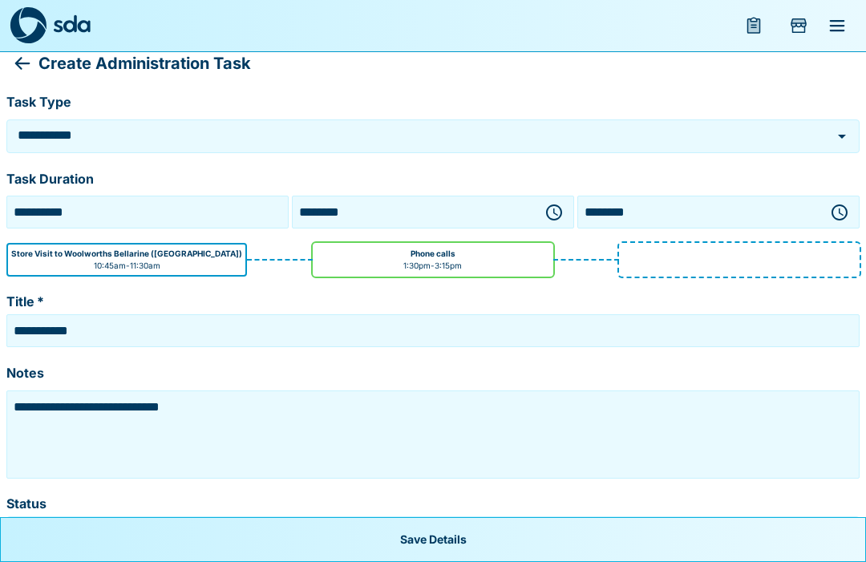
click at [751, 17] on icon "menu" at bounding box center [753, 25] width 19 height 19
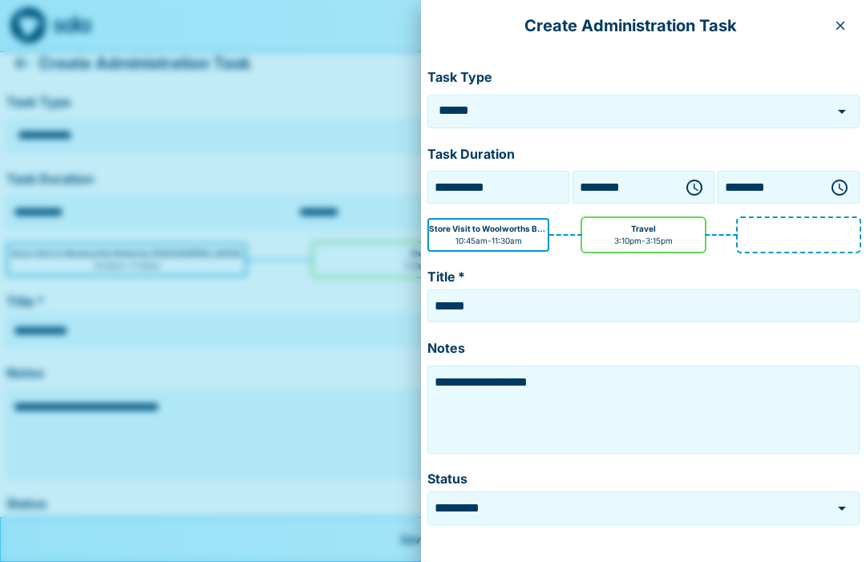
click at [838, 10] on div "Create Administration Task" at bounding box center [643, 25] width 445 height 51
click at [852, 24] on button "button" at bounding box center [840, 26] width 26 height 26
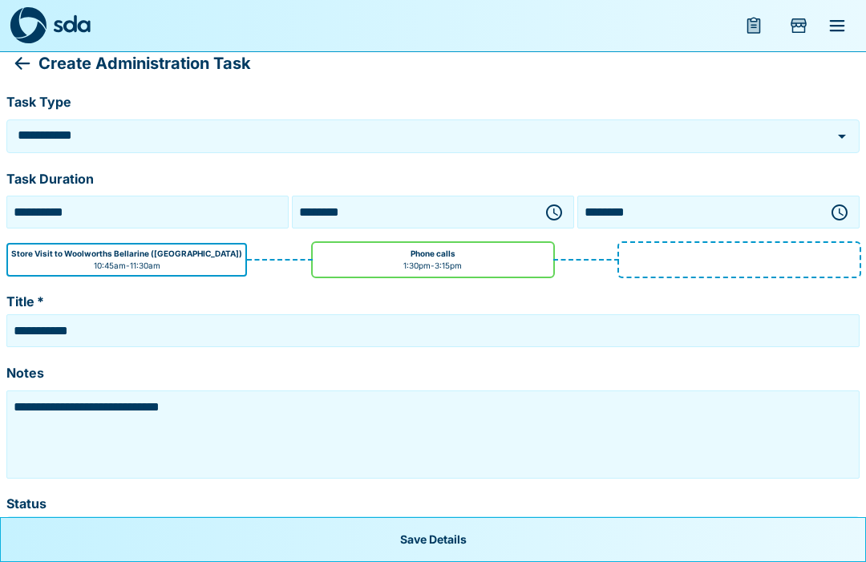
click at [802, 16] on icon "Add Store Visit" at bounding box center [798, 25] width 19 height 19
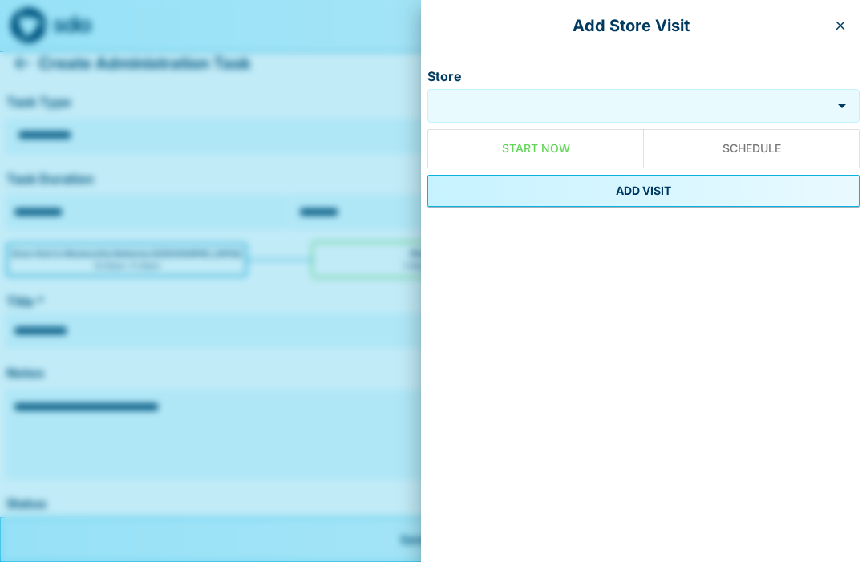
click at [837, 20] on icon "button" at bounding box center [839, 25] width 13 height 13
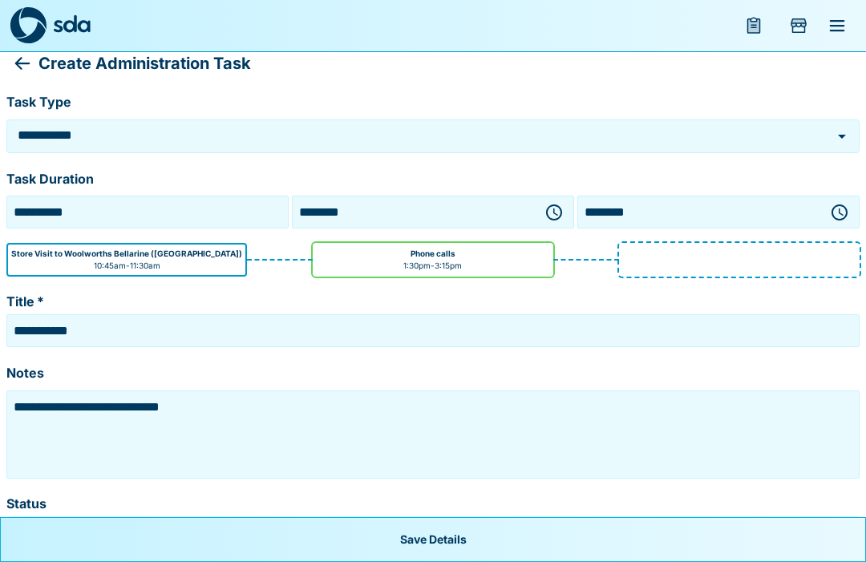
click at [837, 20] on icon "menu" at bounding box center [836, 25] width 15 height 11
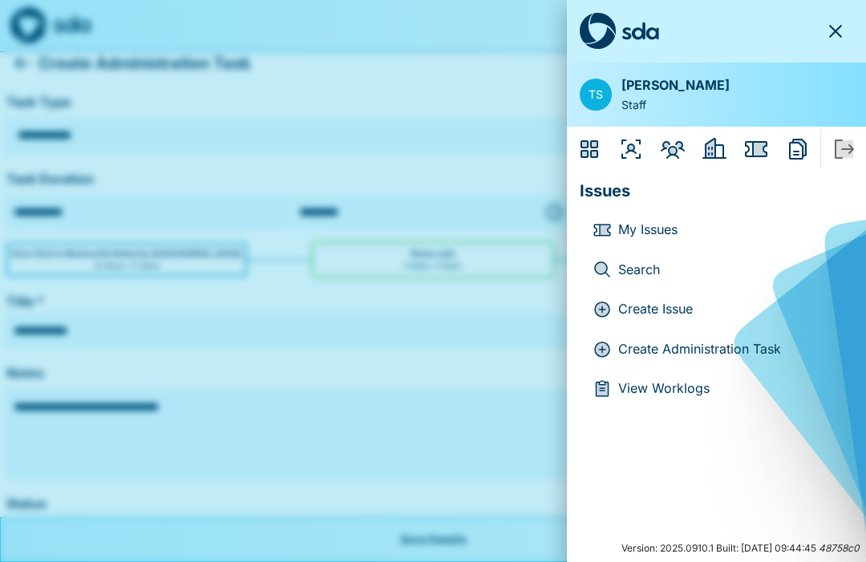
click at [675, 138] on icon "Members" at bounding box center [673, 149] width 26 height 26
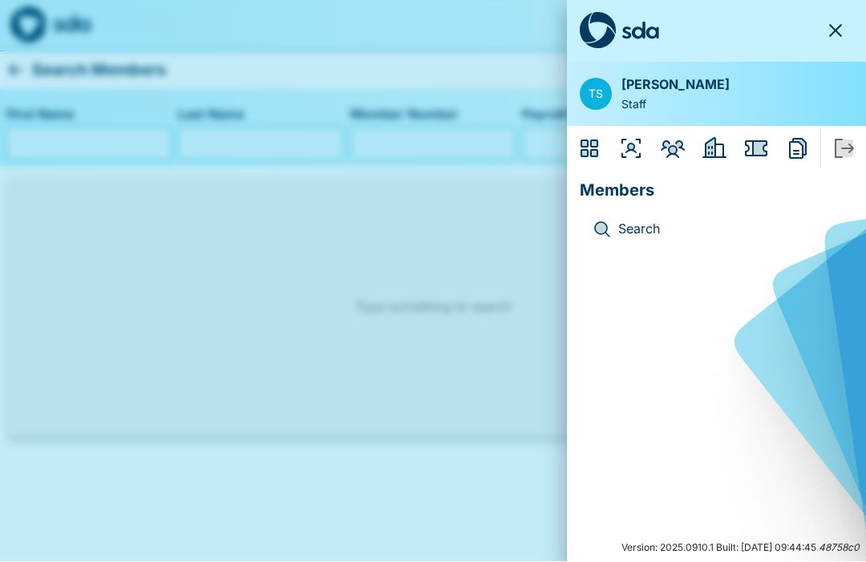
click at [715, 148] on icon "Employers" at bounding box center [714, 148] width 24 height 21
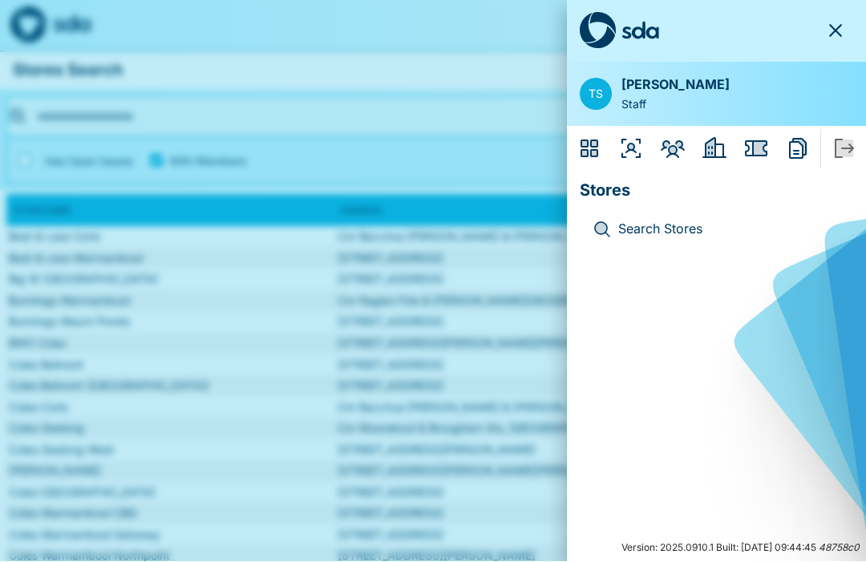
scroll to position [1, 0]
click at [752, 143] on icon "Issues" at bounding box center [756, 149] width 22 height 16
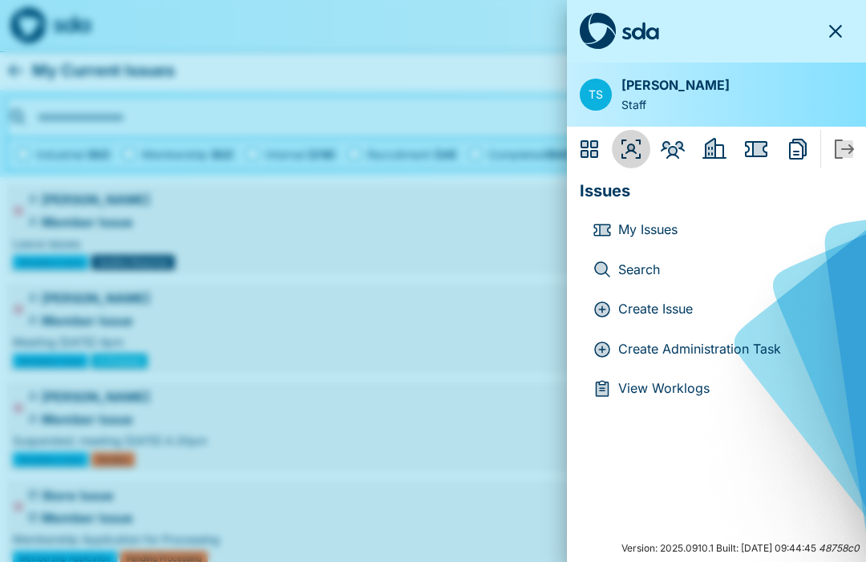
click at [629, 140] on icon "Organisers" at bounding box center [631, 149] width 26 height 26
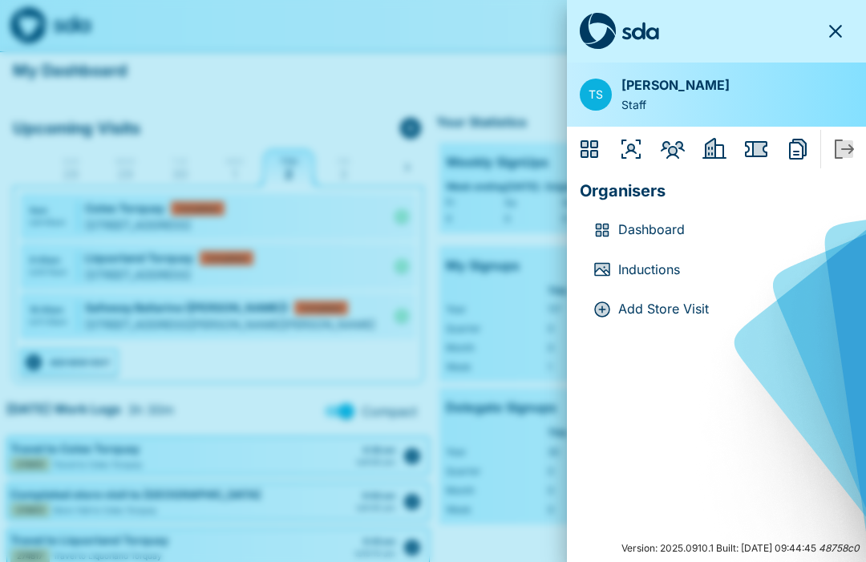
click at [645, 228] on p "Dashboard" at bounding box center [729, 230] width 222 height 21
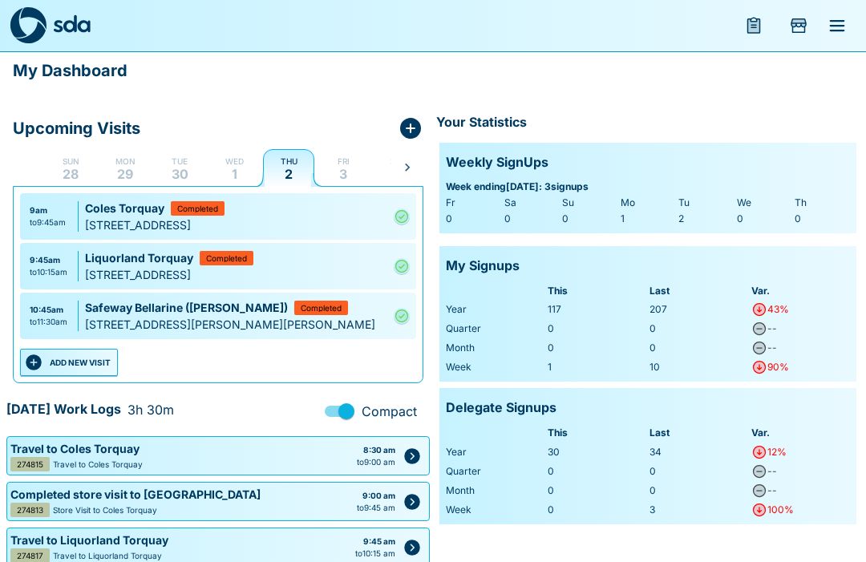
click at [801, 22] on icon "Add Store Visit" at bounding box center [798, 23] width 14 height 8
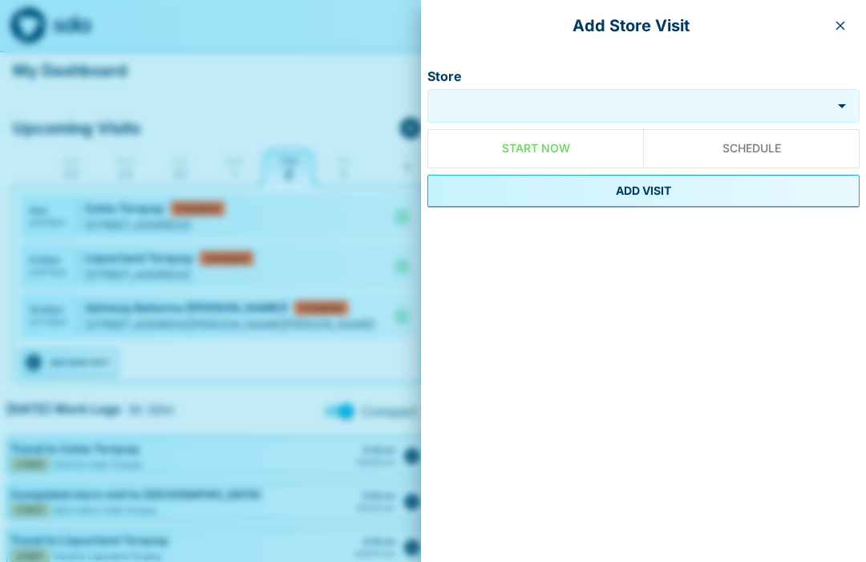
click at [833, 15] on button "button" at bounding box center [840, 26] width 26 height 26
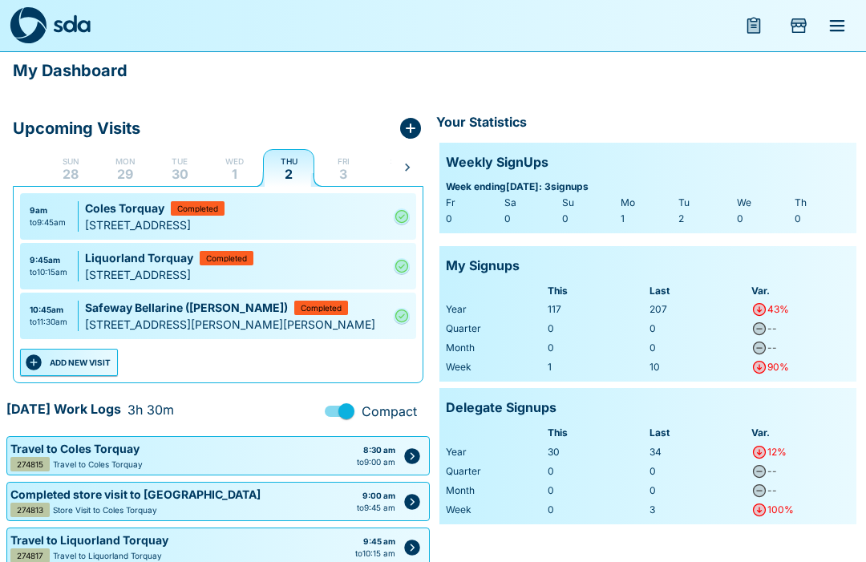
click at [831, 20] on icon "menu" at bounding box center [836, 25] width 15 height 11
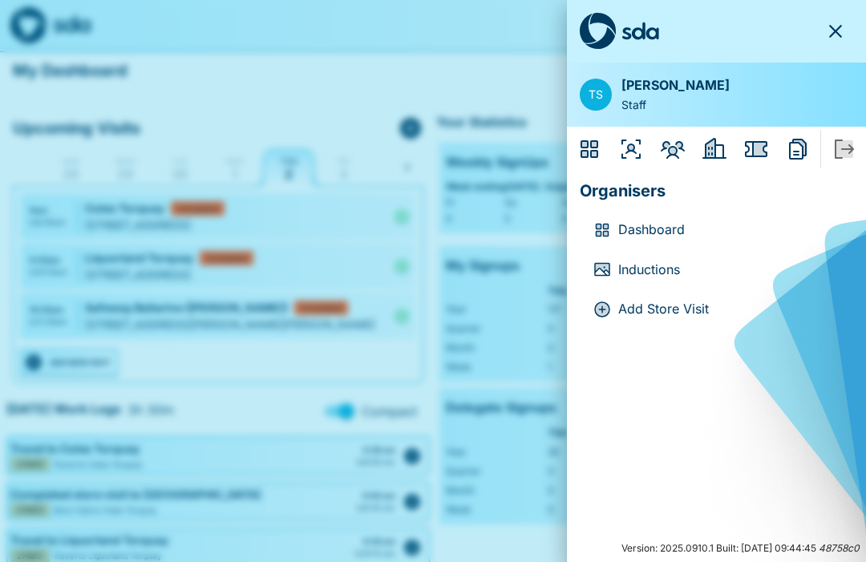
click at [756, 143] on icon "Issues" at bounding box center [760, 149] width 14 height 14
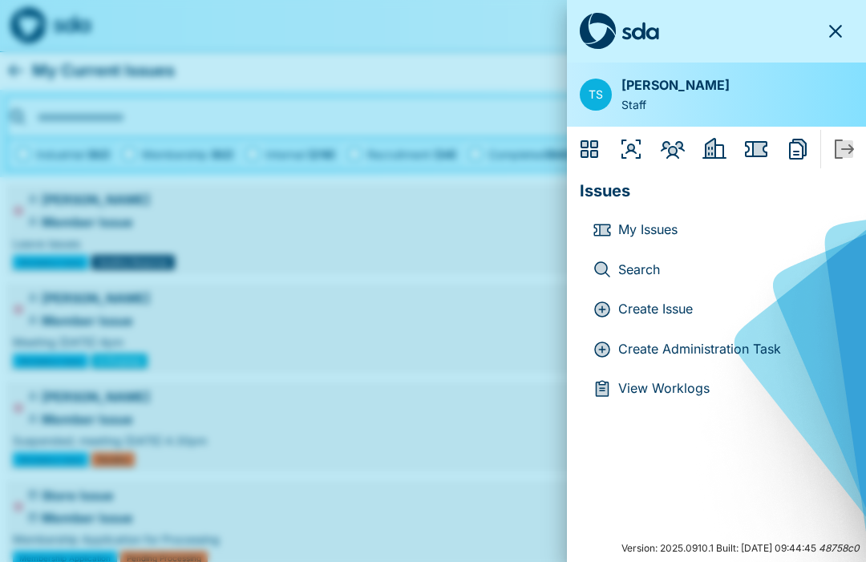
click at [691, 347] on p "Create Administration Task" at bounding box center [729, 349] width 222 height 21
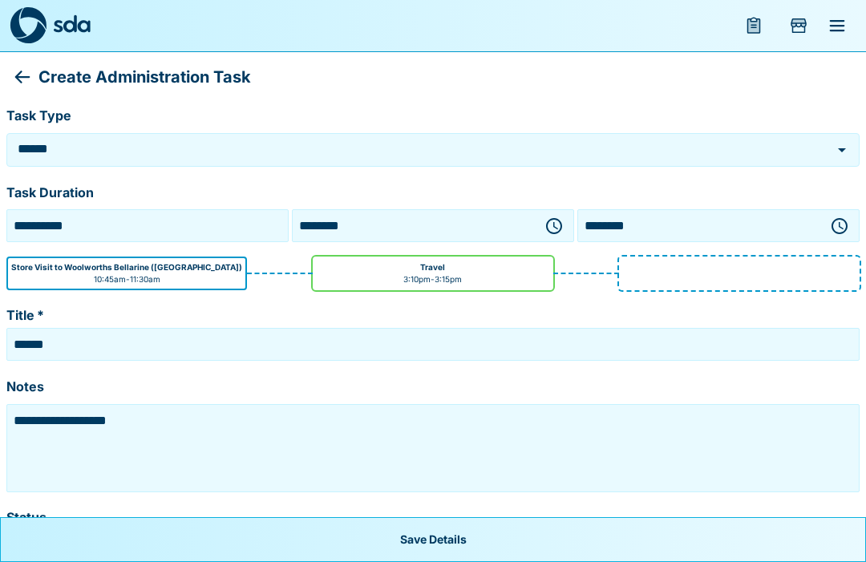
click at [550, 221] on icon "button" at bounding box center [553, 225] width 19 height 19
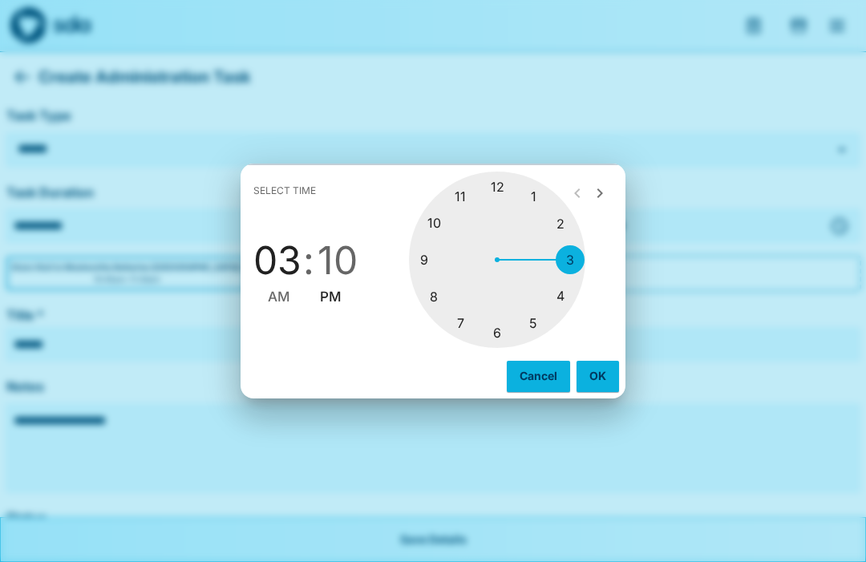
click at [497, 188] on div at bounding box center [497, 260] width 176 height 176
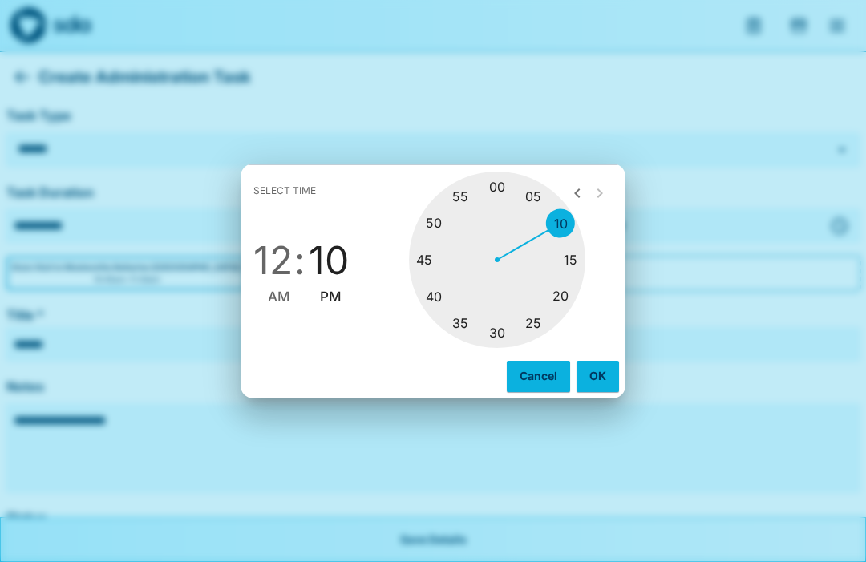
click at [575, 260] on div at bounding box center [497, 260] width 176 height 176
type input "********"
click at [590, 365] on button "OK" at bounding box center [597, 376] width 42 height 30
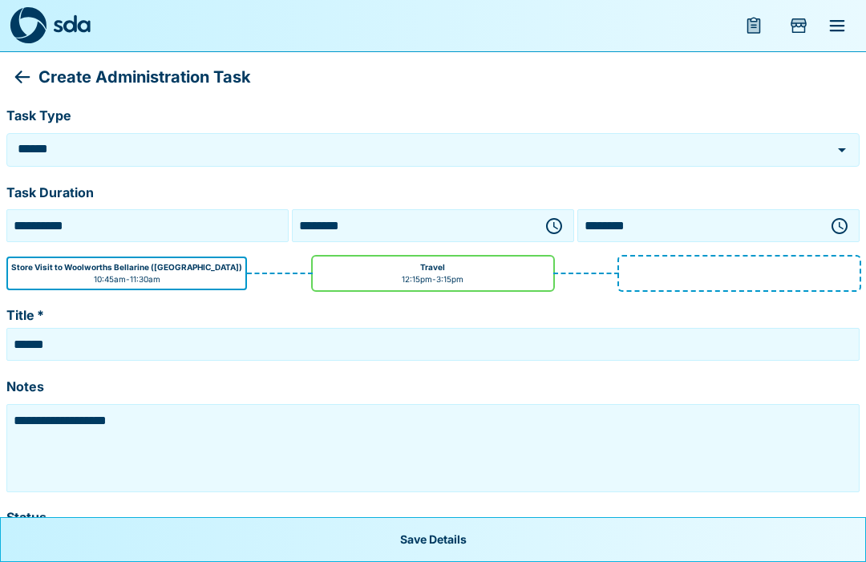
click at [834, 216] on icon "button" at bounding box center [838, 225] width 19 height 19
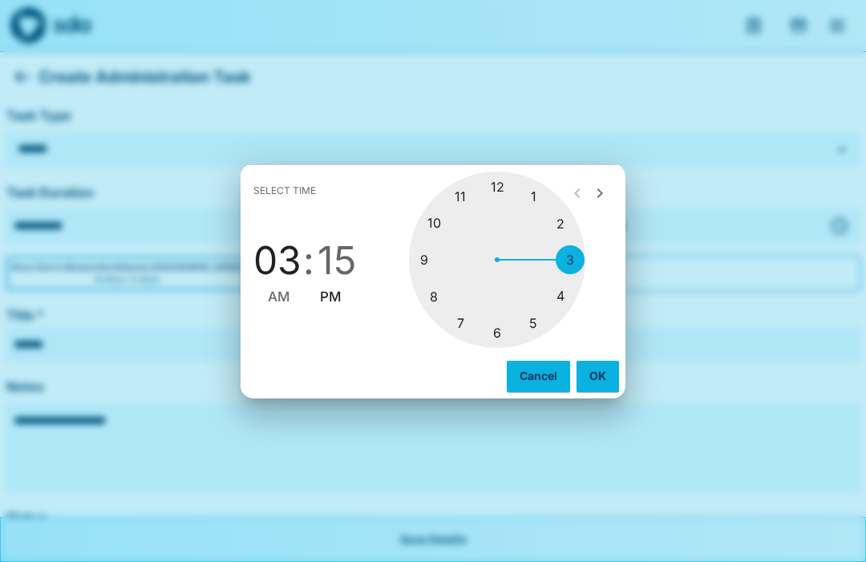
click at [498, 185] on div at bounding box center [497, 260] width 176 height 176
click at [424, 255] on div at bounding box center [497, 260] width 176 height 176
type input "********"
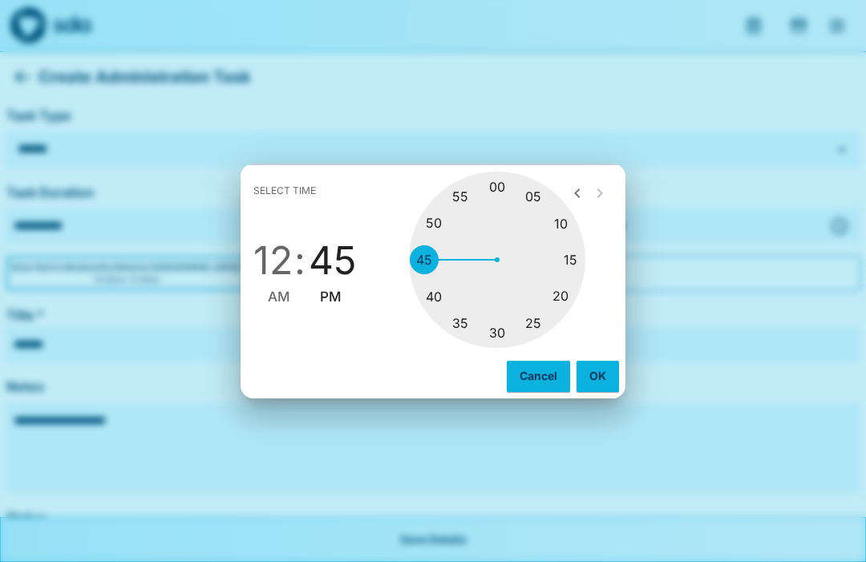
click at [595, 374] on button "OK" at bounding box center [597, 376] width 42 height 30
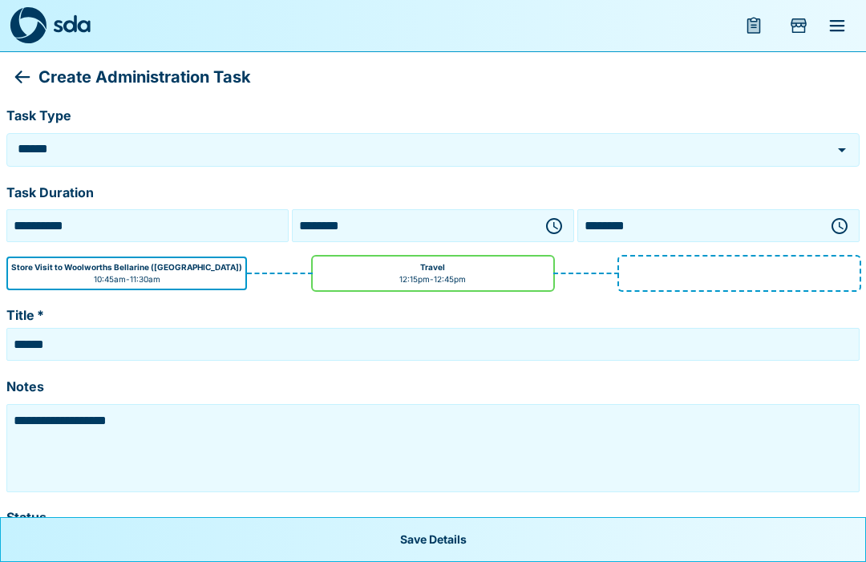
click at [240, 335] on input "******" at bounding box center [432, 344] width 845 height 25
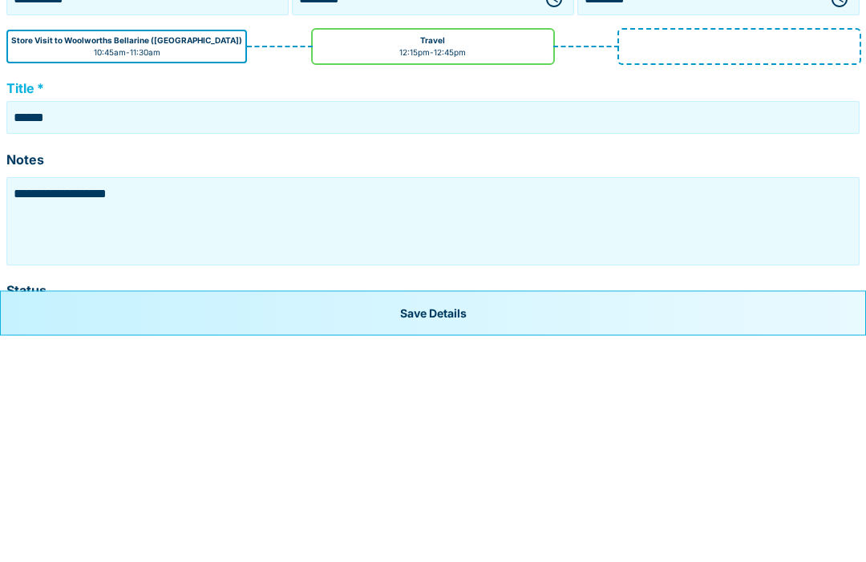
click at [85, 332] on input "******" at bounding box center [432, 344] width 845 height 25
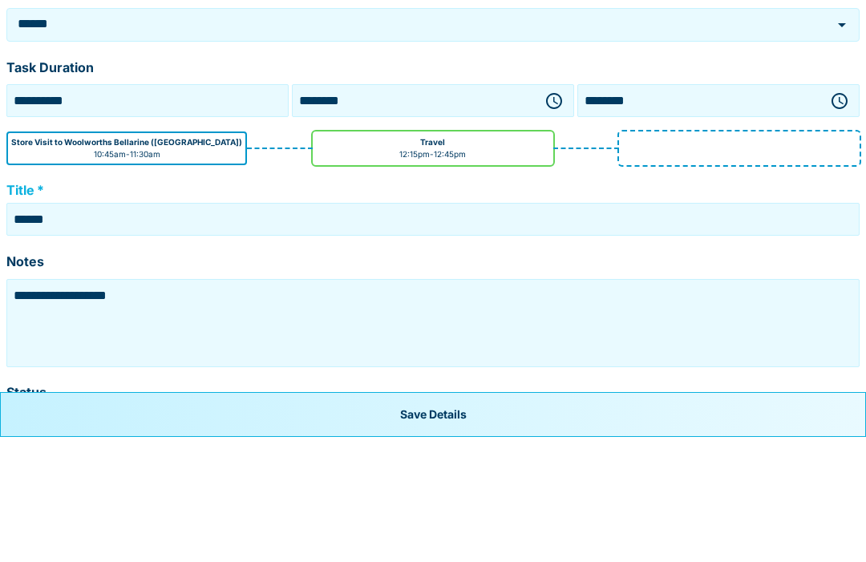
click at [93, 140] on input "******" at bounding box center [410, 149] width 792 height 18
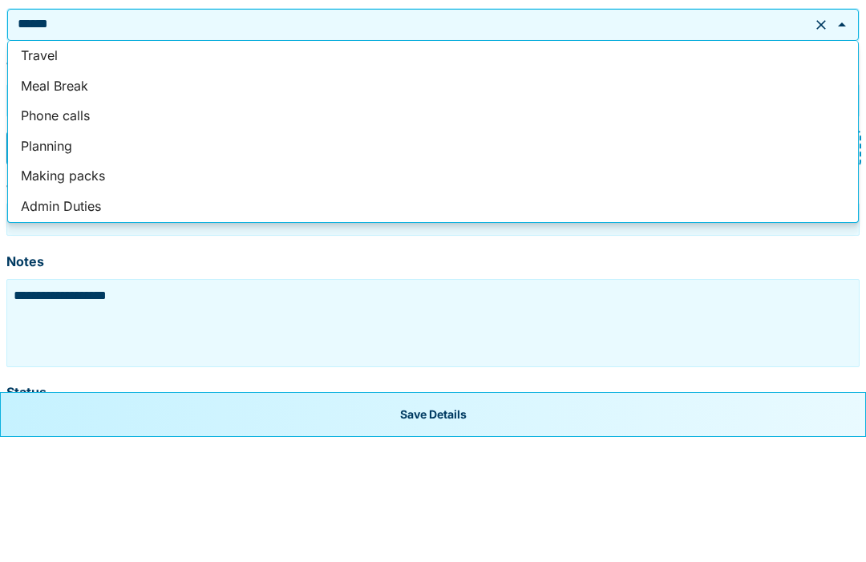
click at [59, 226] on li "Phone calls" at bounding box center [433, 241] width 850 height 30
type input "**********"
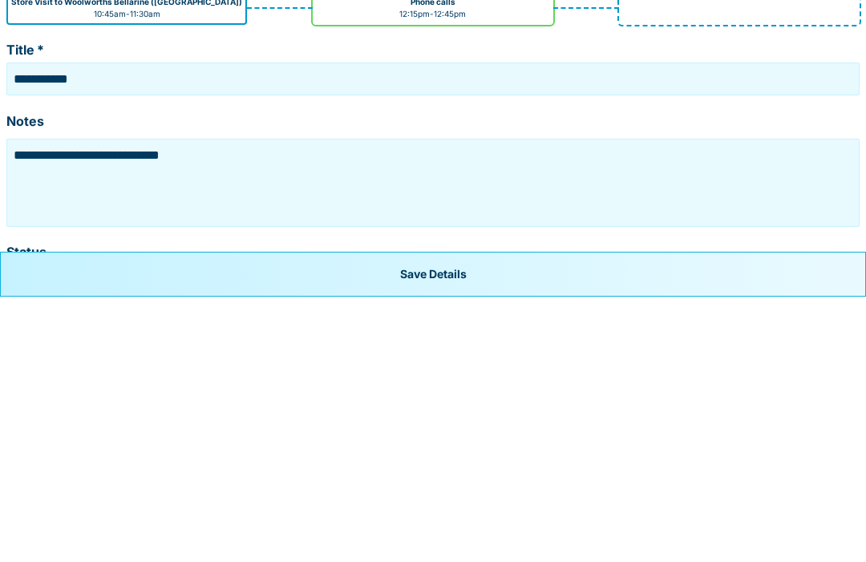
click at [240, 408] on textarea "**********" at bounding box center [432, 448] width 845 height 80
type textarea "***"
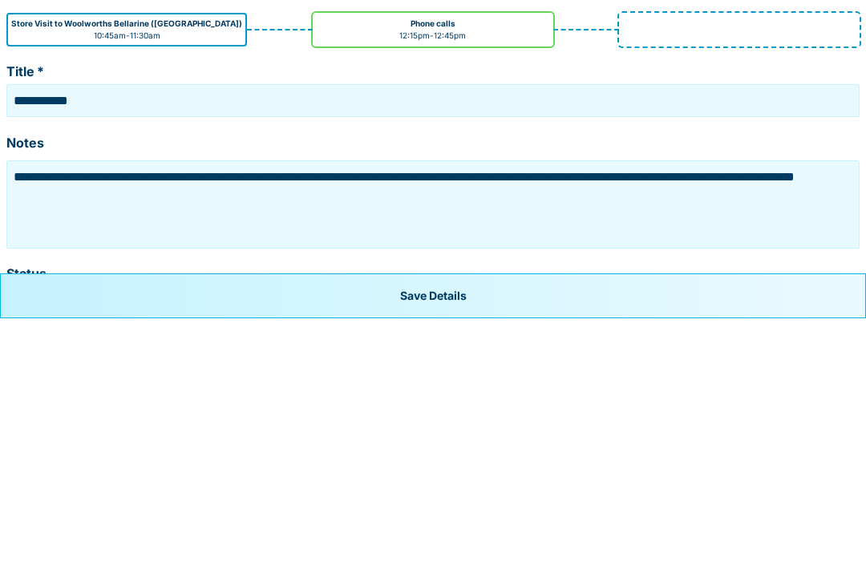
click at [130, 408] on textarea "**********" at bounding box center [432, 448] width 845 height 80
click at [236, 408] on textarea "**********" at bounding box center [432, 448] width 845 height 80
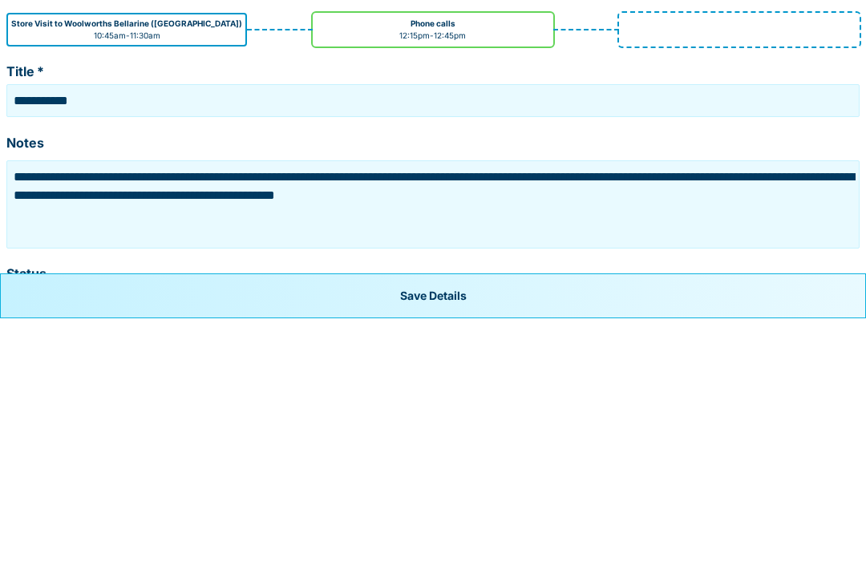
type textarea "**********"
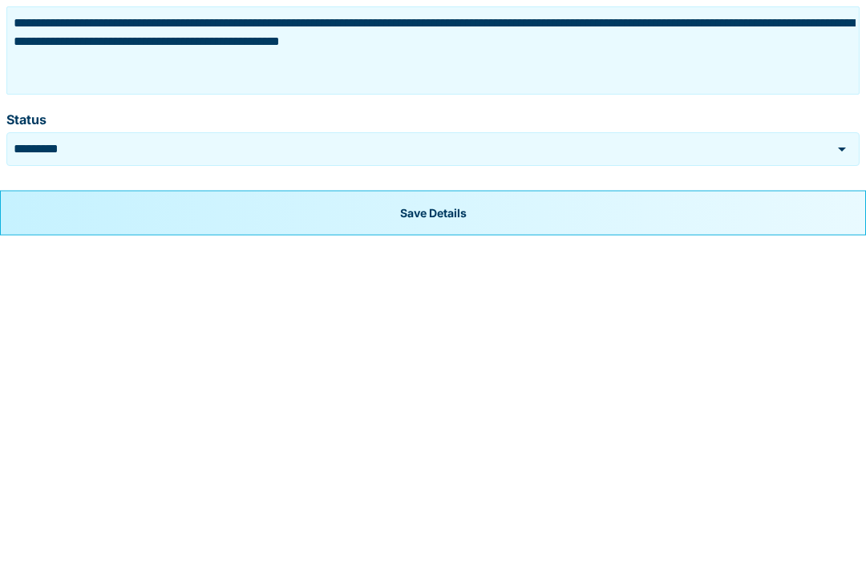
scroll to position [71, 0]
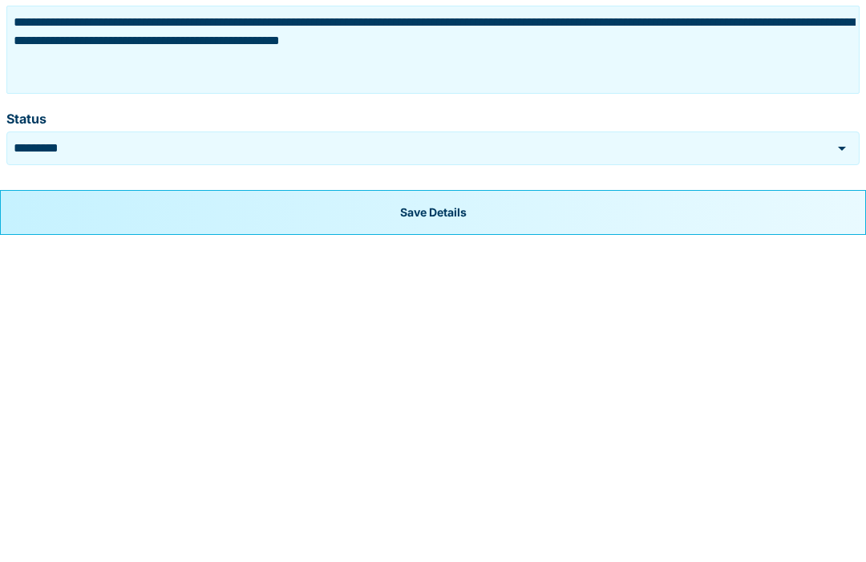
click at [454, 517] on button "Save Details" at bounding box center [433, 539] width 866 height 45
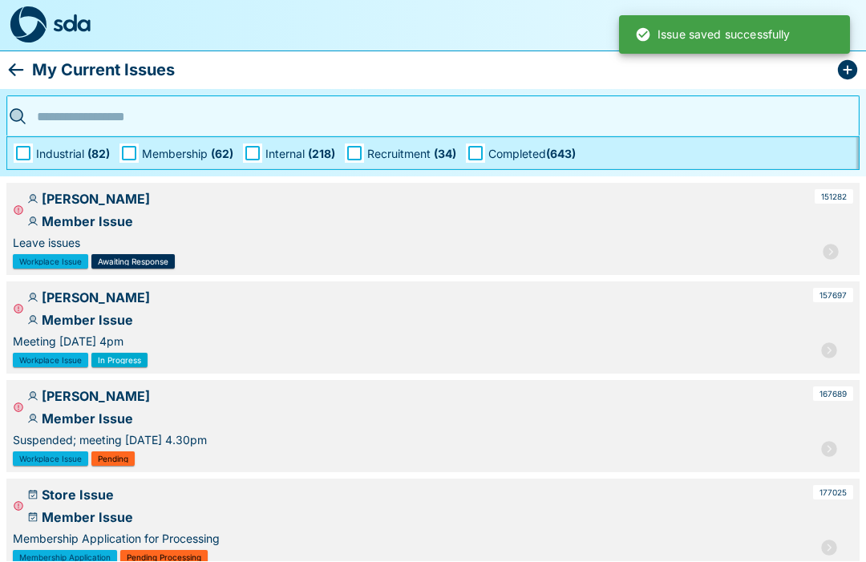
scroll to position [1, 0]
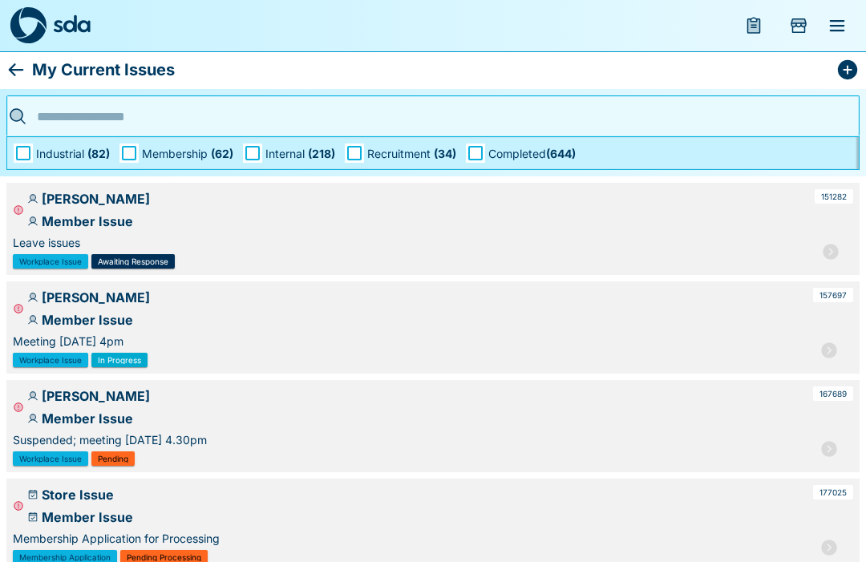
click at [750, 26] on icon "menu" at bounding box center [754, 26] width 12 height 14
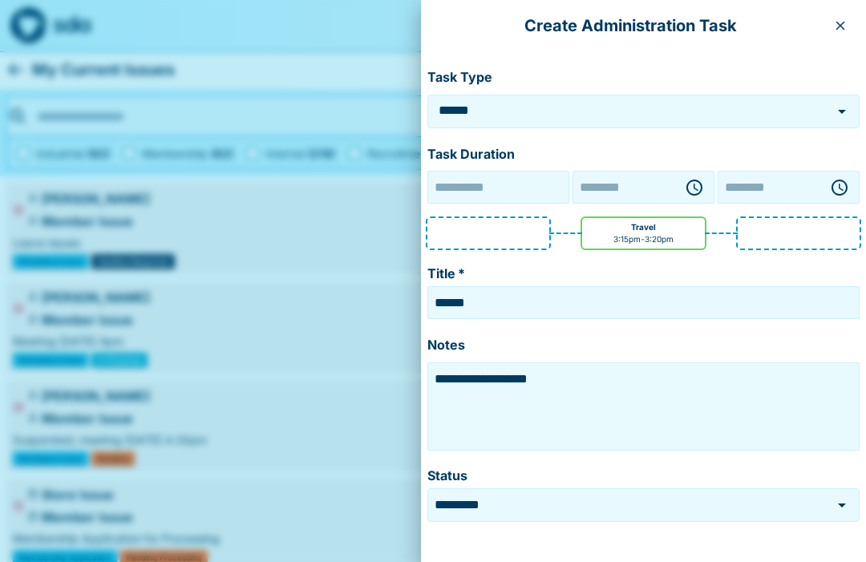
type input "**********"
type input "********"
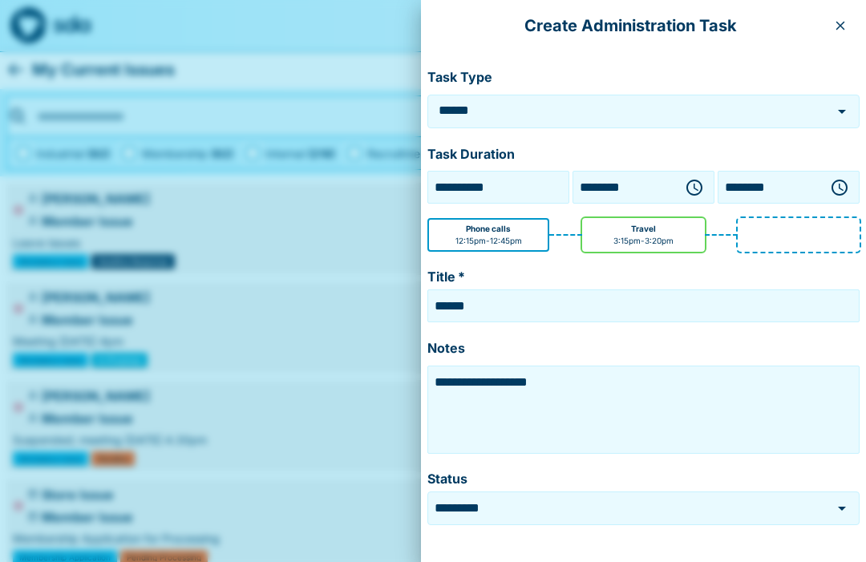
click at [837, 26] on icon "button" at bounding box center [839, 25] width 13 height 13
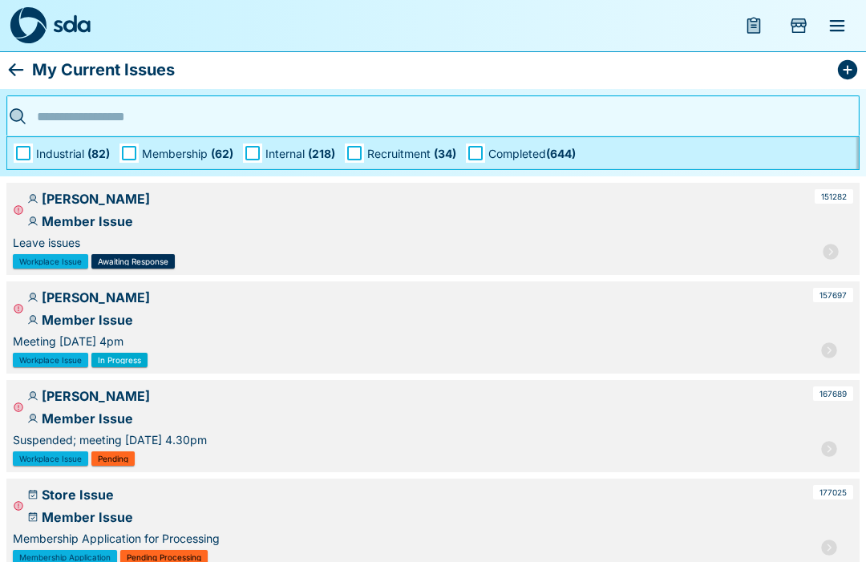
click at [798, 20] on icon "Add Store Visit" at bounding box center [798, 23] width 14 height 8
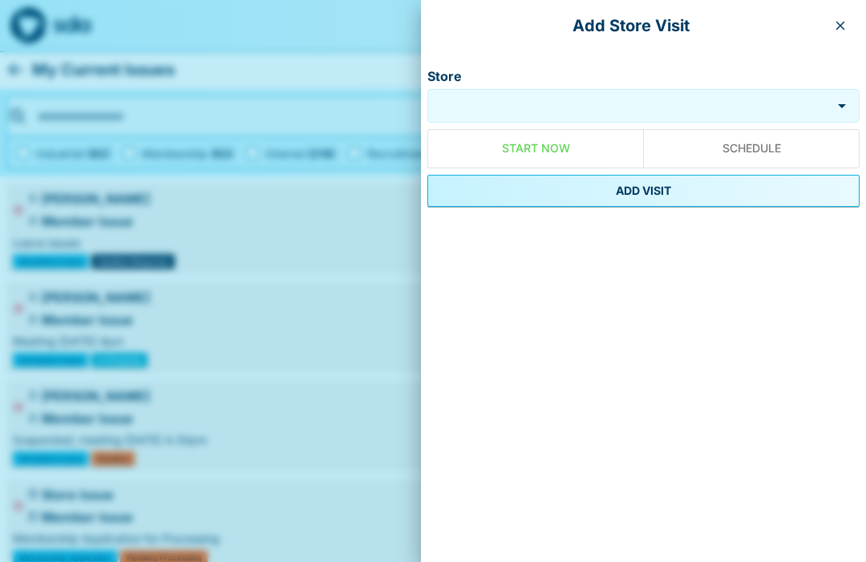
click at [841, 20] on icon "button" at bounding box center [839, 25] width 13 height 13
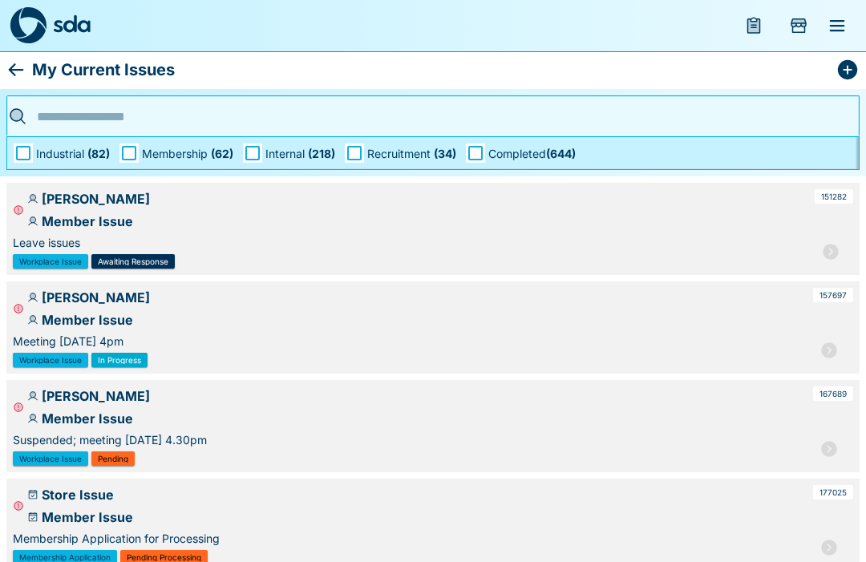
click at [840, 24] on icon "menu" at bounding box center [836, 25] width 19 height 19
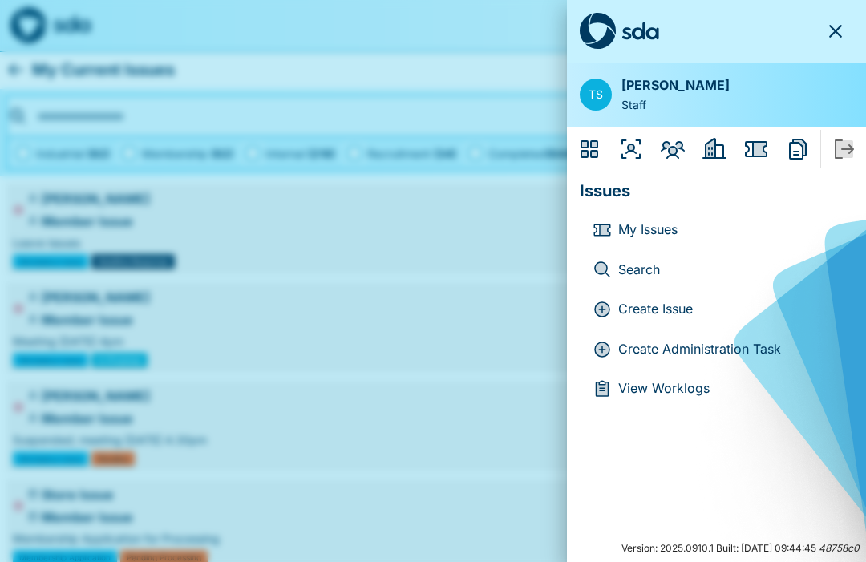
click at [753, 142] on icon "Issues" at bounding box center [756, 149] width 22 height 16
click at [795, 140] on icon "Reports" at bounding box center [799, 147] width 13 height 16
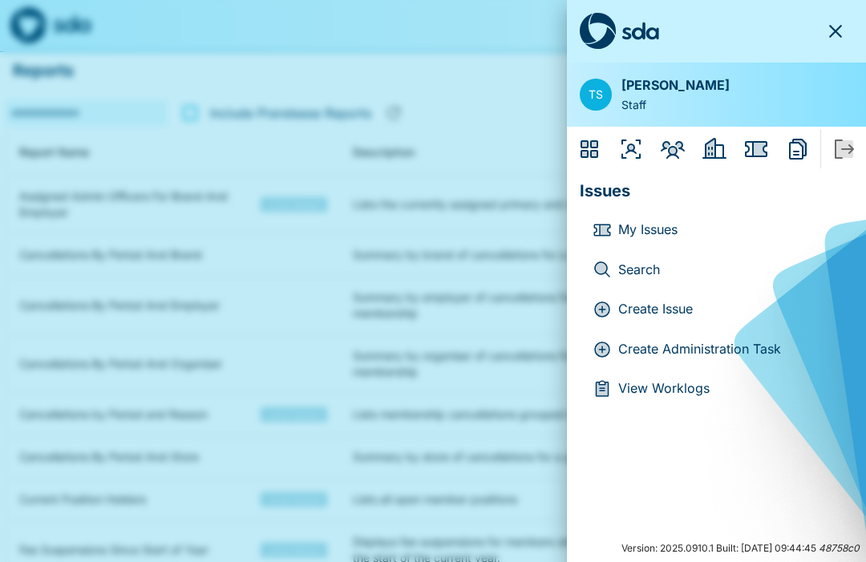
click at [718, 140] on icon "Employers" at bounding box center [714, 149] width 26 height 26
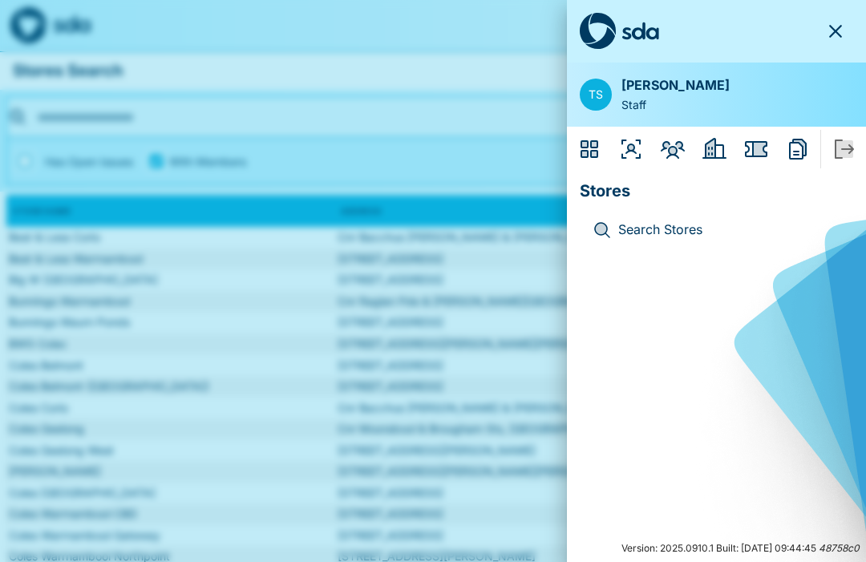
click at [676, 148] on icon "Members" at bounding box center [672, 150] width 24 height 18
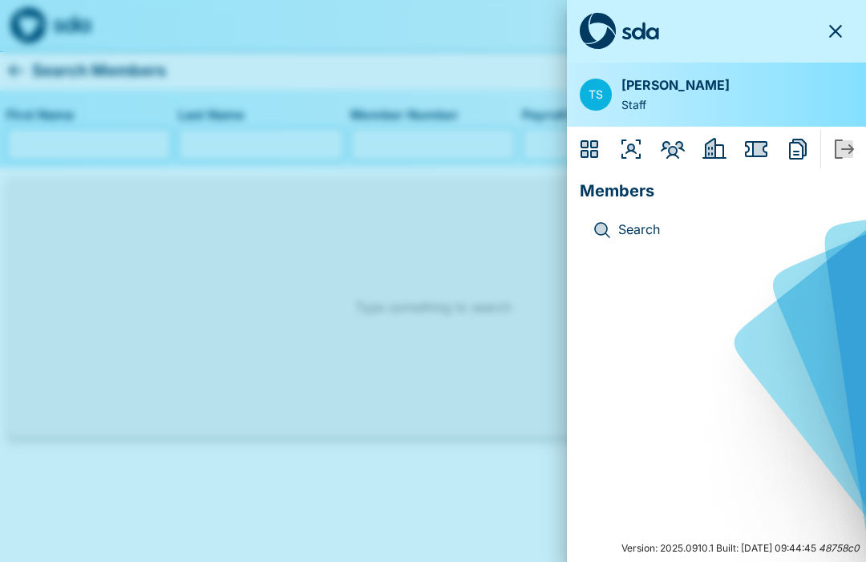
click at [754, 143] on icon "Issues" at bounding box center [760, 149] width 14 height 14
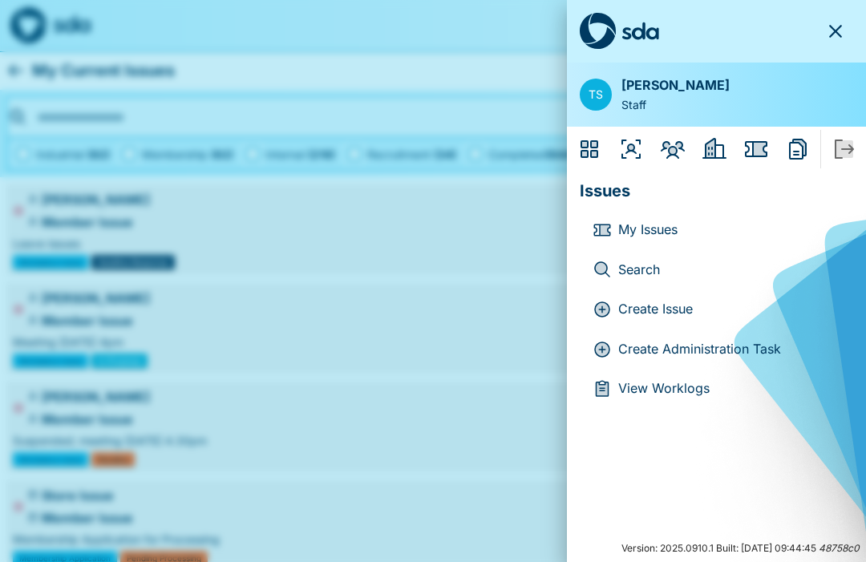
click at [796, 146] on icon "Reports" at bounding box center [798, 149] width 26 height 26
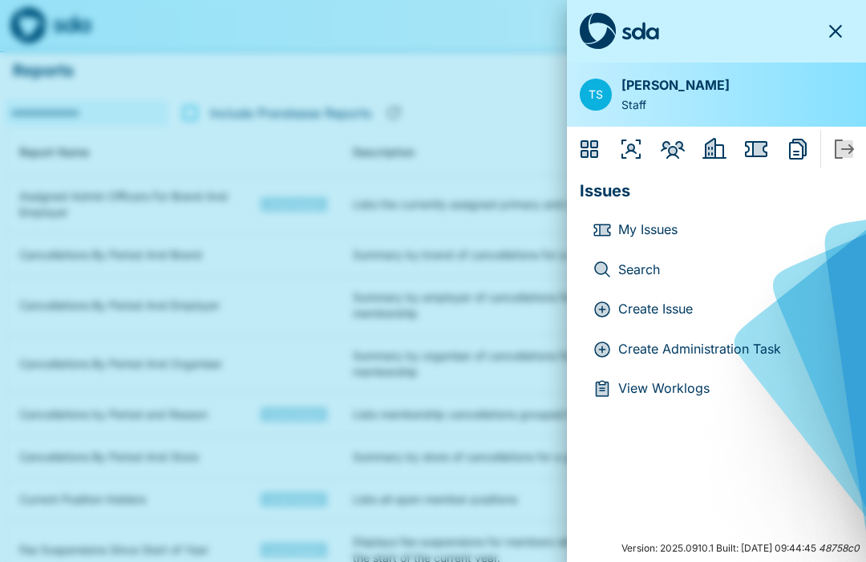
click at [635, 143] on icon "Organisers" at bounding box center [631, 149] width 26 height 26
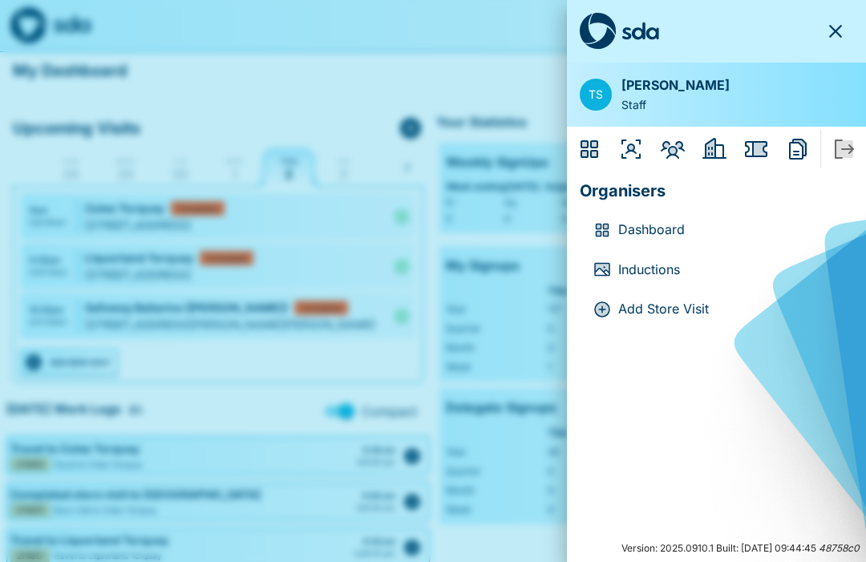
click at [672, 223] on p "Dashboard" at bounding box center [729, 230] width 222 height 21
